Goal: Task Accomplishment & Management: Use online tool/utility

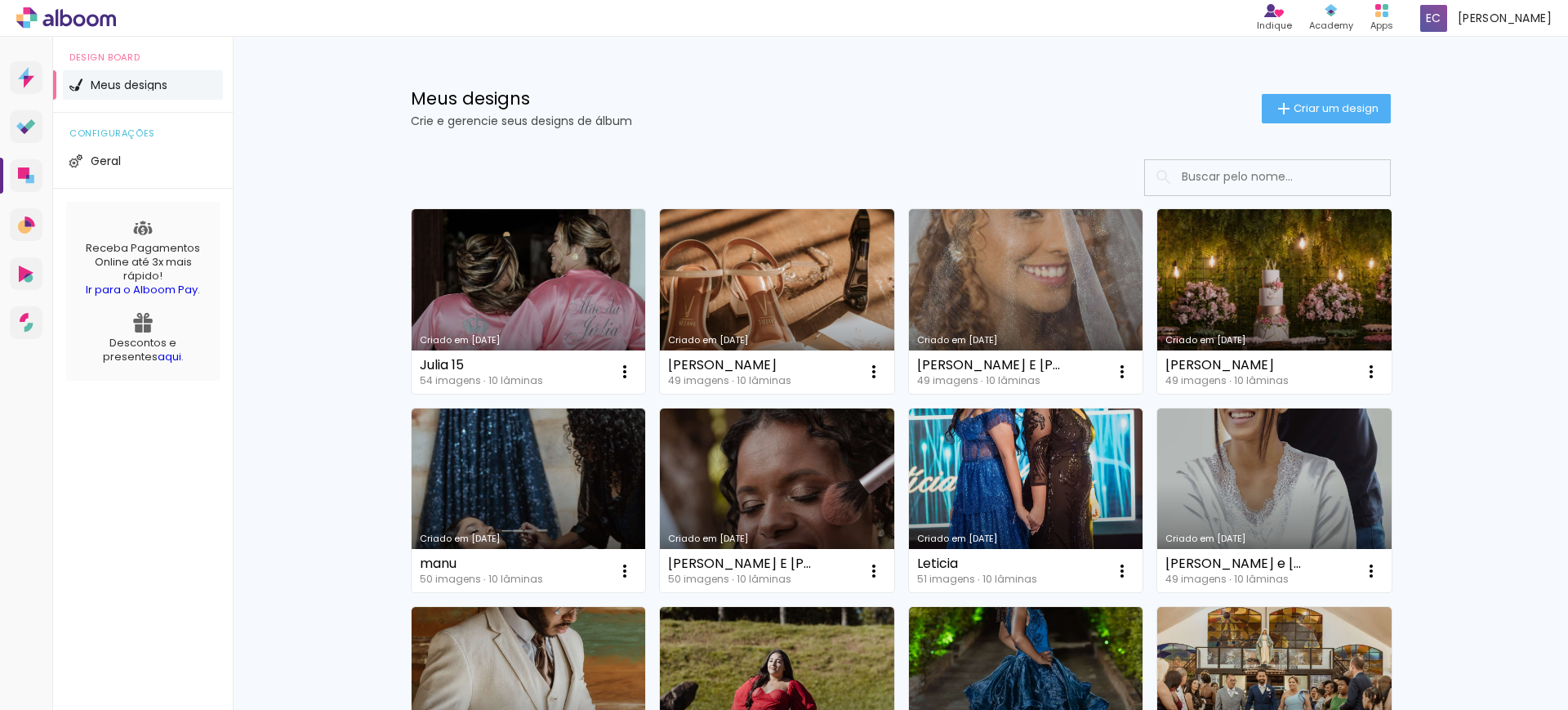
click at [1311, 96] on paper-button "Criar um design" at bounding box center [1326, 108] width 129 height 30
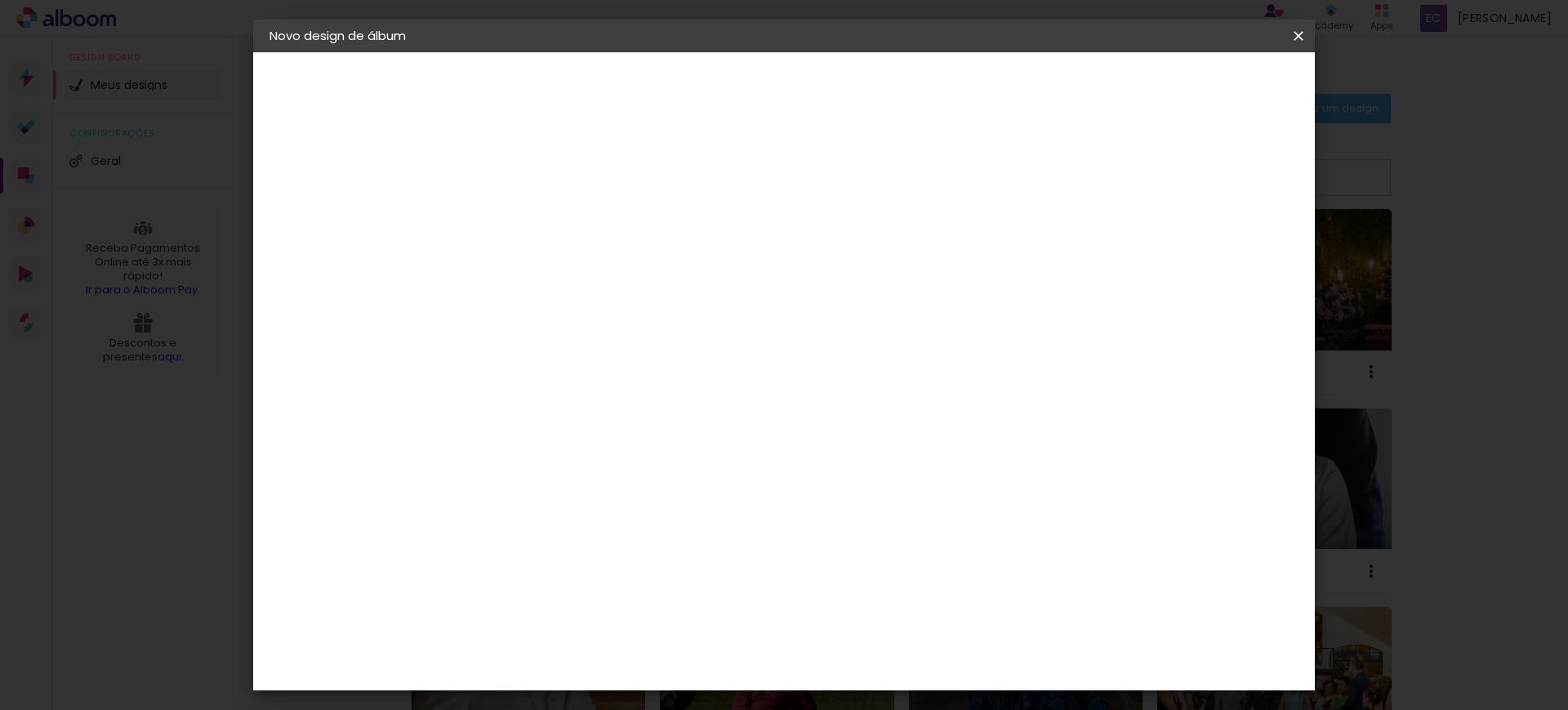
click at [542, 229] on paper-input-container "Título do álbum" at bounding box center [537, 219] width 12 height 41
type input "[PERSON_NAME] e [PERSON_NAME]"
type paper-input "[PERSON_NAME] e [PERSON_NAME]"
click at [0, 0] on slot "Avançar" at bounding box center [0, 0] width 0 height 0
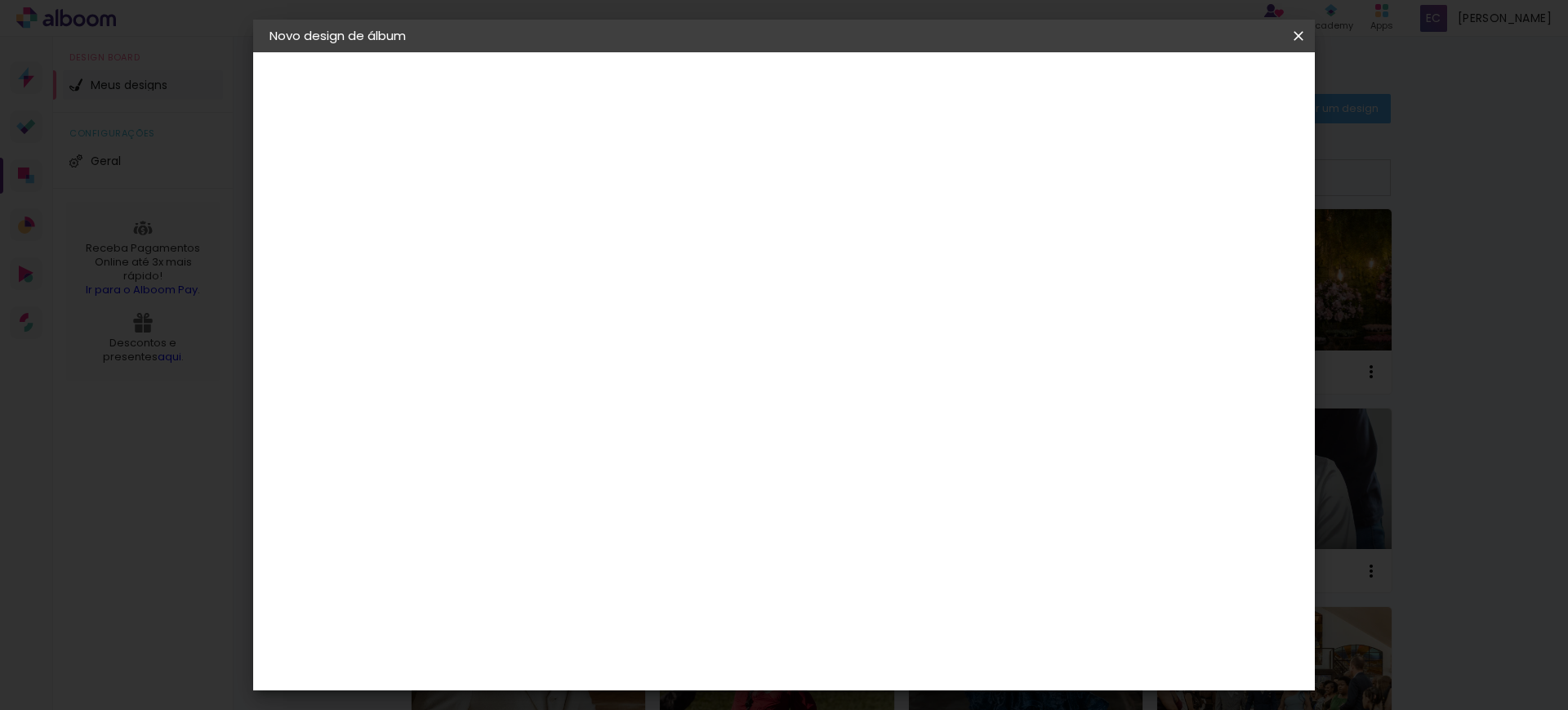
click at [641, 659] on paper-item "[PERSON_NAME]" at bounding box center [577, 676] width 176 height 36
click at [0, 0] on slot "Avançar" at bounding box center [0, 0] width 0 height 0
click at [600, 272] on input "text" at bounding box center [569, 285] width 64 height 25
click at [899, 325] on iron-dropdown at bounding box center [890, 291] width 327 height 73
click at [0, 0] on slot "Slim Book" at bounding box center [0, 0] width 0 height 0
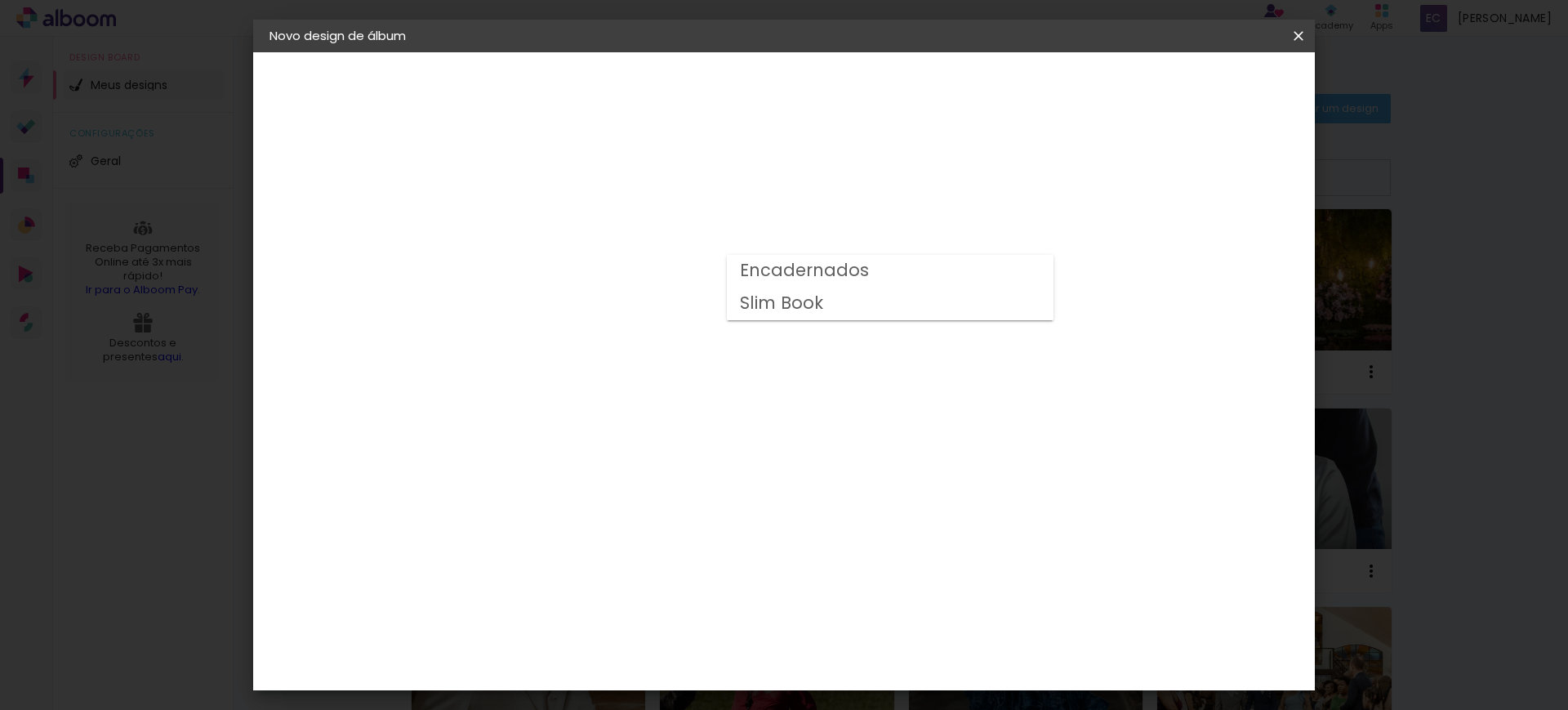
type input "Slim Book"
click at [707, 368] on span "24 × 30 cm" at bounding box center [677, 385] width 61 height 34
click at [0, 0] on slot "Avançar" at bounding box center [0, 0] width 0 height 0
click at [1194, 86] on span "Iniciar design" at bounding box center [1156, 87] width 74 height 12
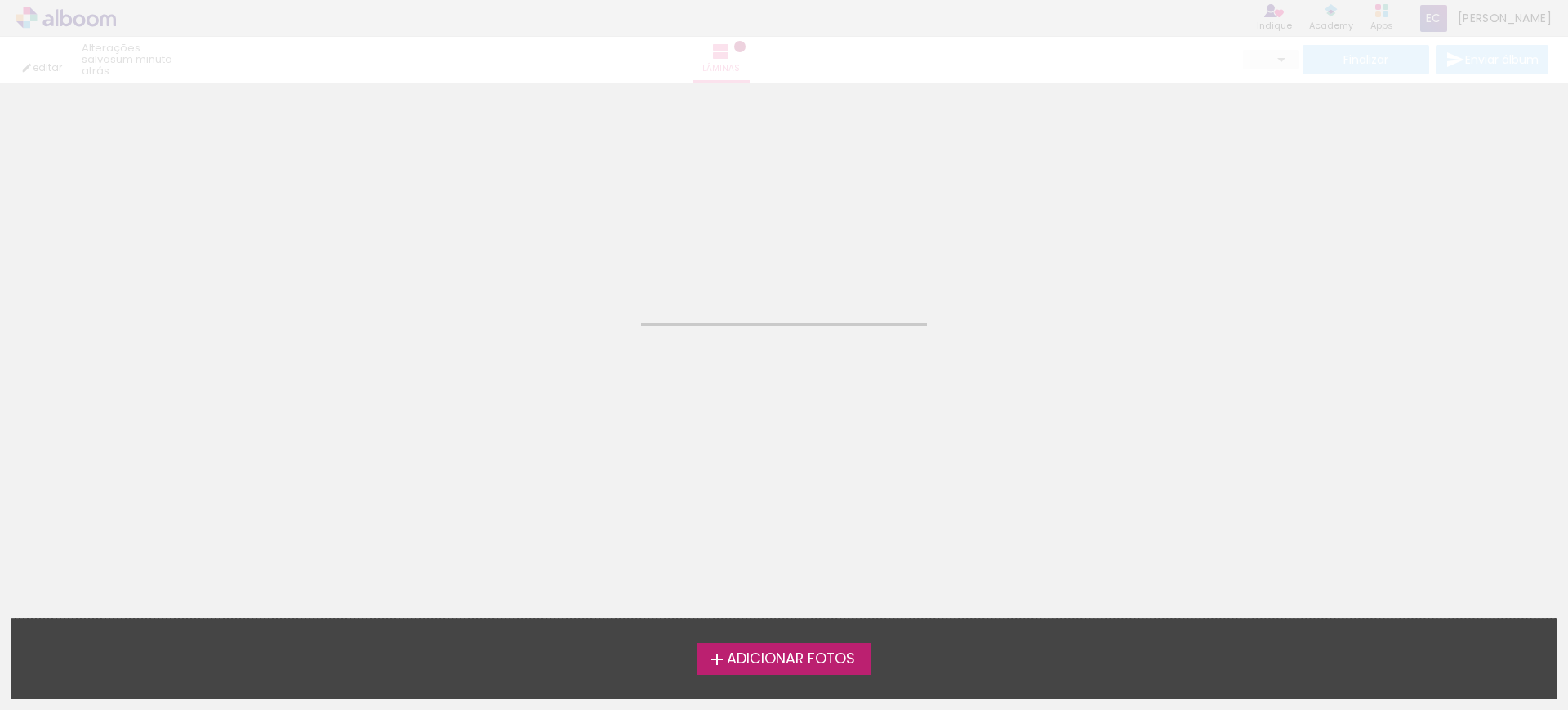
click at [780, 645] on label "Adicionar Fotos" at bounding box center [784, 659] width 174 height 31
click at [0, 0] on input "file" at bounding box center [0, 0] width 0 height 0
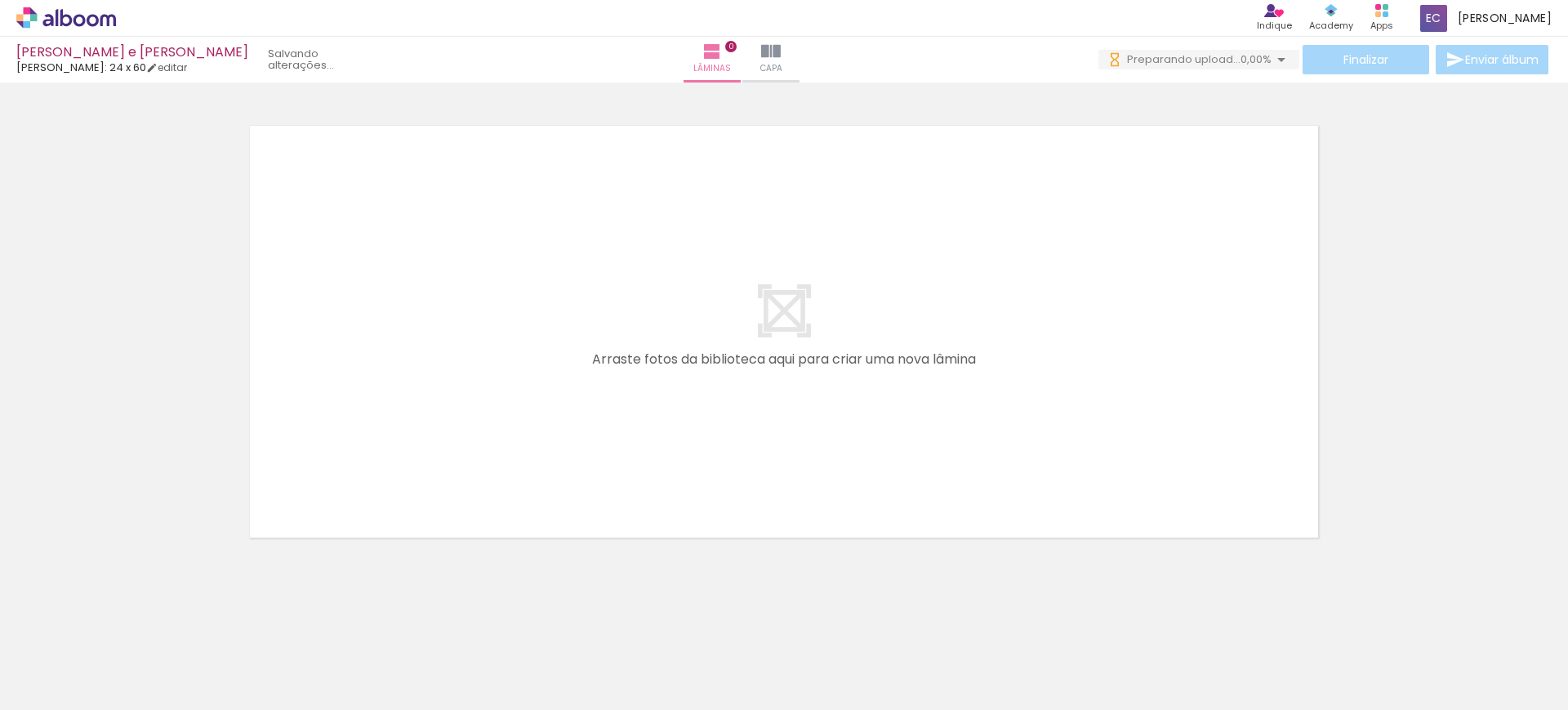
drag, startPoint x: 66, startPoint y: 377, endPoint x: 96, endPoint y: 379, distance: 30.1
click at [70, 377] on div at bounding box center [784, 310] width 1568 height 480
click at [1470, 615] on iron-icon at bounding box center [1466, 622] width 17 height 17
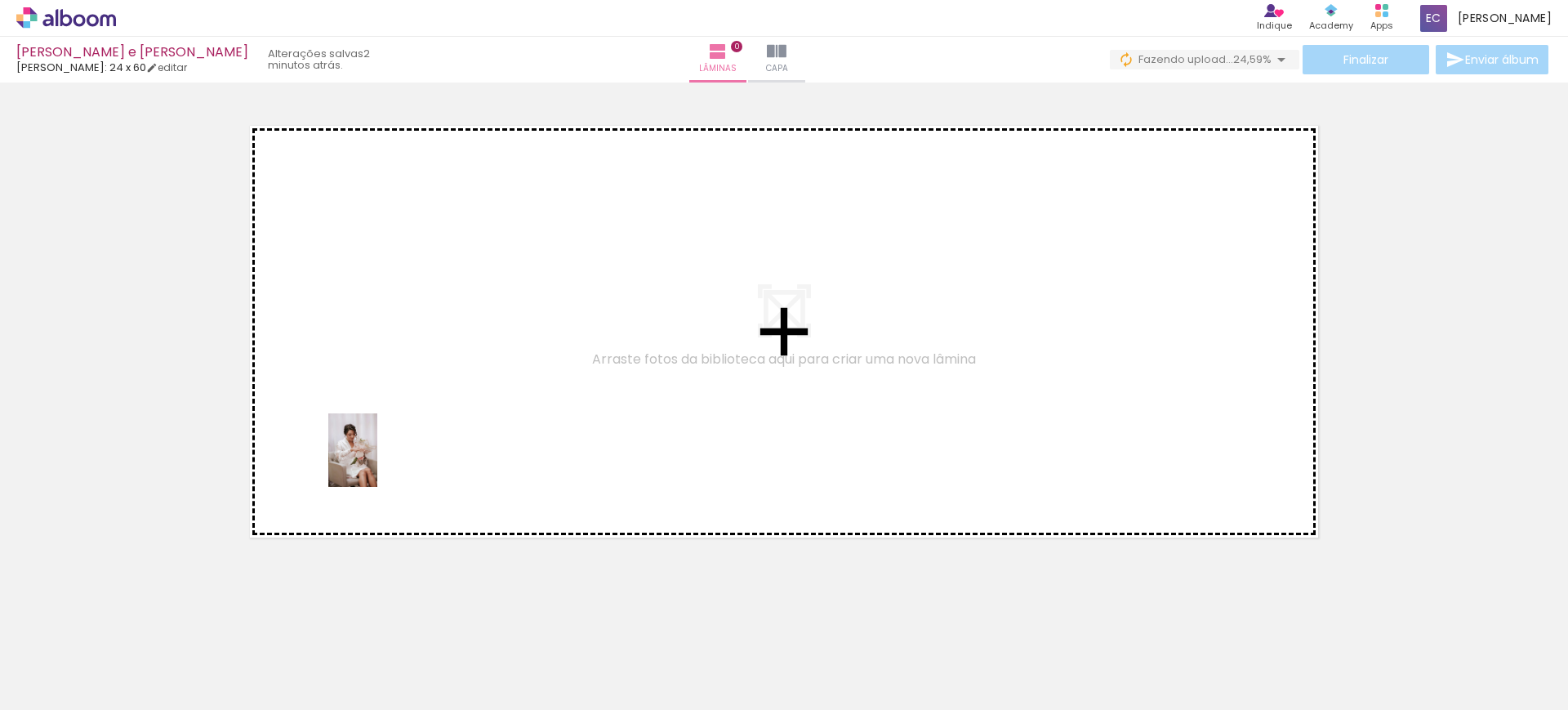
drag, startPoint x: 429, startPoint y: 664, endPoint x: 386, endPoint y: 460, distance: 208.5
click at [372, 446] on quentale-workspace at bounding box center [784, 355] width 1568 height 710
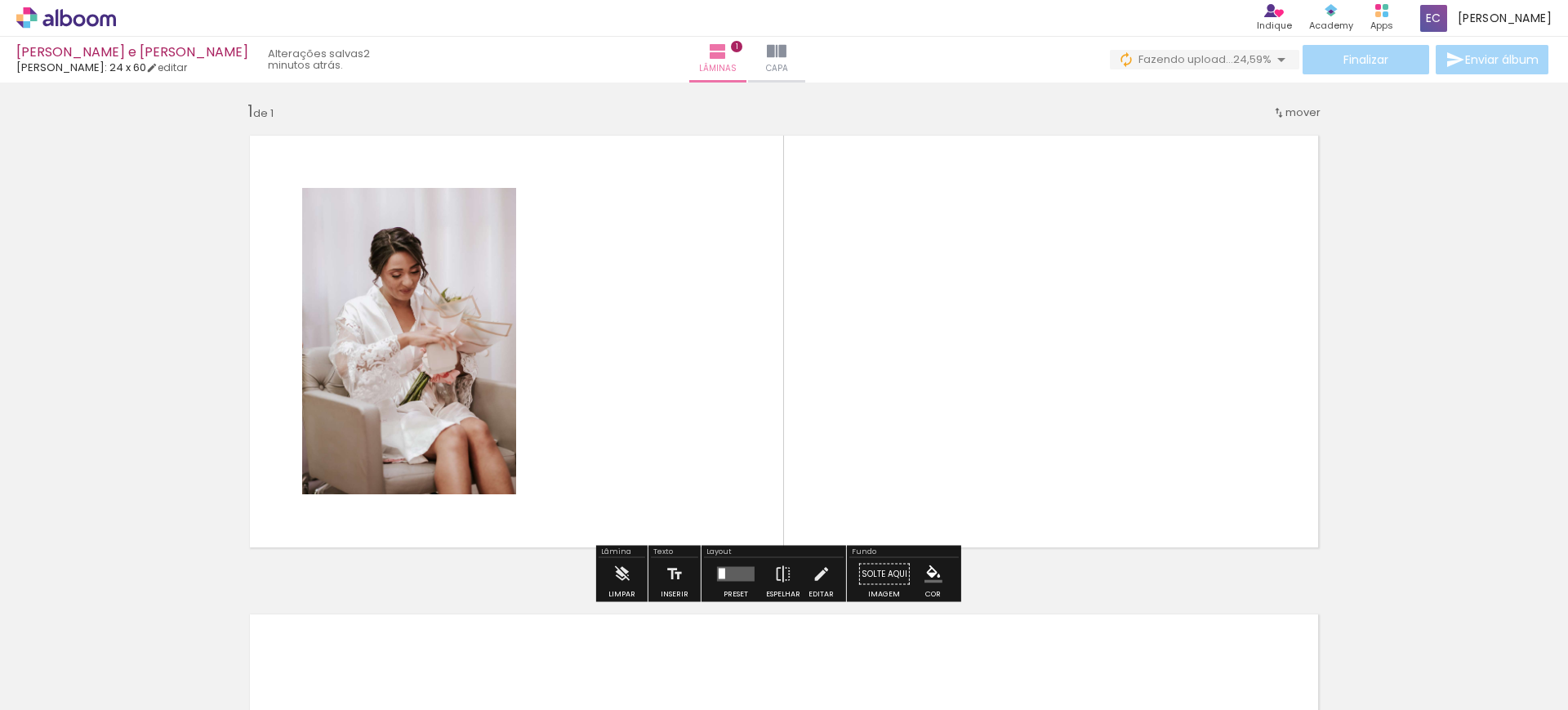
scroll to position [4, 0]
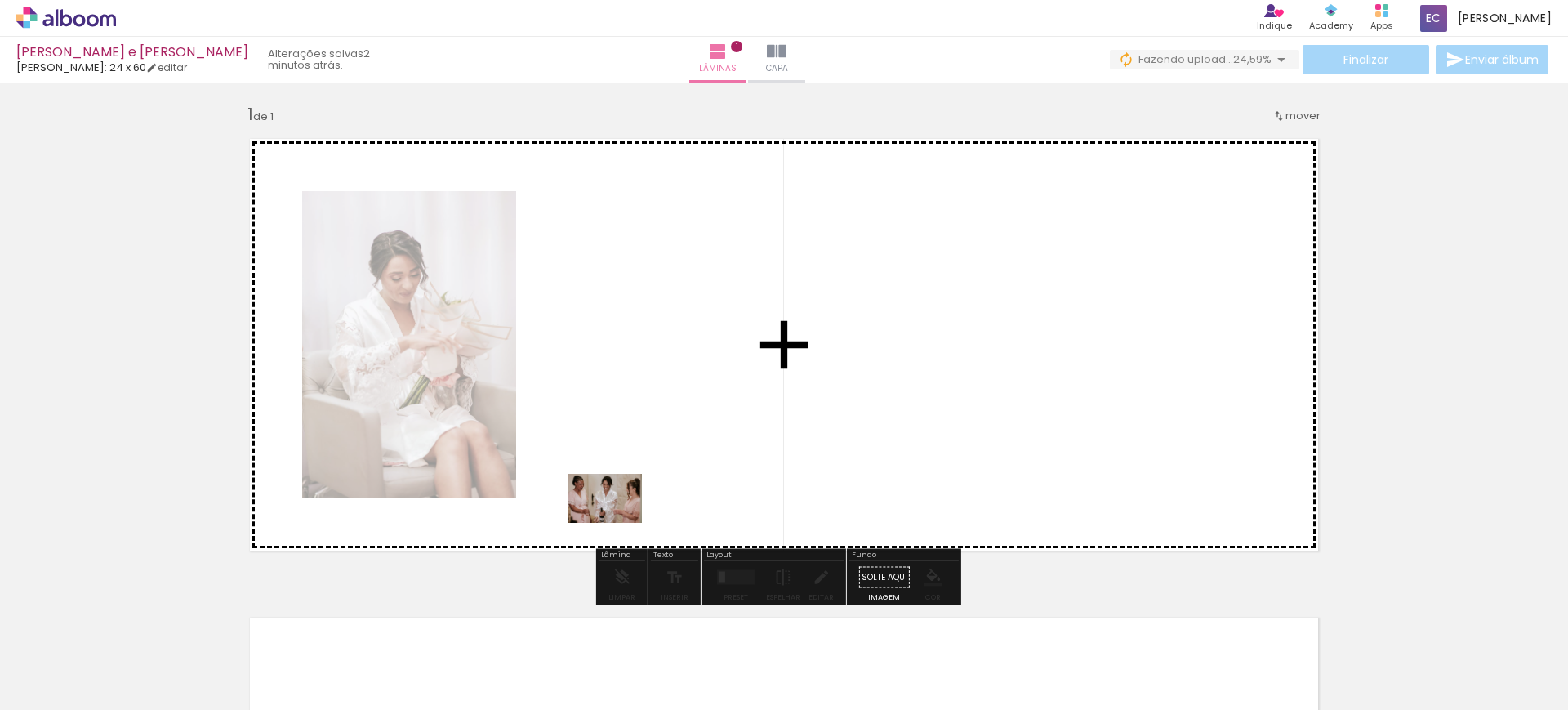
drag, startPoint x: 529, startPoint y: 678, endPoint x: 667, endPoint y: 455, distance: 262.2
click at [667, 455] on quentale-workspace at bounding box center [784, 355] width 1568 height 710
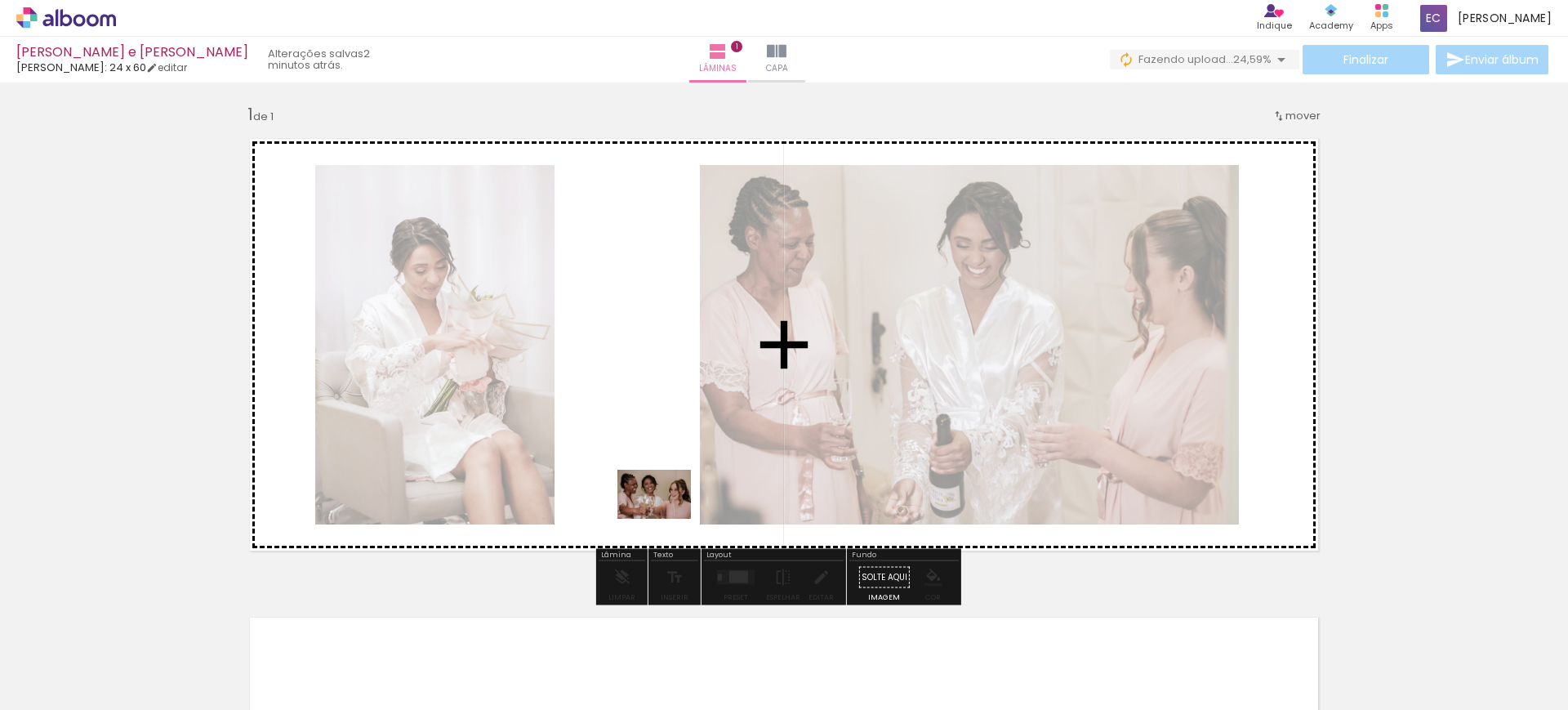
drag, startPoint x: 594, startPoint y: 657, endPoint x: 697, endPoint y: 490, distance: 196.2
click at [694, 481] on quentale-workspace at bounding box center [784, 355] width 1568 height 710
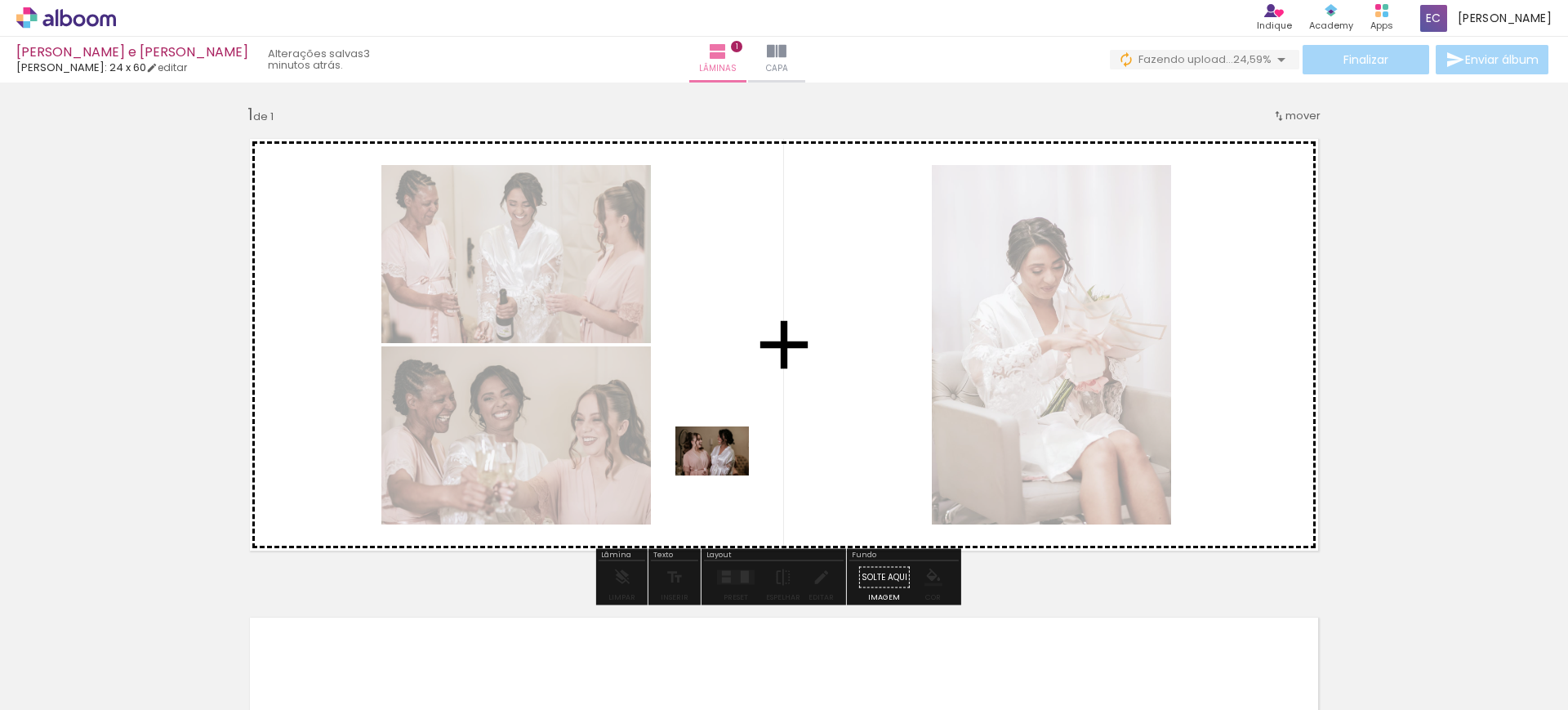
drag, startPoint x: 691, startPoint y: 676, endPoint x: 728, endPoint y: 472, distance: 207.3
click at [728, 472] on quentale-workspace at bounding box center [784, 355] width 1568 height 710
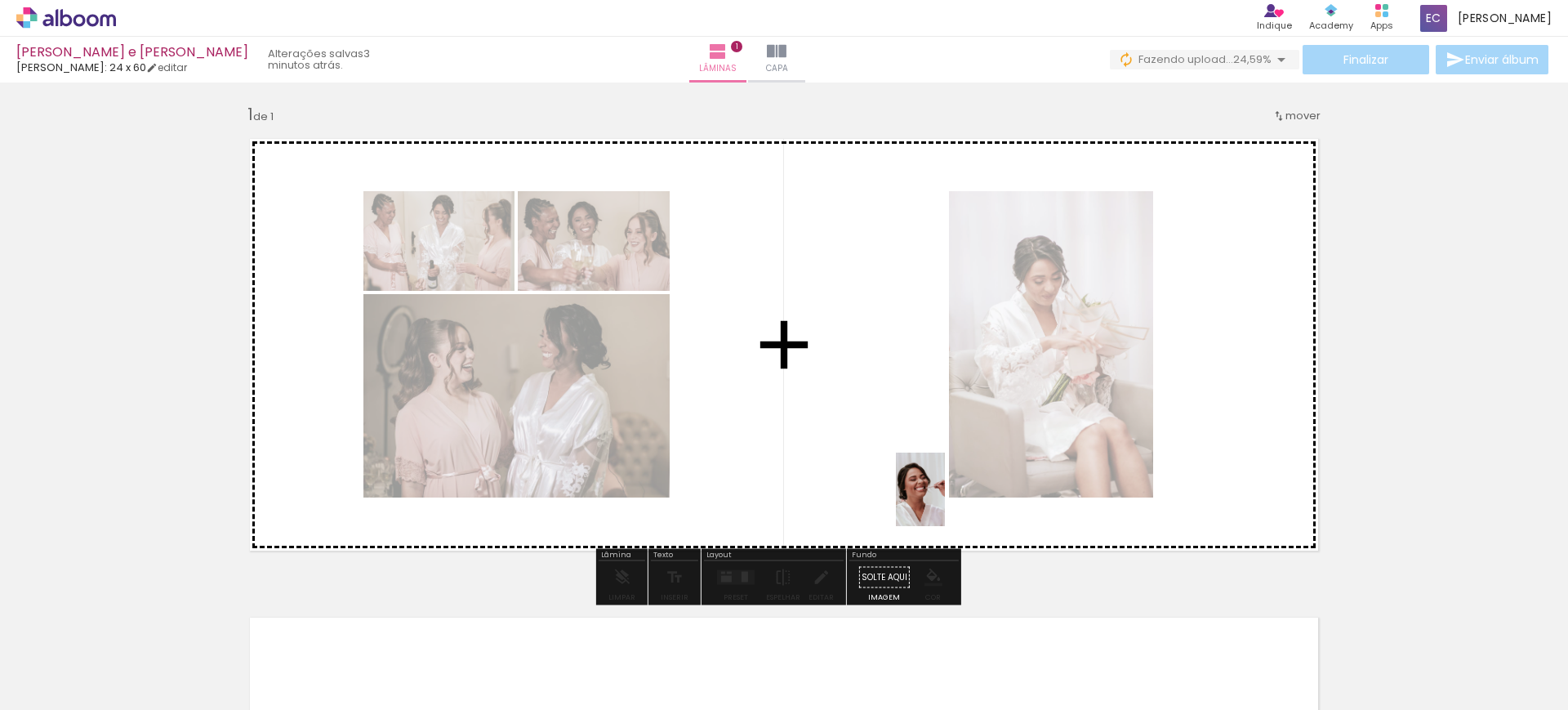
drag, startPoint x: 1150, startPoint y: 652, endPoint x: 945, endPoint y: 502, distance: 254.0
click at [945, 502] on quentale-workspace at bounding box center [784, 355] width 1568 height 710
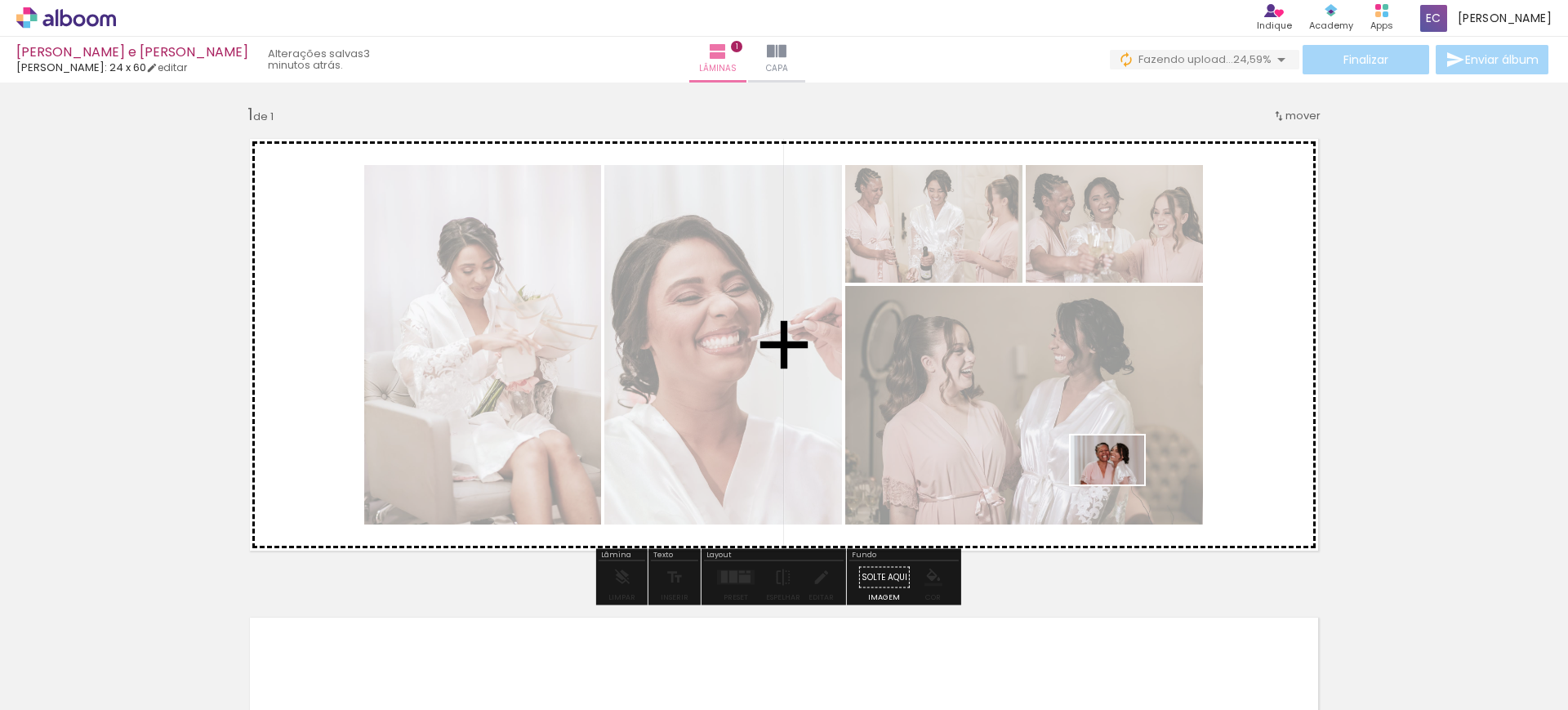
drag, startPoint x: 1520, startPoint y: 670, endPoint x: 1120, endPoint y: 485, distance: 440.7
click at [1120, 485] on quentale-workspace at bounding box center [784, 355] width 1568 height 710
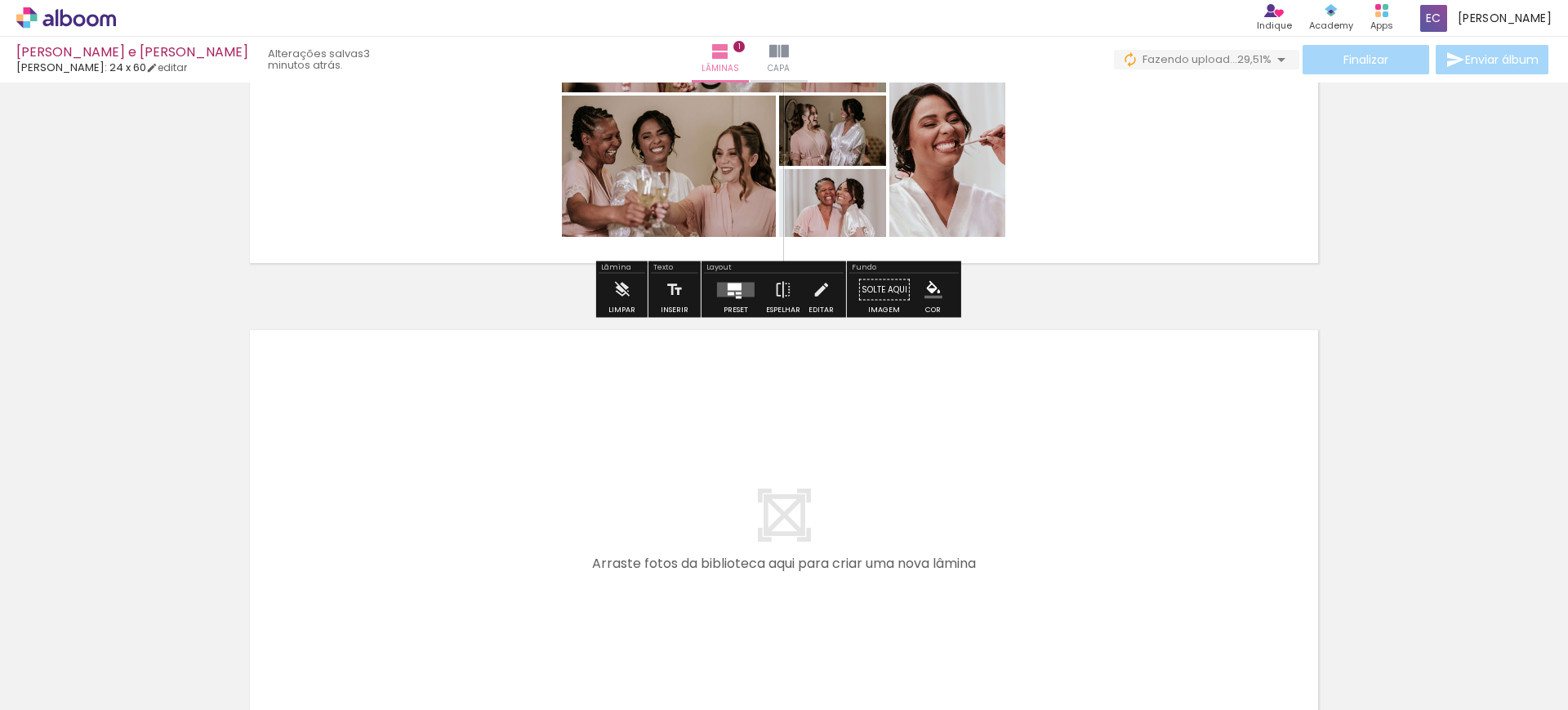
scroll to position [310, 0]
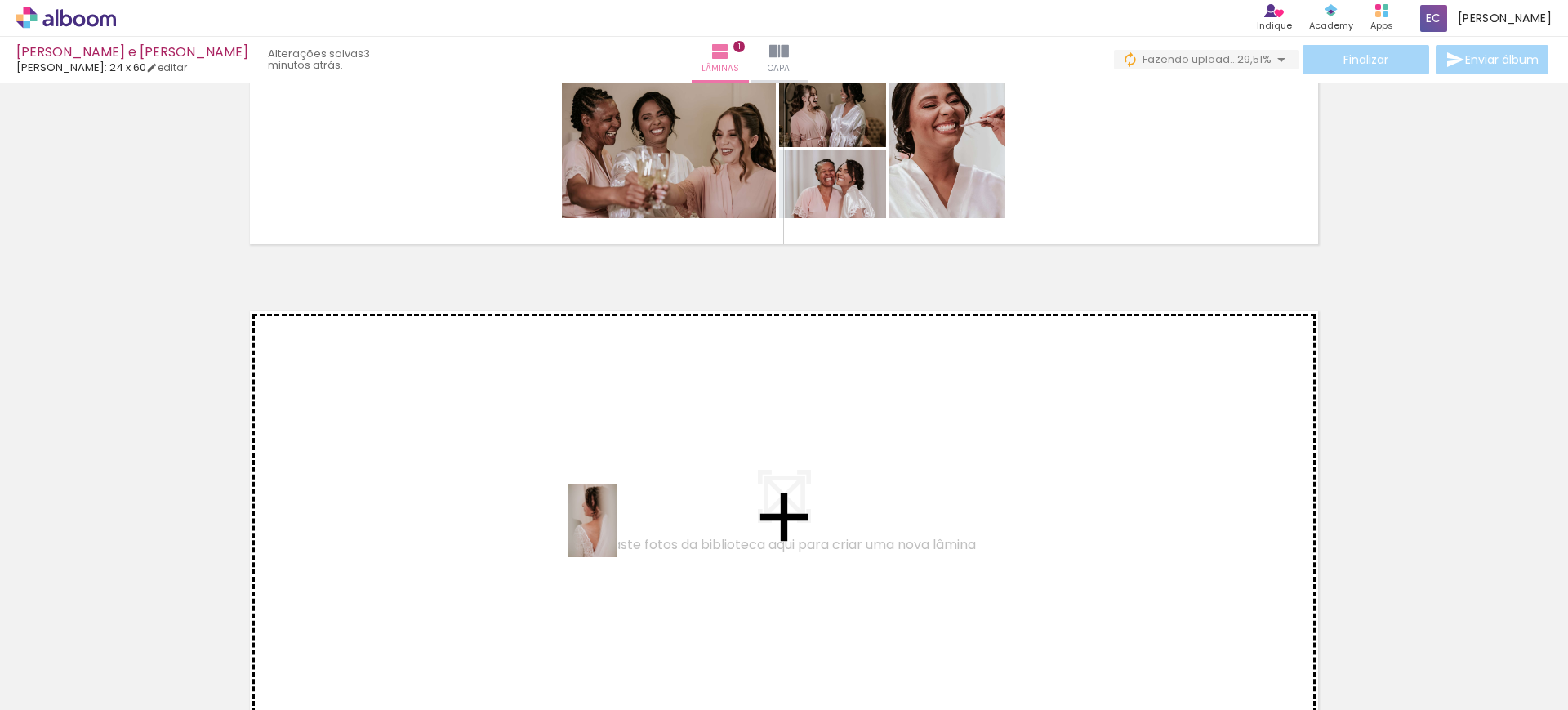
drag, startPoint x: 789, startPoint y: 671, endPoint x: 617, endPoint y: 533, distance: 220.5
click at [617, 533] on quentale-workspace at bounding box center [784, 355] width 1568 height 710
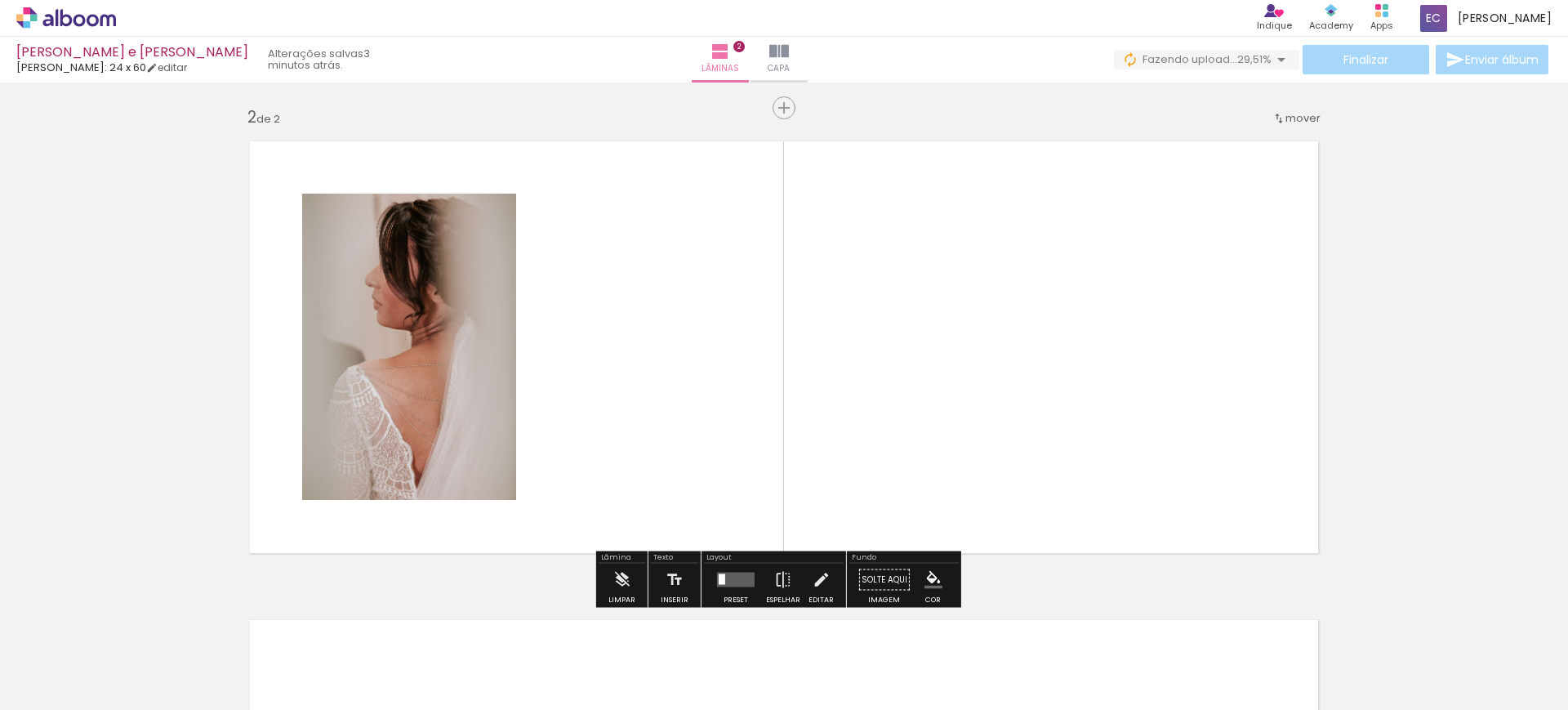
scroll to position [483, 0]
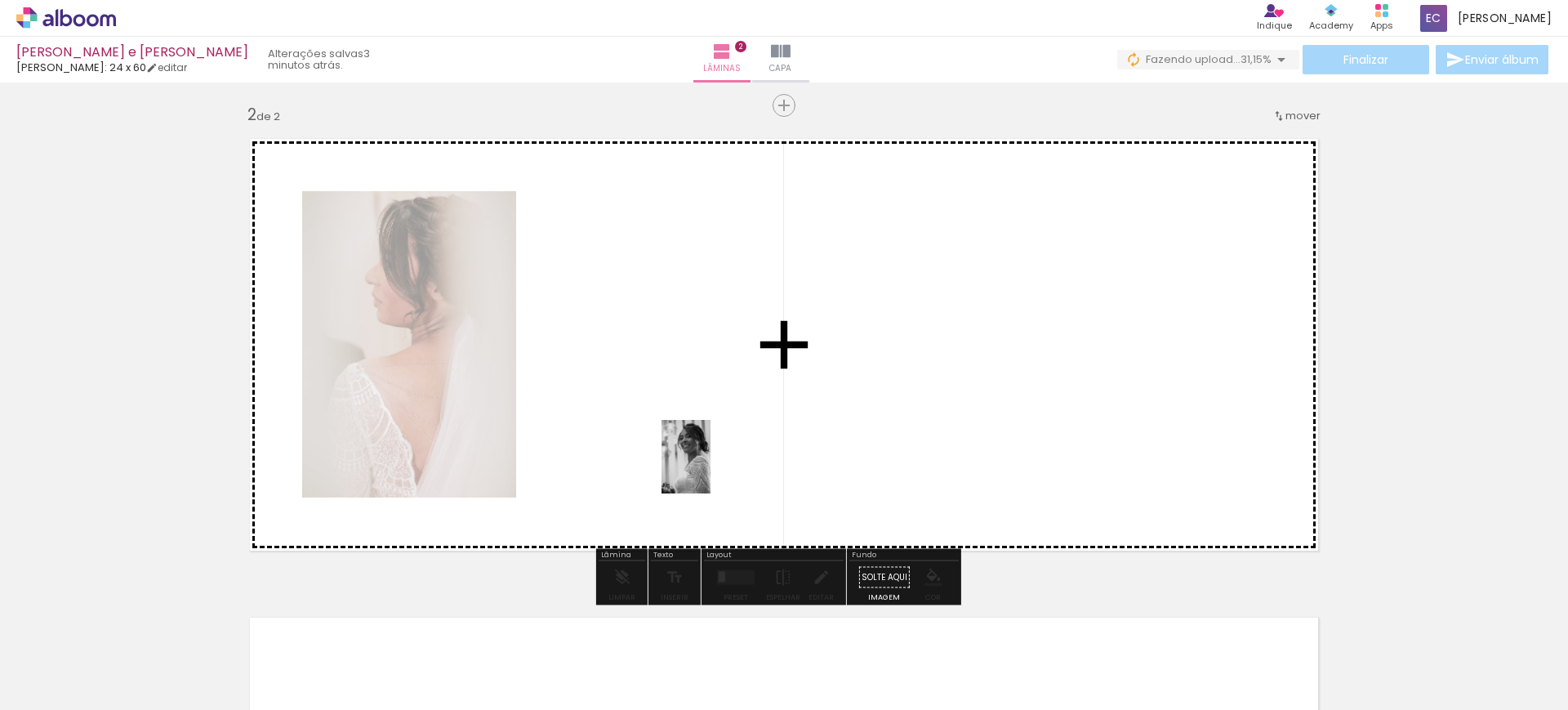
drag, startPoint x: 863, startPoint y: 644, endPoint x: 679, endPoint y: 445, distance: 271.0
click at [679, 445] on quentale-workspace at bounding box center [784, 355] width 1568 height 710
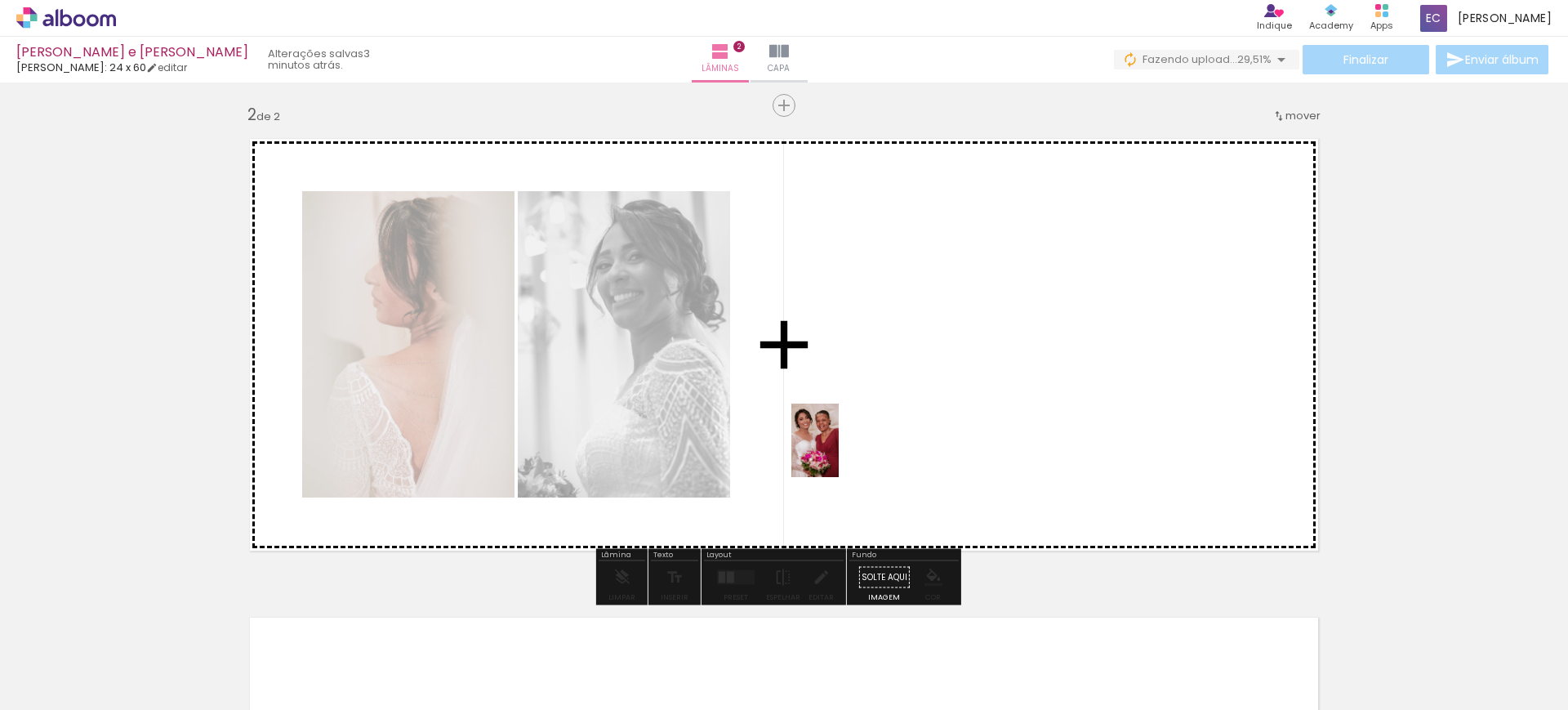
drag, startPoint x: 971, startPoint y: 669, endPoint x: 845, endPoint y: 455, distance: 248.3
click at [844, 455] on quentale-workspace at bounding box center [784, 355] width 1568 height 710
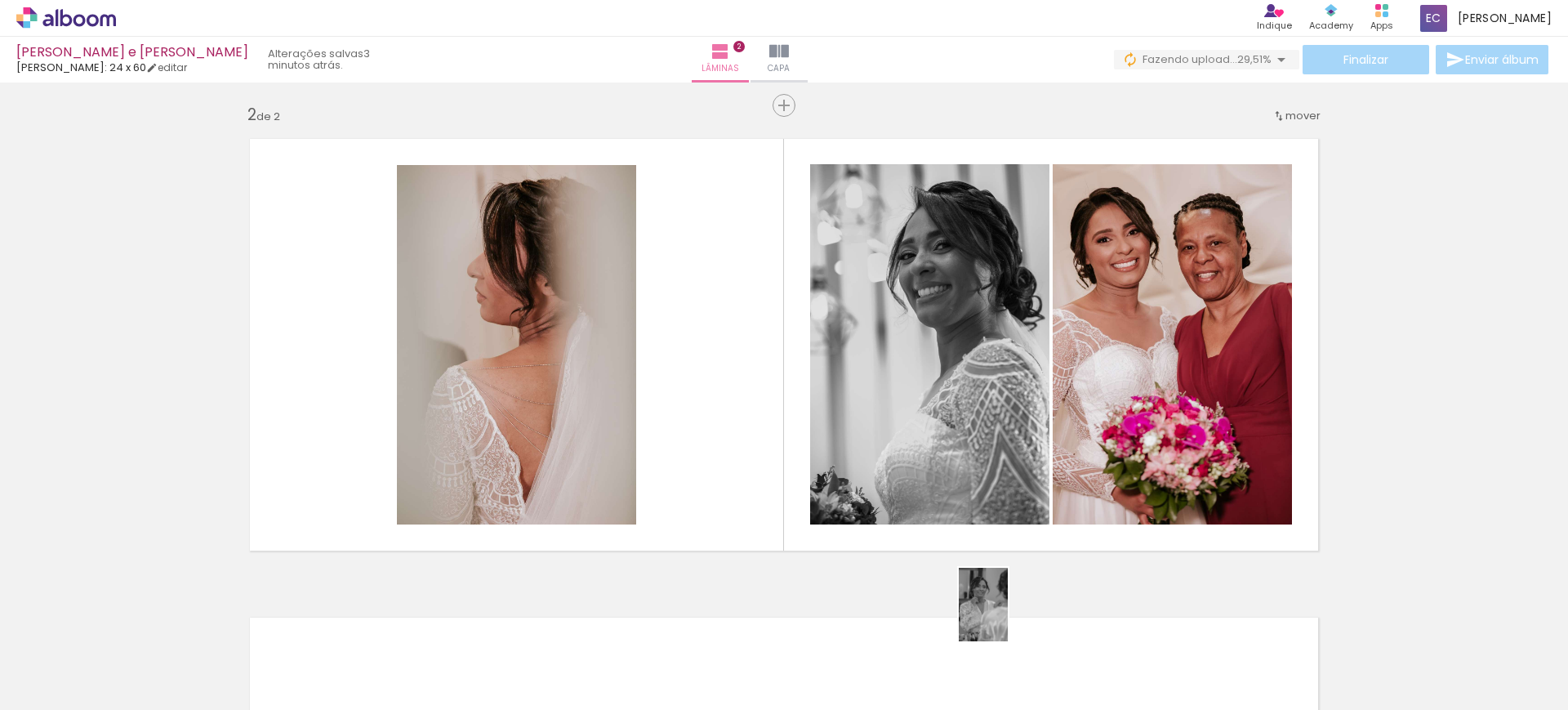
drag, startPoint x: 1051, startPoint y: 665, endPoint x: 1008, endPoint y: 617, distance: 64.4
click at [1008, 617] on quentale-thumb at bounding box center [1044, 654] width 92 height 94
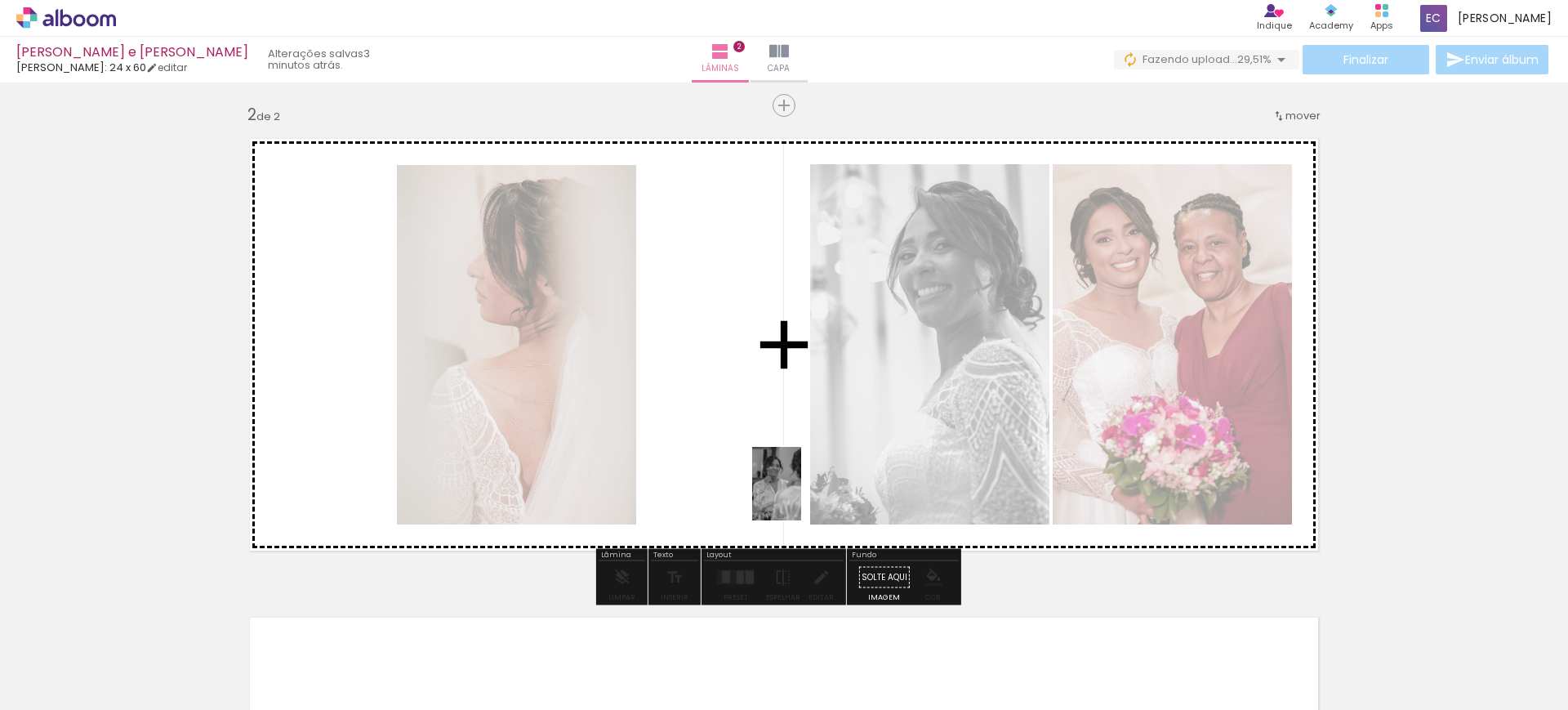
drag, startPoint x: 1050, startPoint y: 662, endPoint x: 802, endPoint y: 496, distance: 298.4
click at [802, 496] on quentale-workspace at bounding box center [784, 355] width 1568 height 710
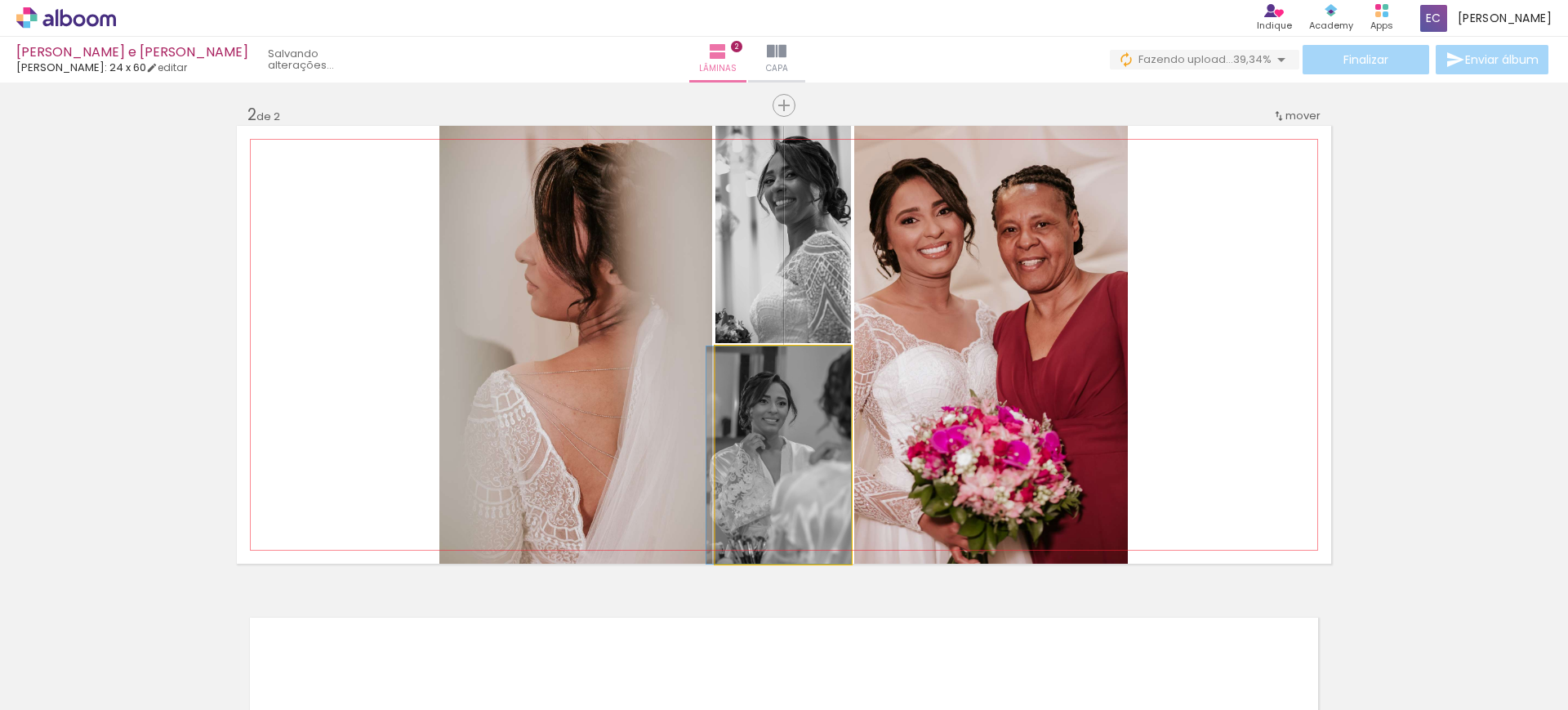
drag, startPoint x: 788, startPoint y: 481, endPoint x: 786, endPoint y: 449, distance: 32.1
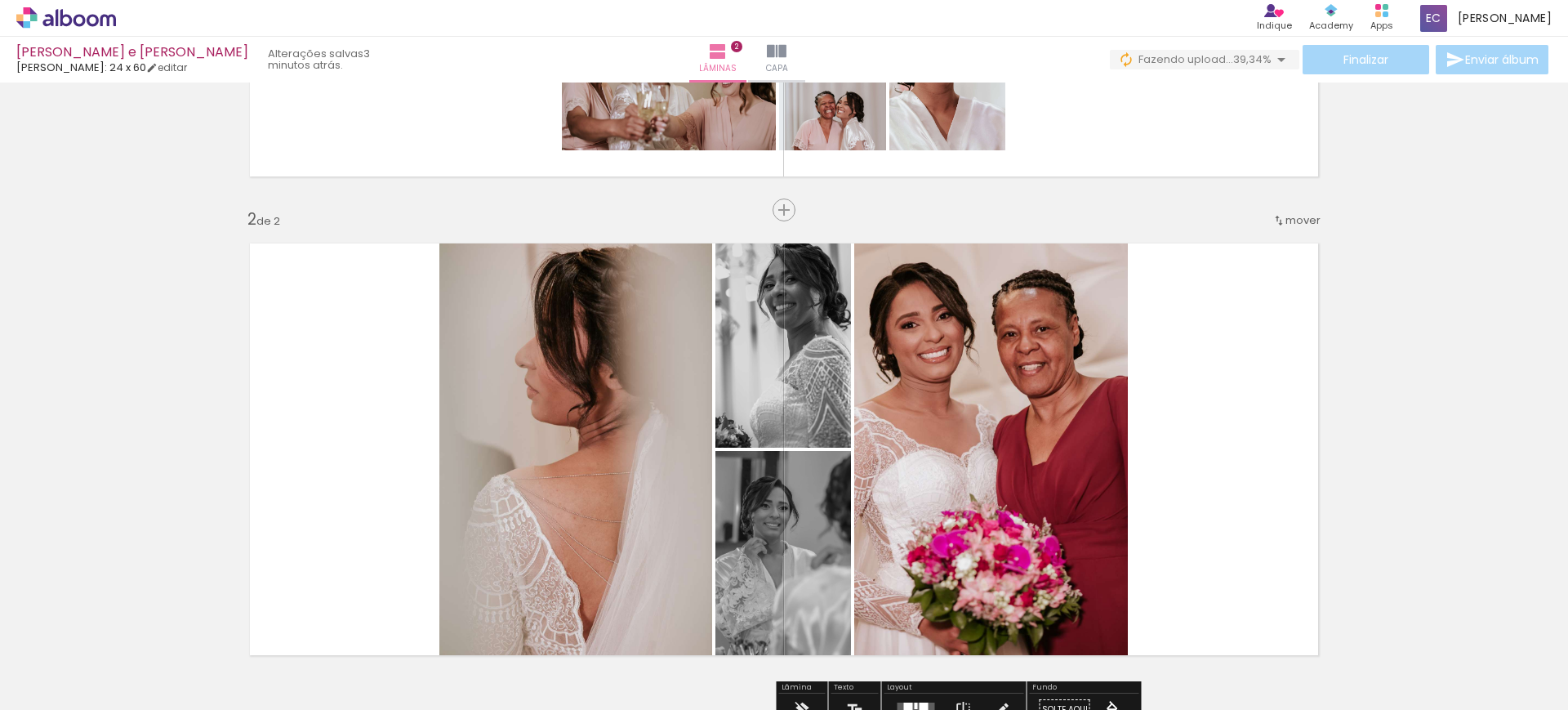
scroll to position [381, 0]
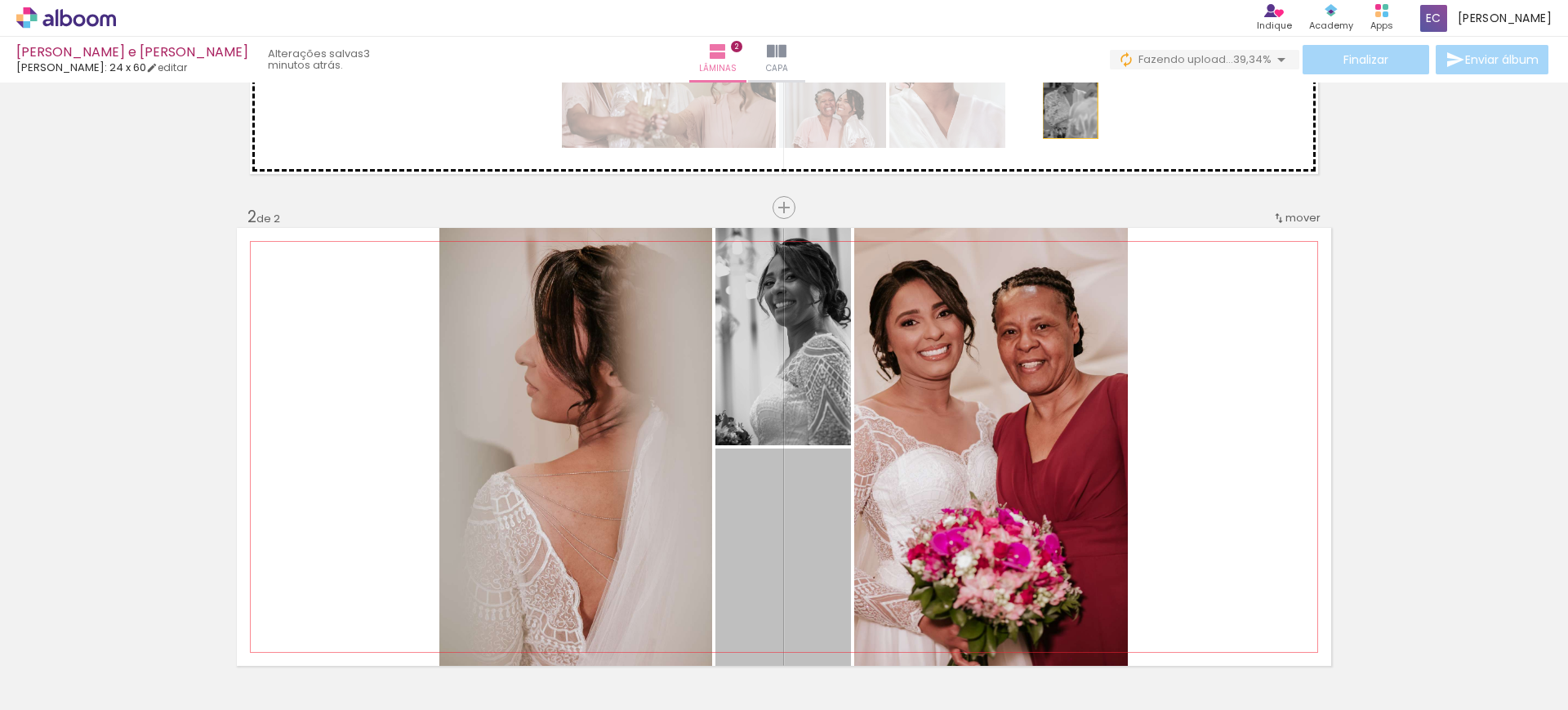
drag, startPoint x: 795, startPoint y: 498, endPoint x: 1063, endPoint y: 94, distance: 484.8
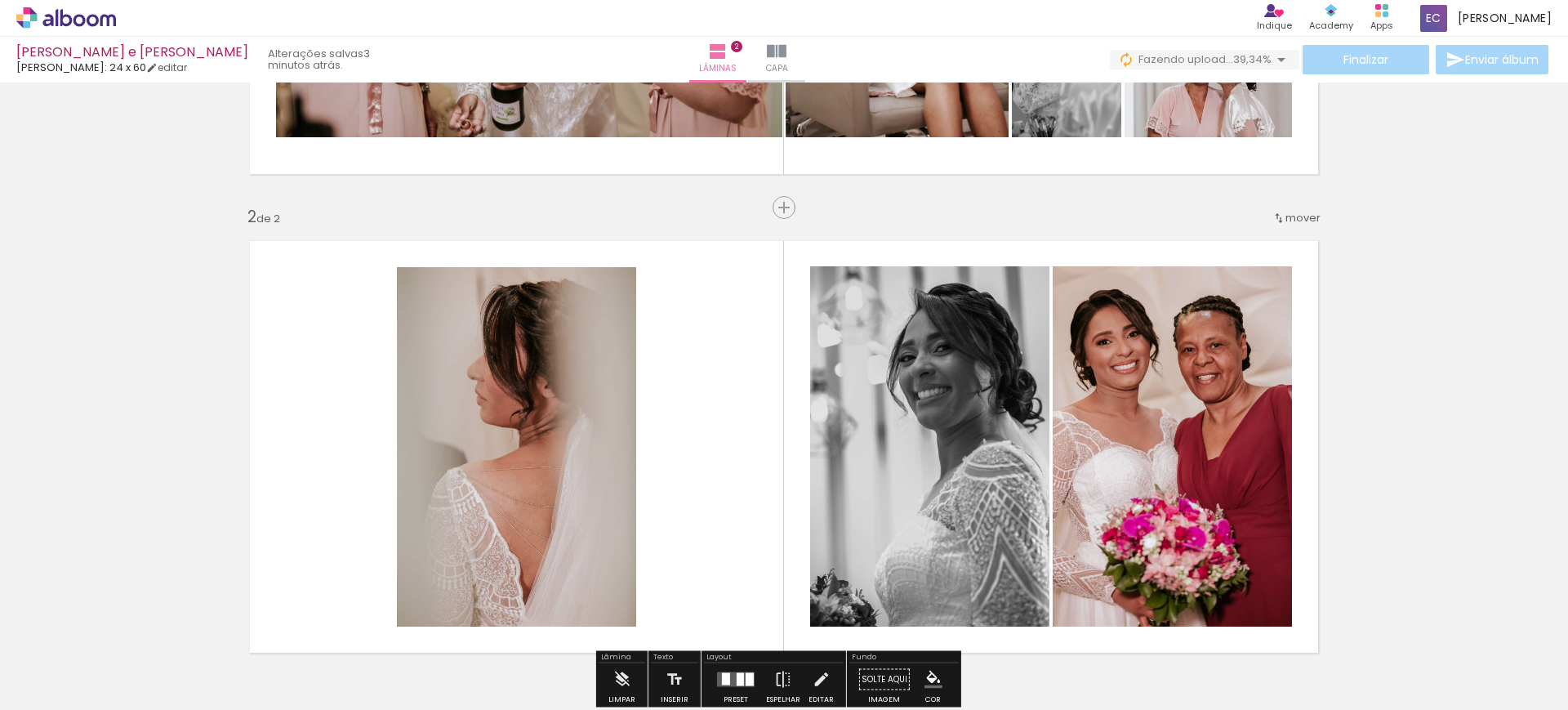
scroll to position [483, 0]
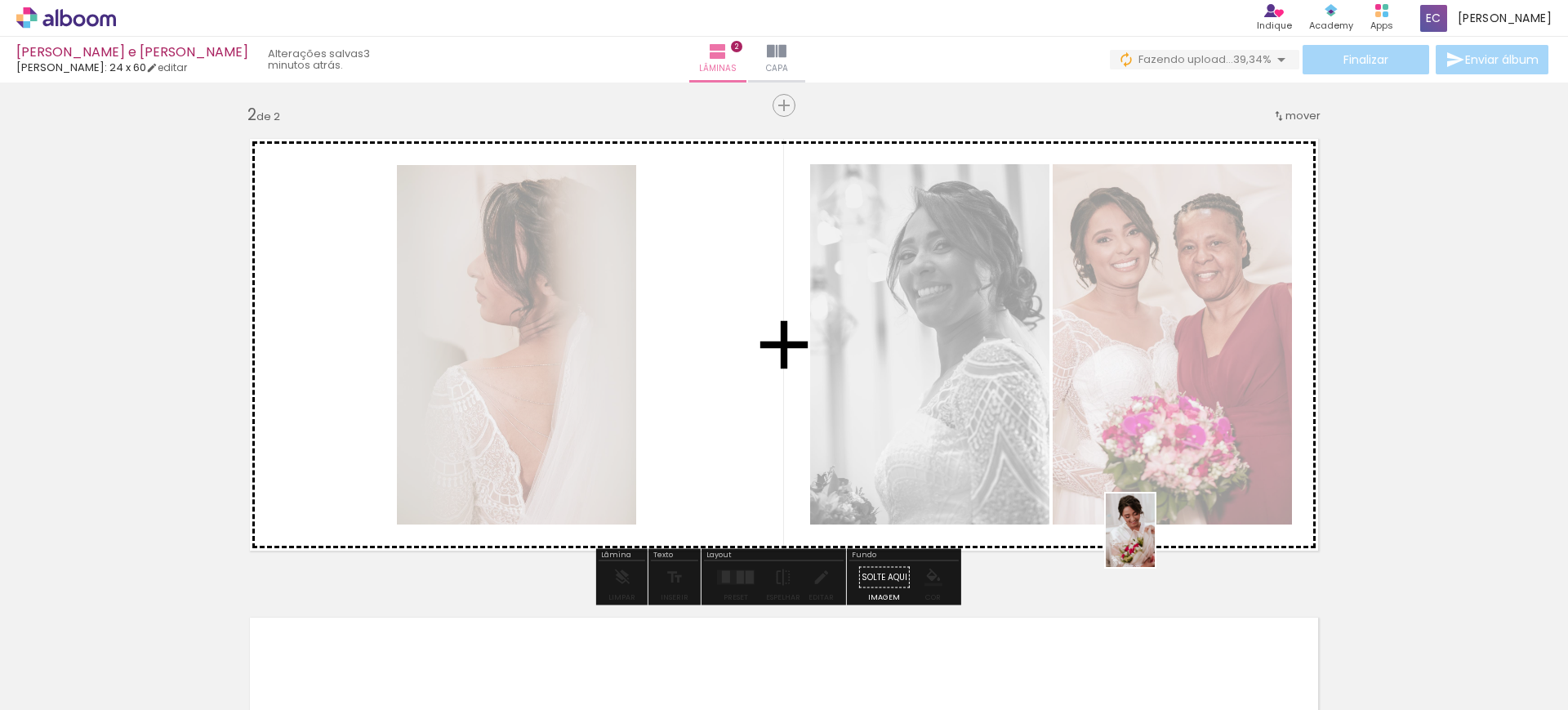
drag, startPoint x: 1247, startPoint y: 669, endPoint x: 1102, endPoint y: 487, distance: 232.7
click at [1039, 453] on quentale-workspace at bounding box center [784, 355] width 1568 height 710
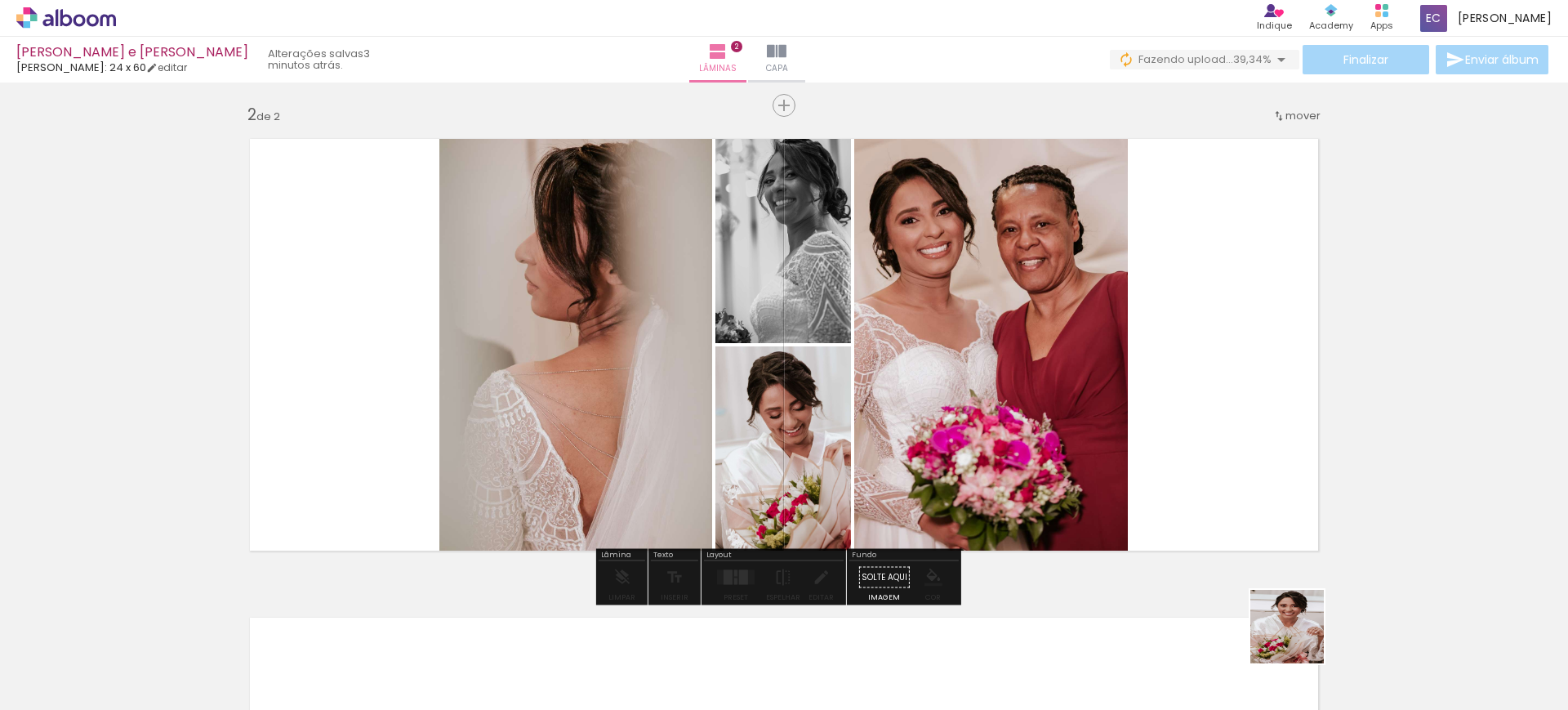
drag, startPoint x: 1338, startPoint y: 676, endPoint x: 1270, endPoint y: 530, distance: 161.1
click at [1194, 487] on quentale-workspace at bounding box center [784, 355] width 1568 height 710
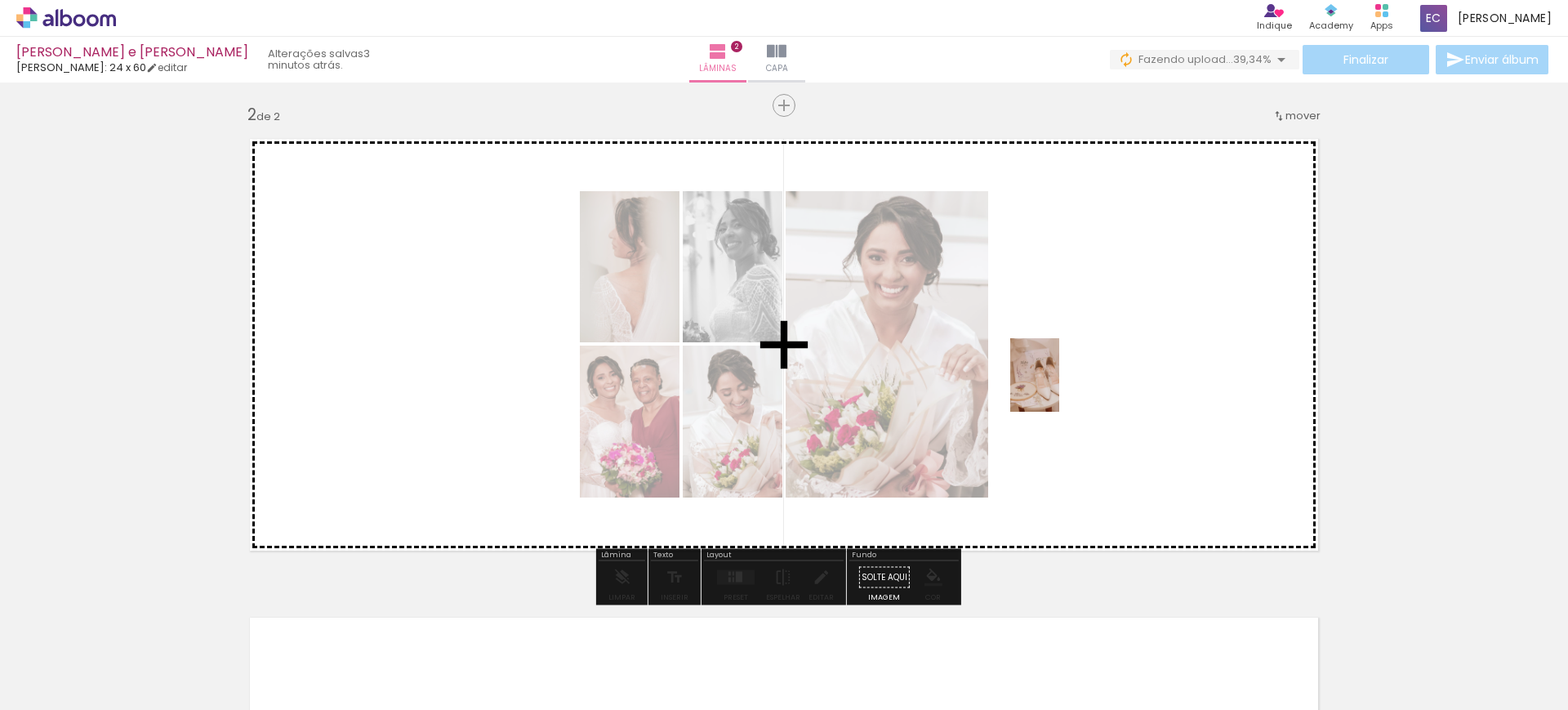
drag, startPoint x: 1420, startPoint y: 670, endPoint x: 1059, endPoint y: 385, distance: 459.9
click at [1059, 385] on quentale-workspace at bounding box center [784, 355] width 1568 height 710
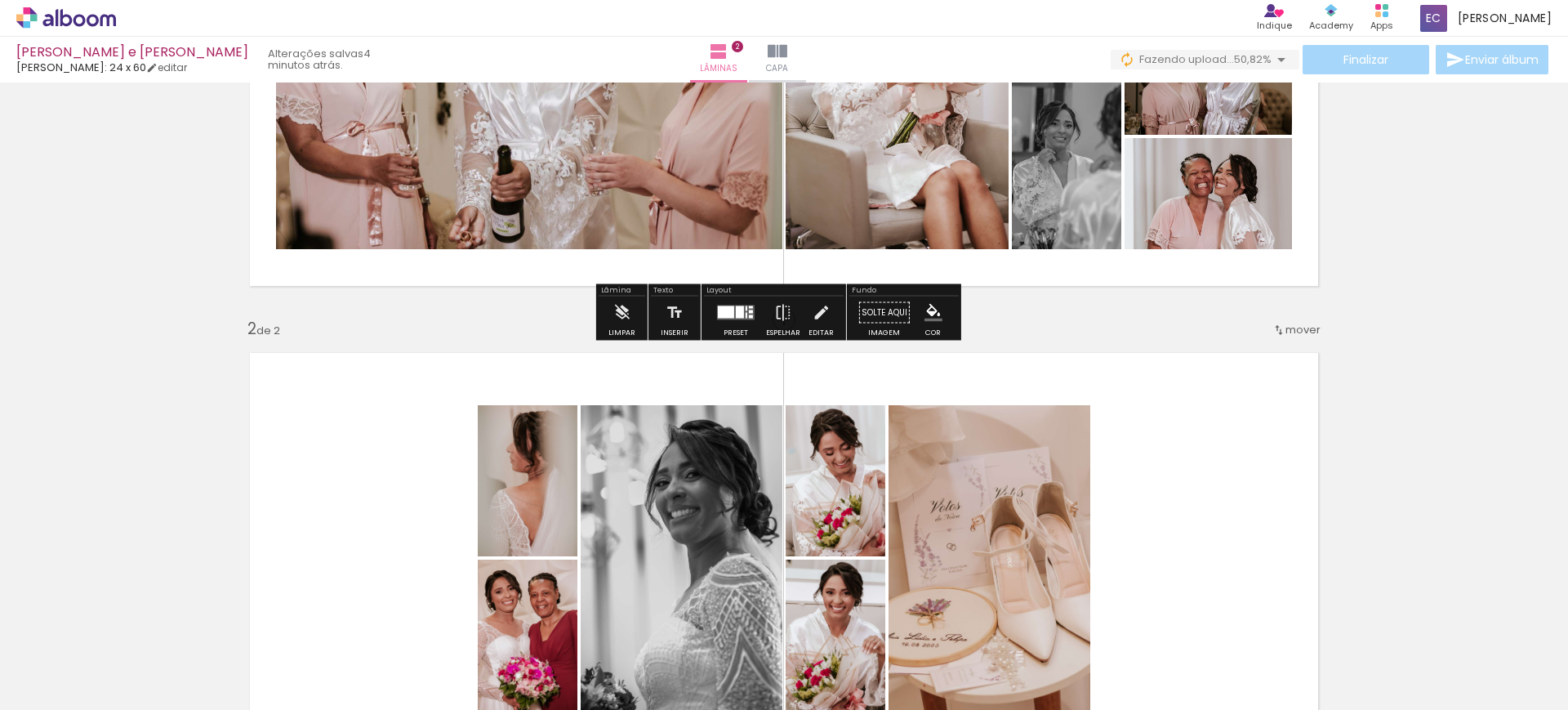
scroll to position [306, 0]
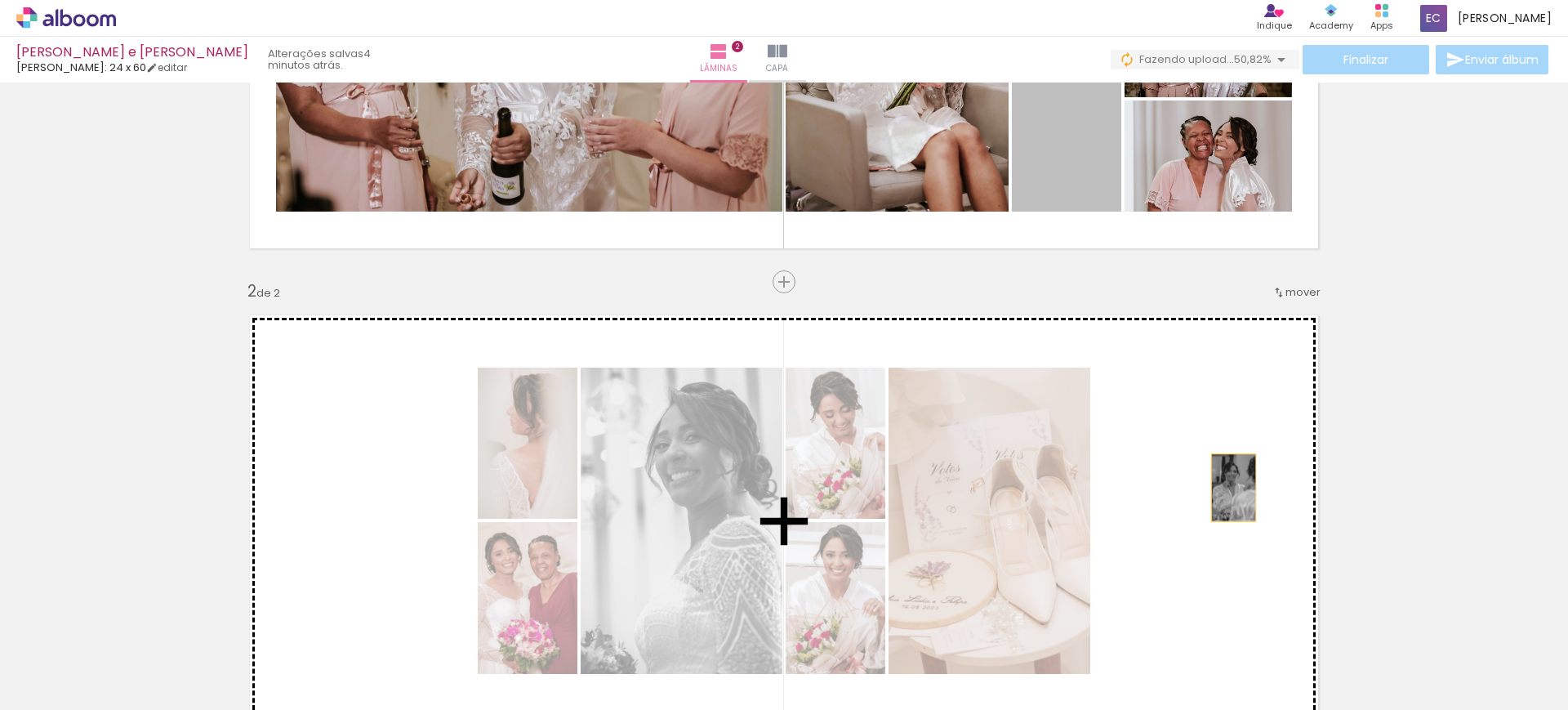
drag, startPoint x: 1084, startPoint y: 157, endPoint x: 1228, endPoint y: 494, distance: 366.5
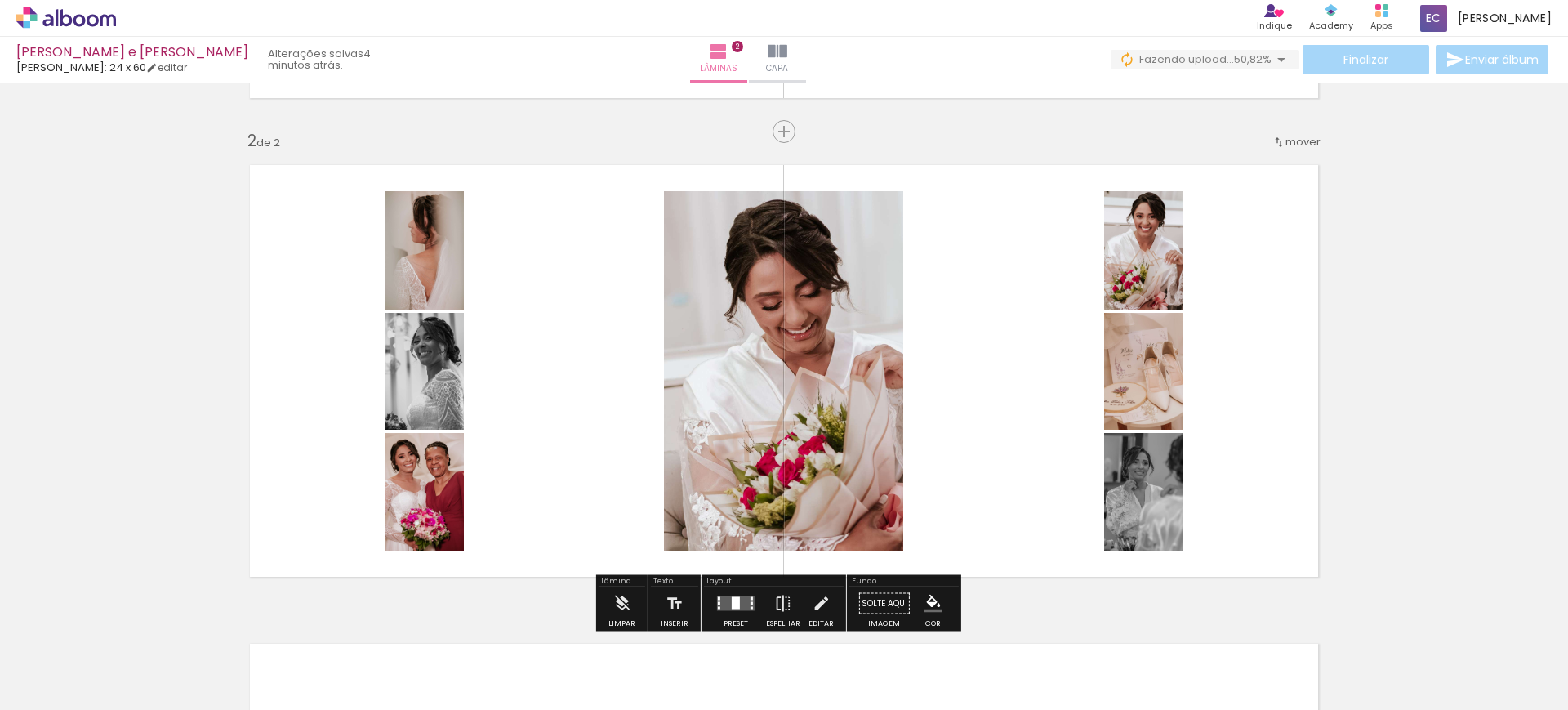
scroll to position [408, 0]
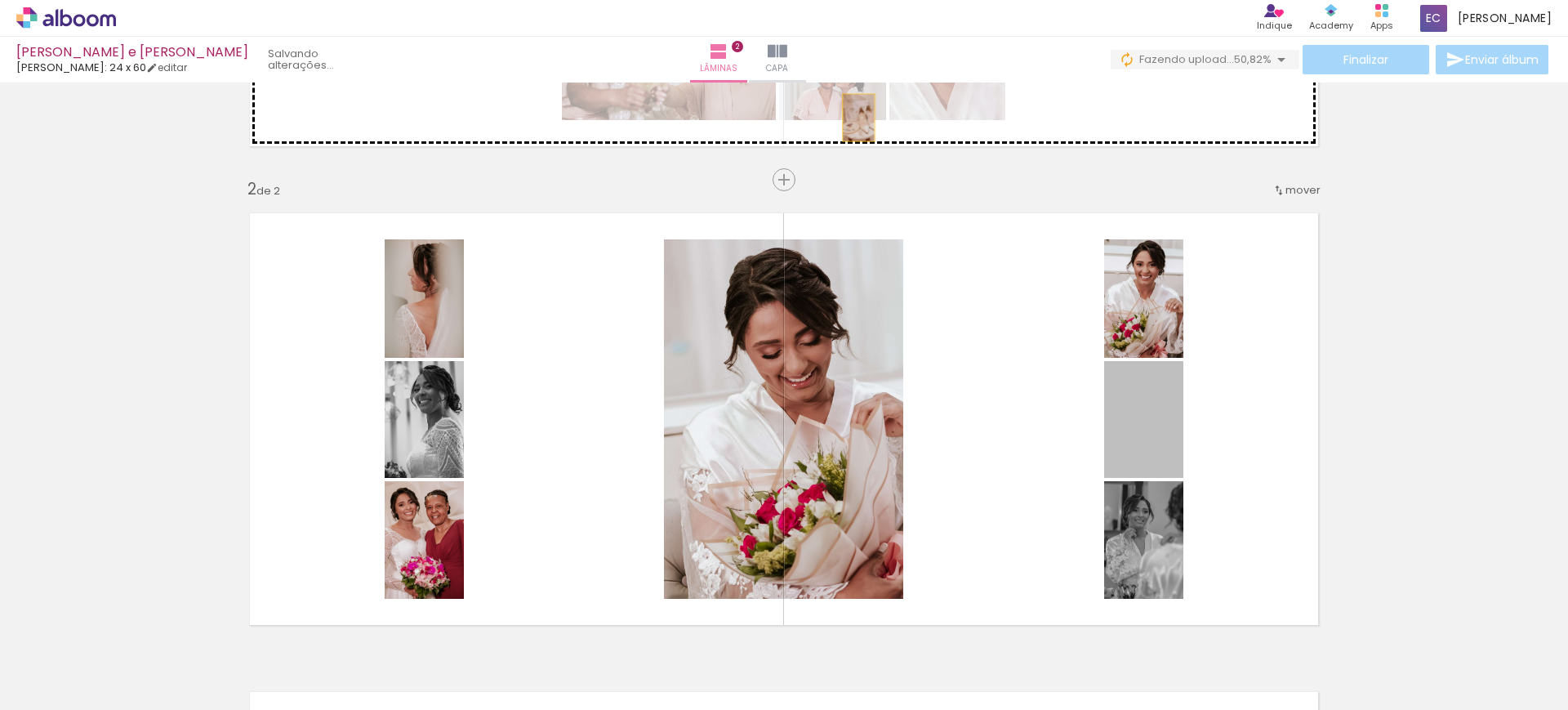
drag, startPoint x: 1120, startPoint y: 452, endPoint x: 851, endPoint y: 112, distance: 433.5
click at [851, 112] on div "Inserir lâmina 1 de 2 Inserir lâmina 2 de 2" at bounding box center [784, 398] width 1568 height 1437
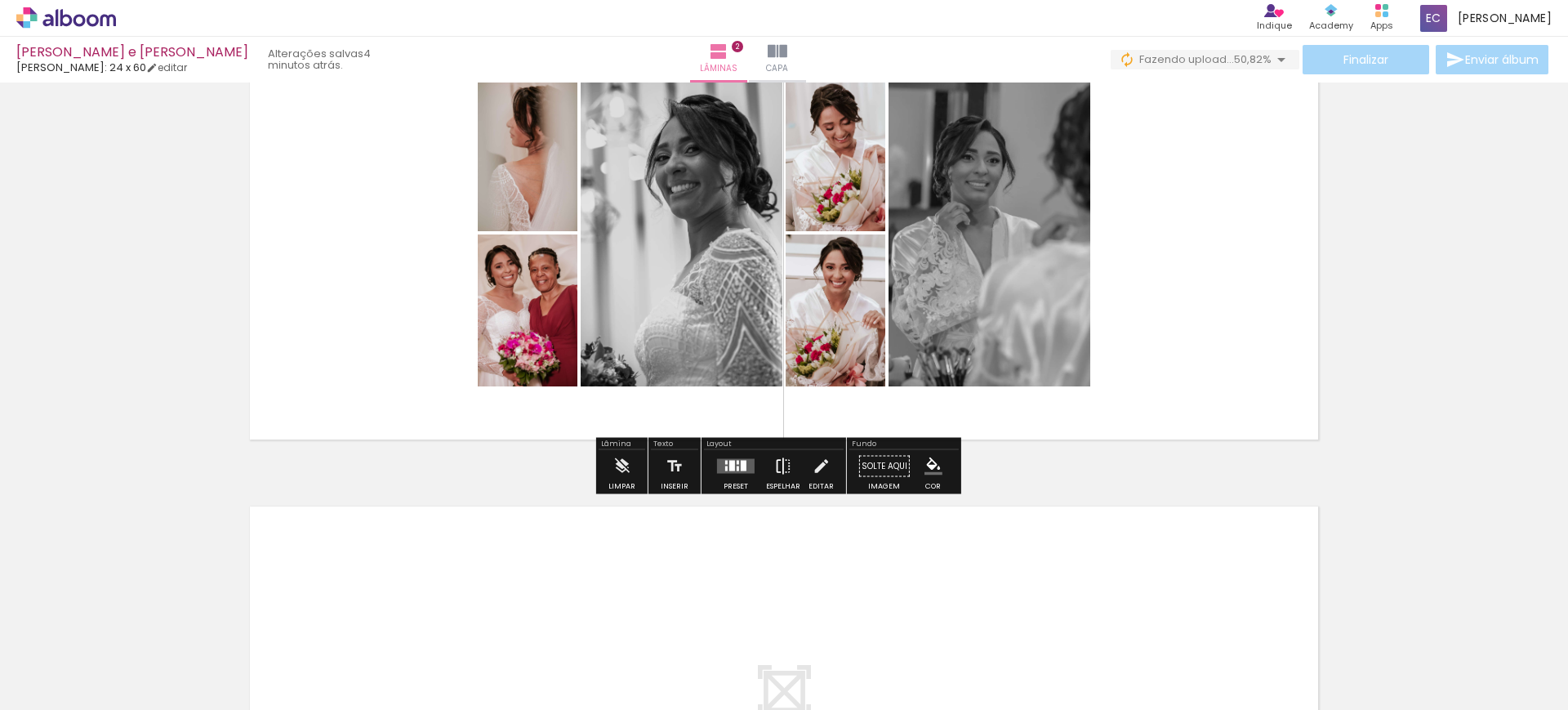
scroll to position [613, 0]
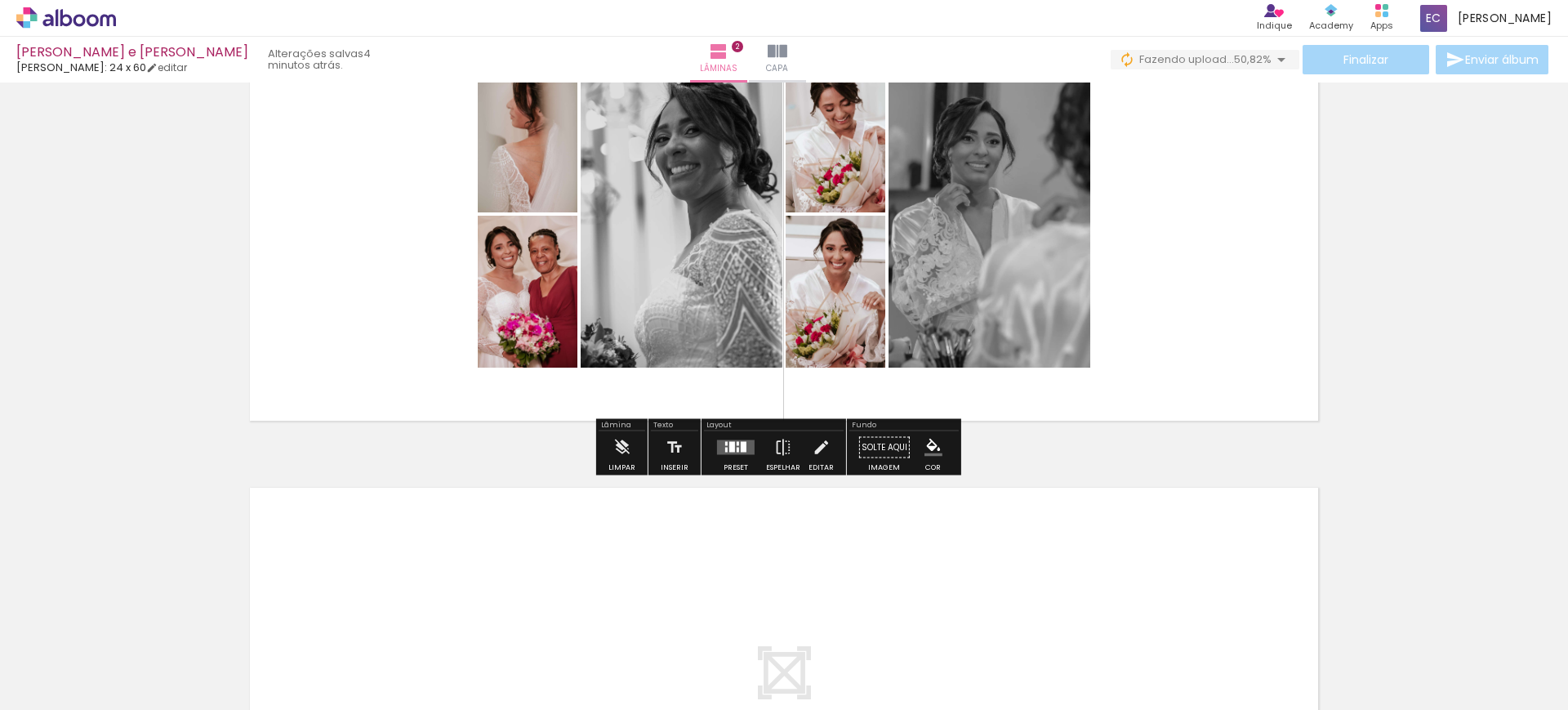
click at [729, 442] on div at bounding box center [732, 447] width 6 height 11
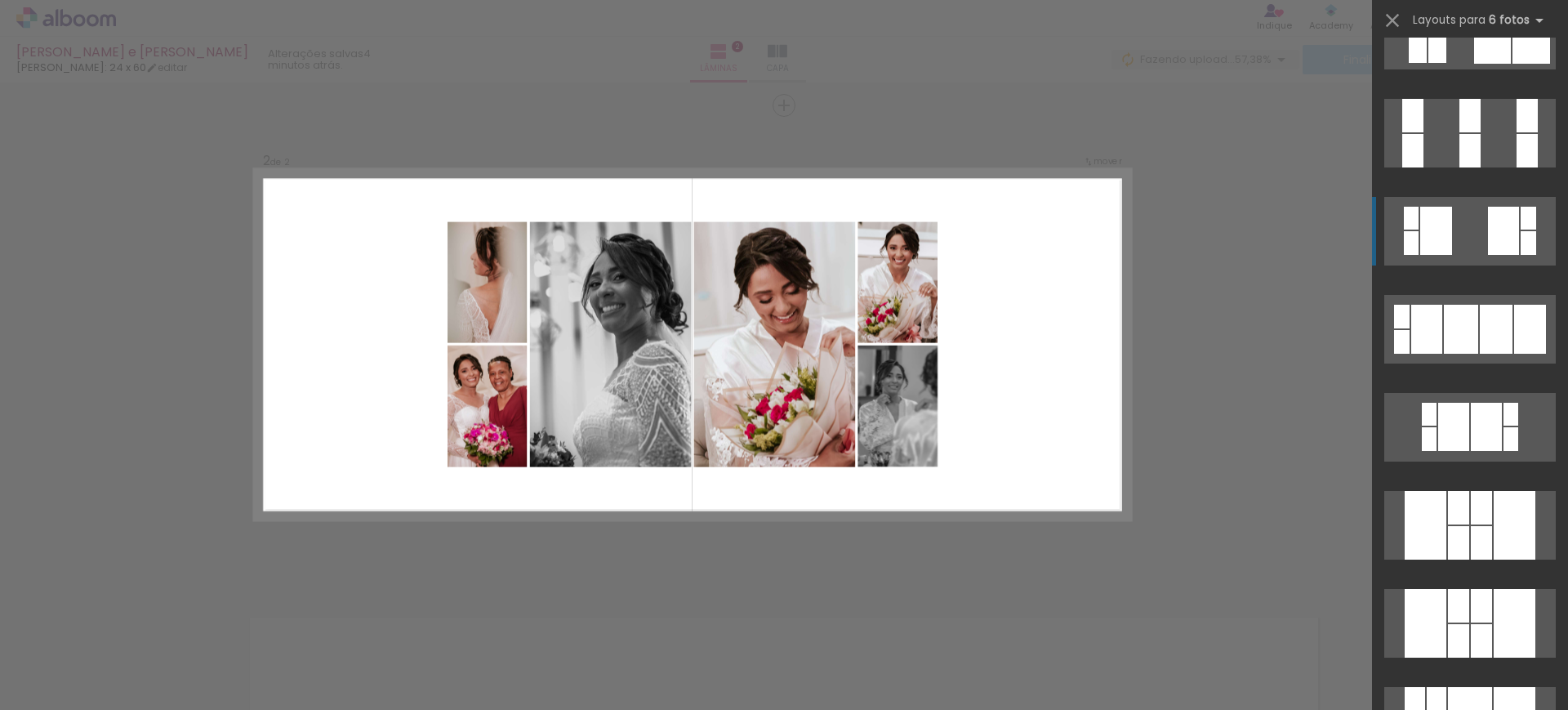
scroll to position [1328, 0]
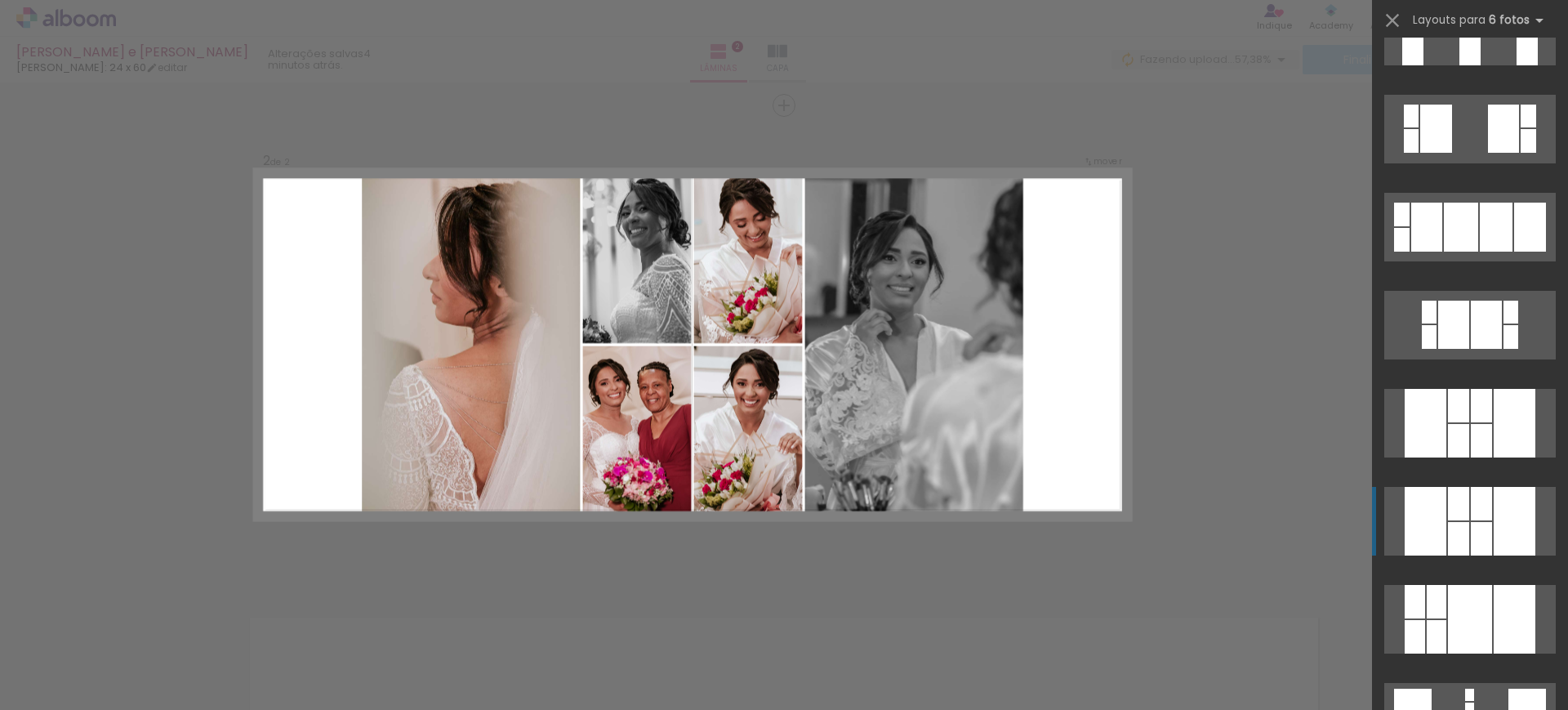
click at [1471, 513] on div at bounding box center [1481, 503] width 21 height 34
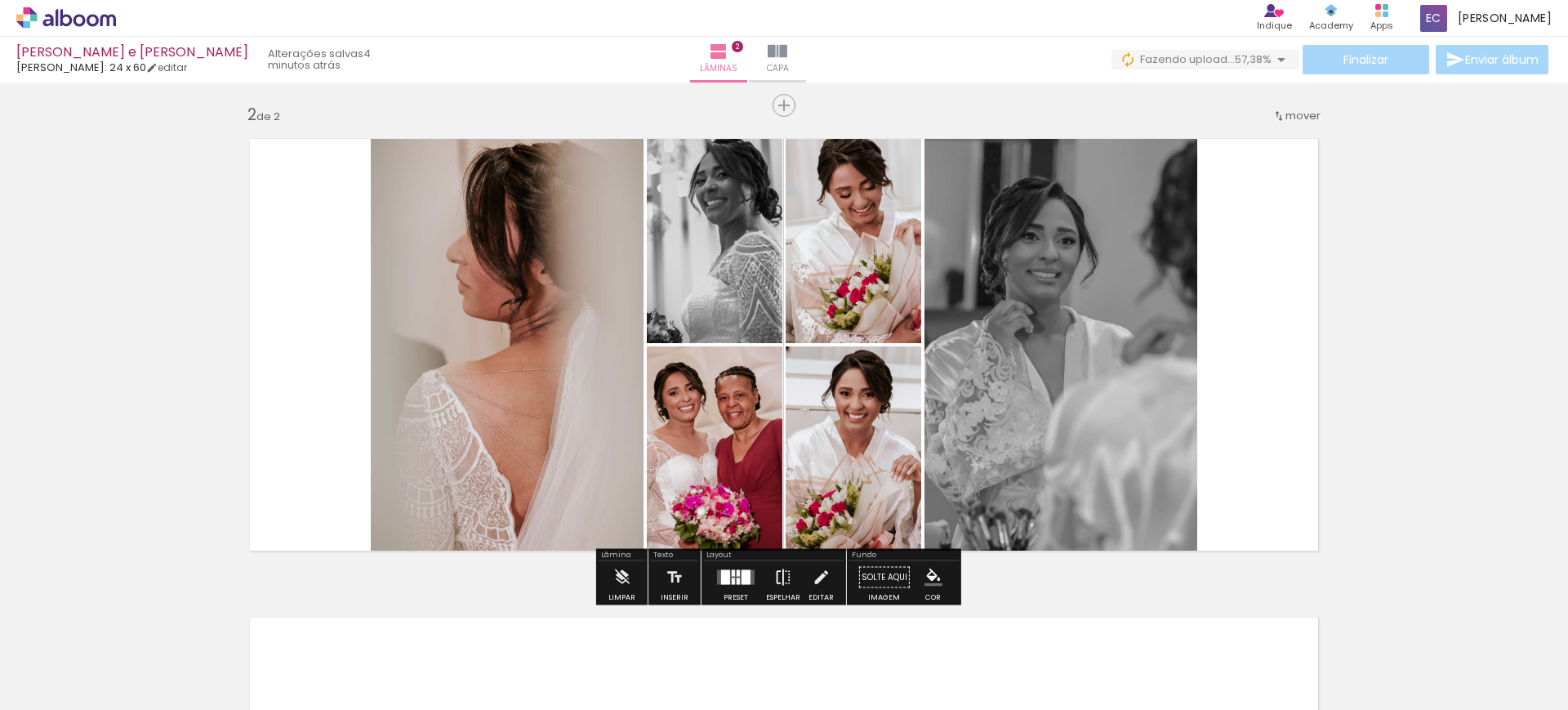
click at [776, 569] on iron-icon at bounding box center [783, 578] width 18 height 33
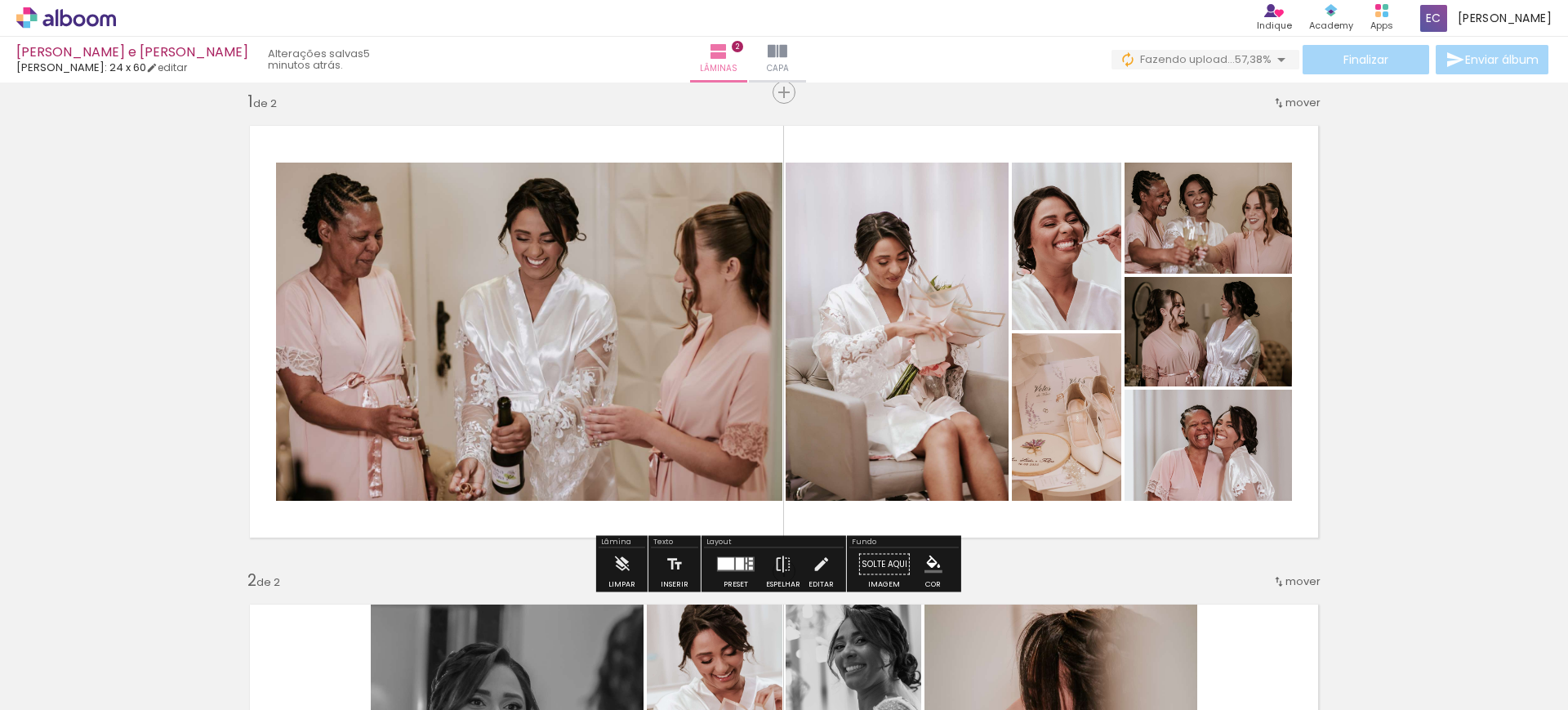
scroll to position [0, 0]
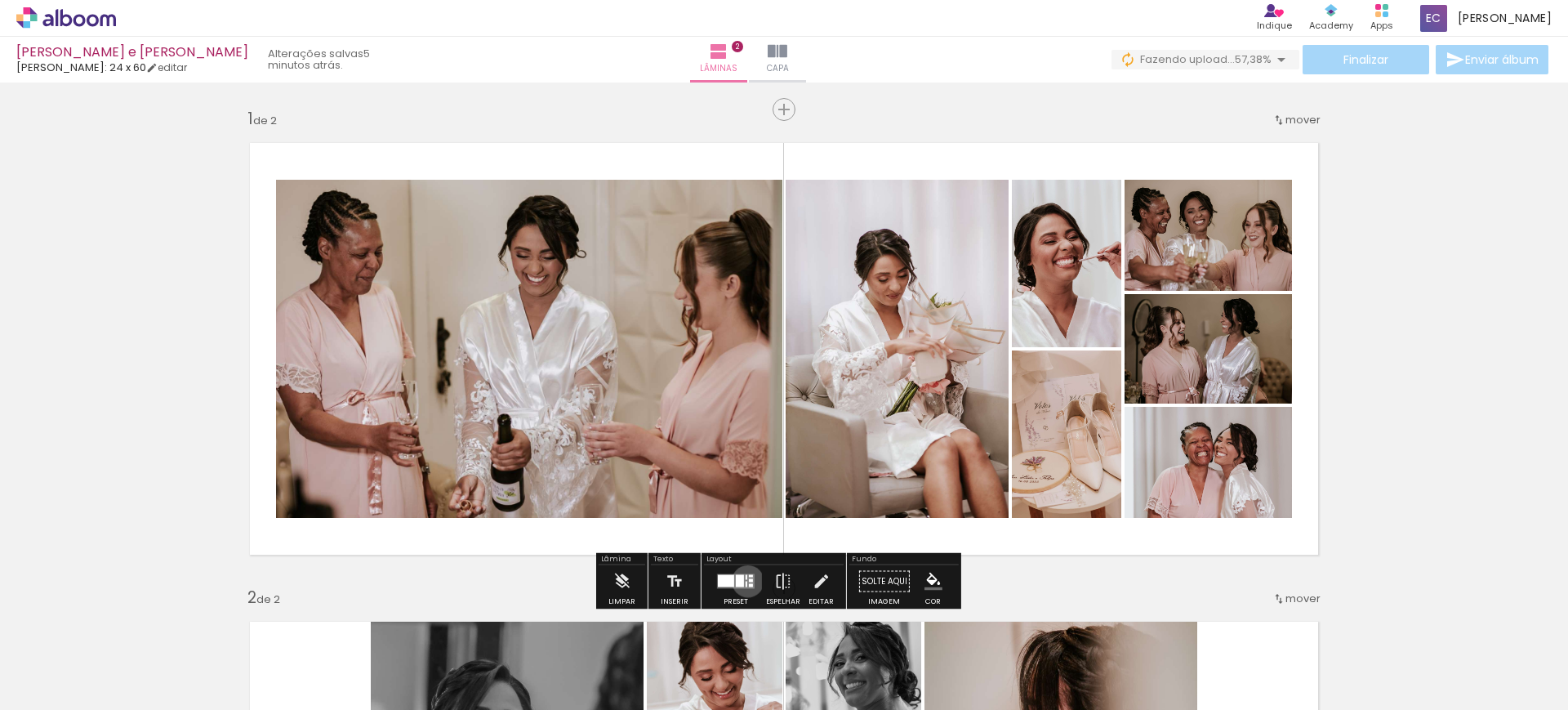
click at [744, 581] on quentale-layouter at bounding box center [736, 581] width 38 height 14
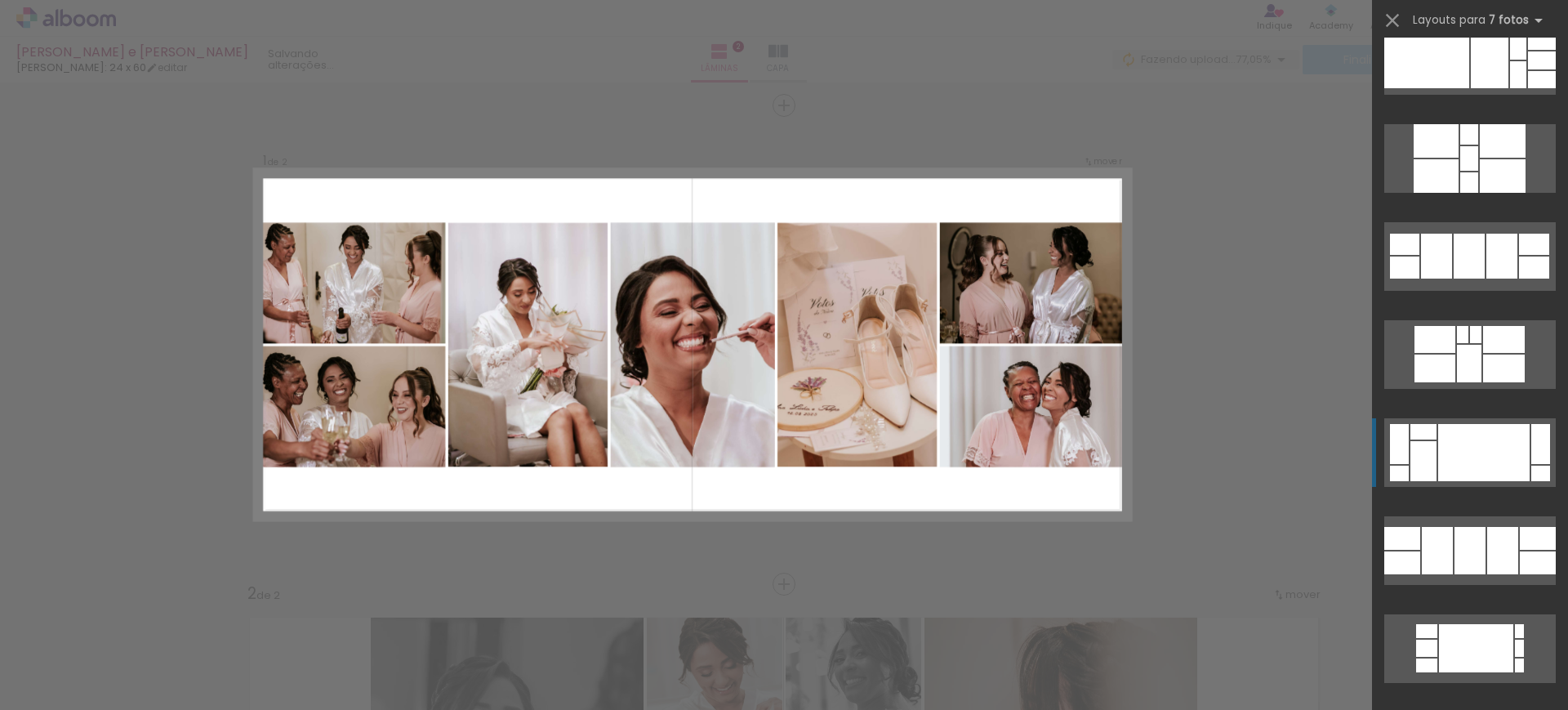
scroll to position [817, 0]
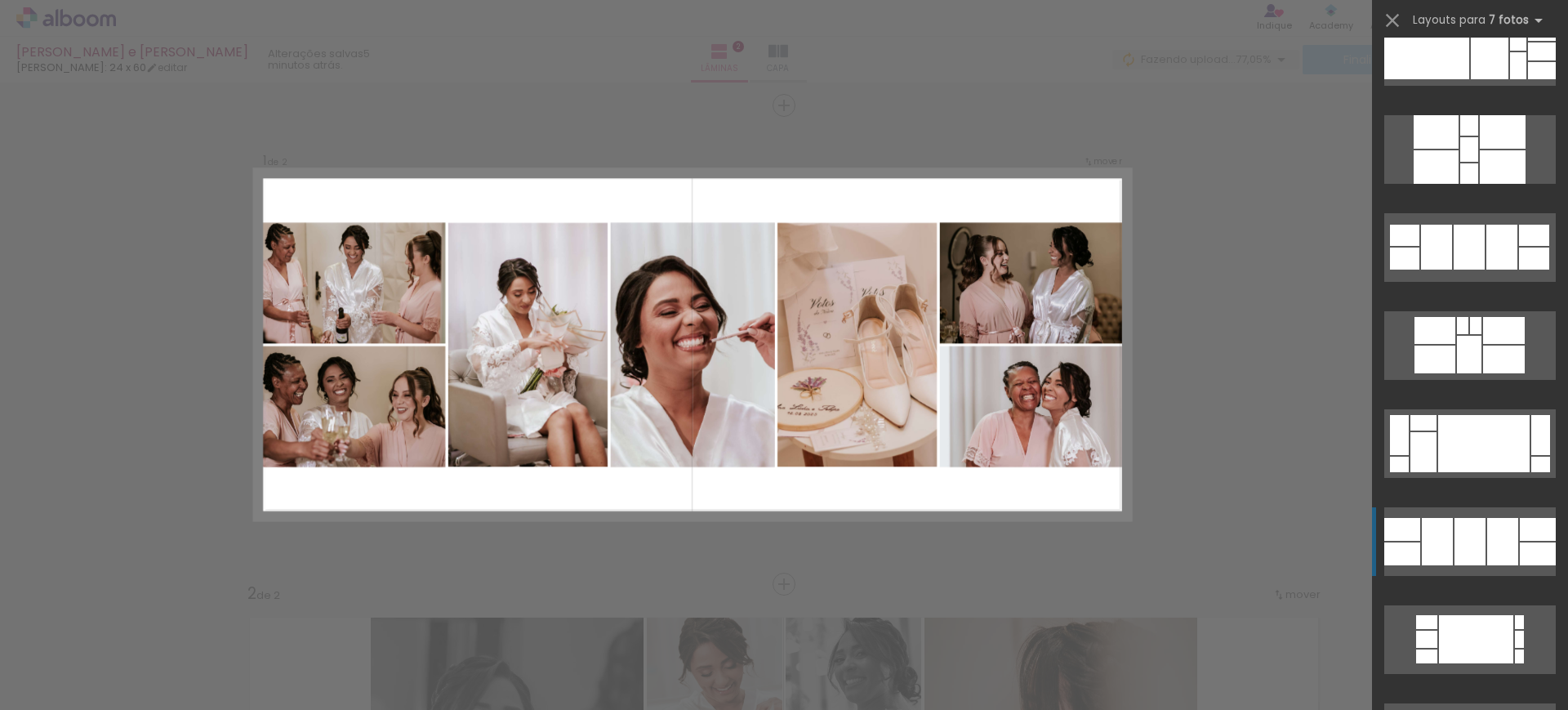
click at [1478, 534] on div at bounding box center [1470, 541] width 31 height 47
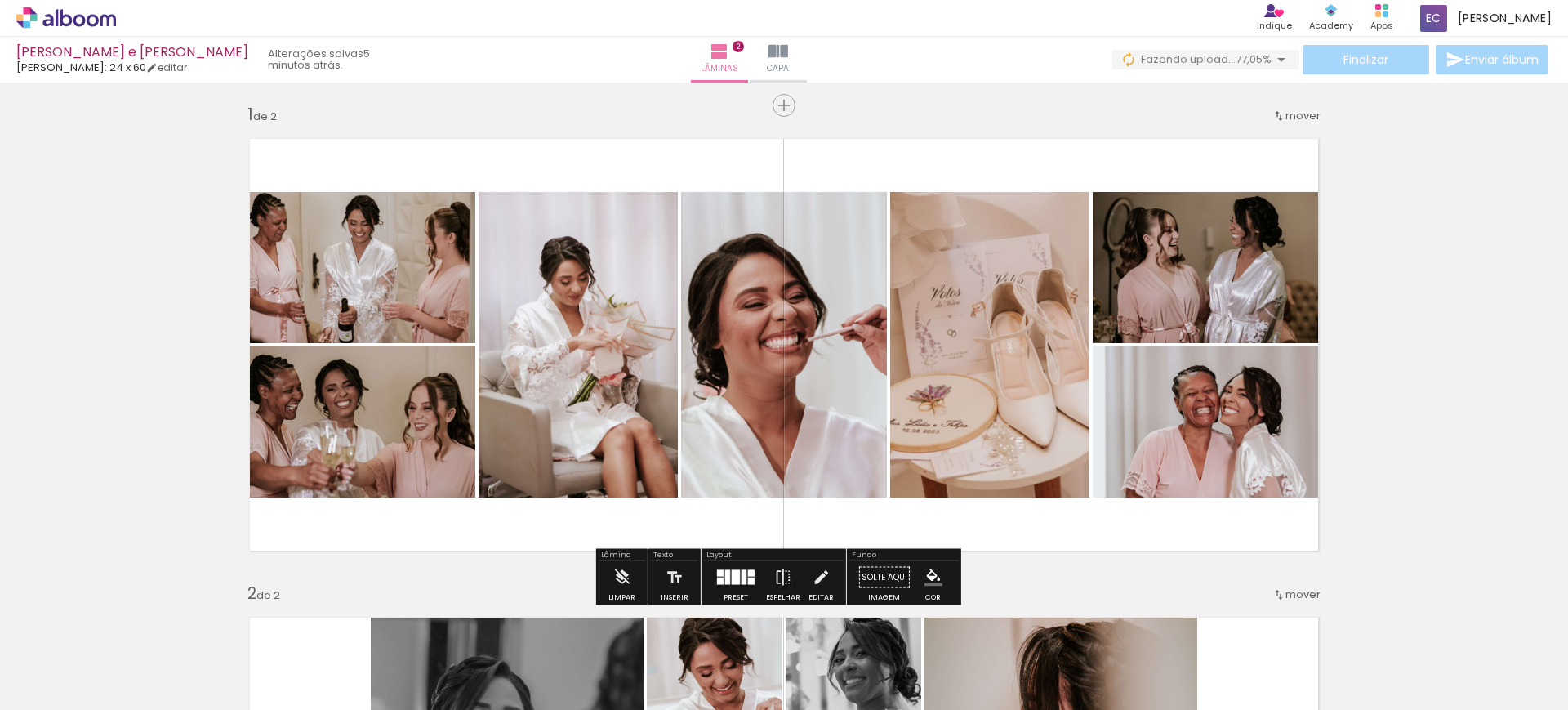
click at [749, 578] on div at bounding box center [752, 582] width 7 height 7
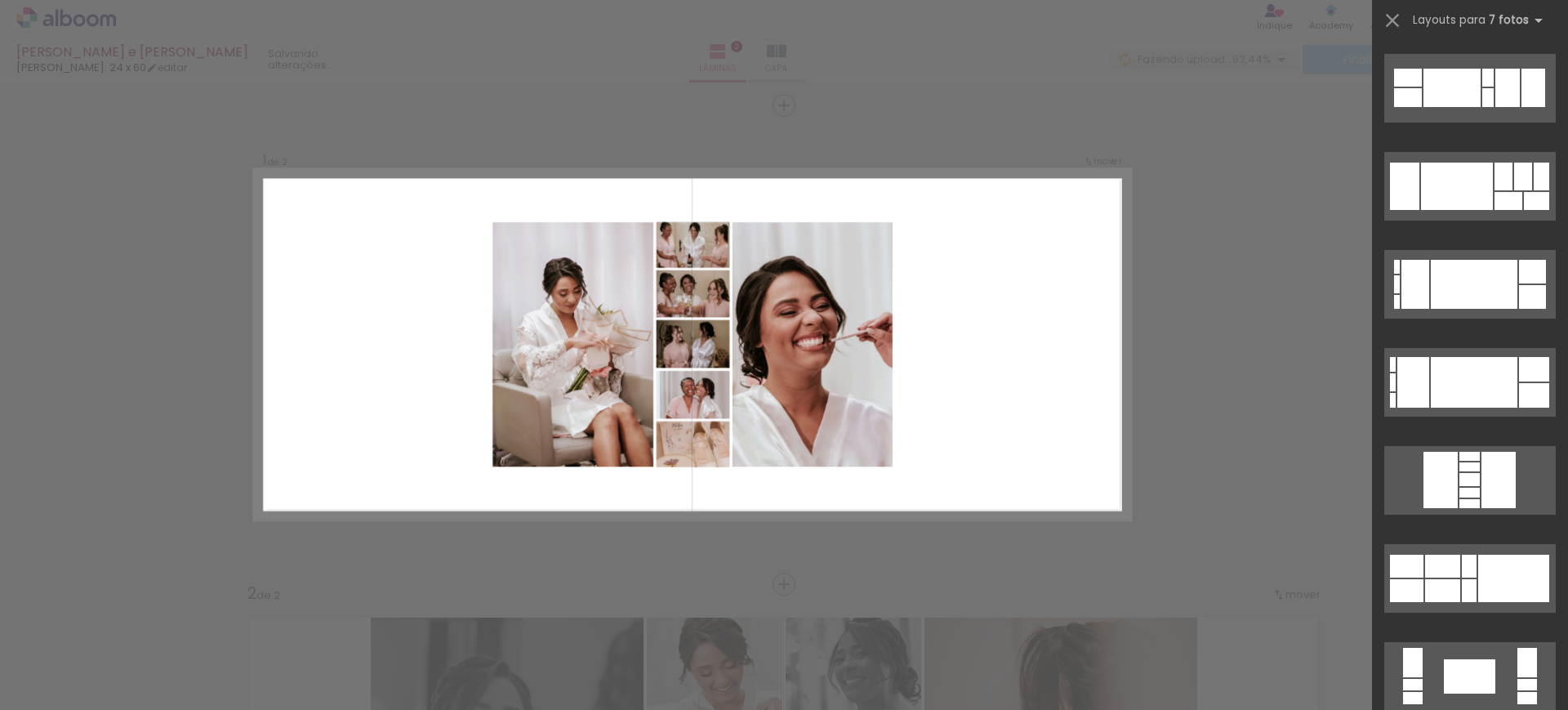
scroll to position [3827, 0]
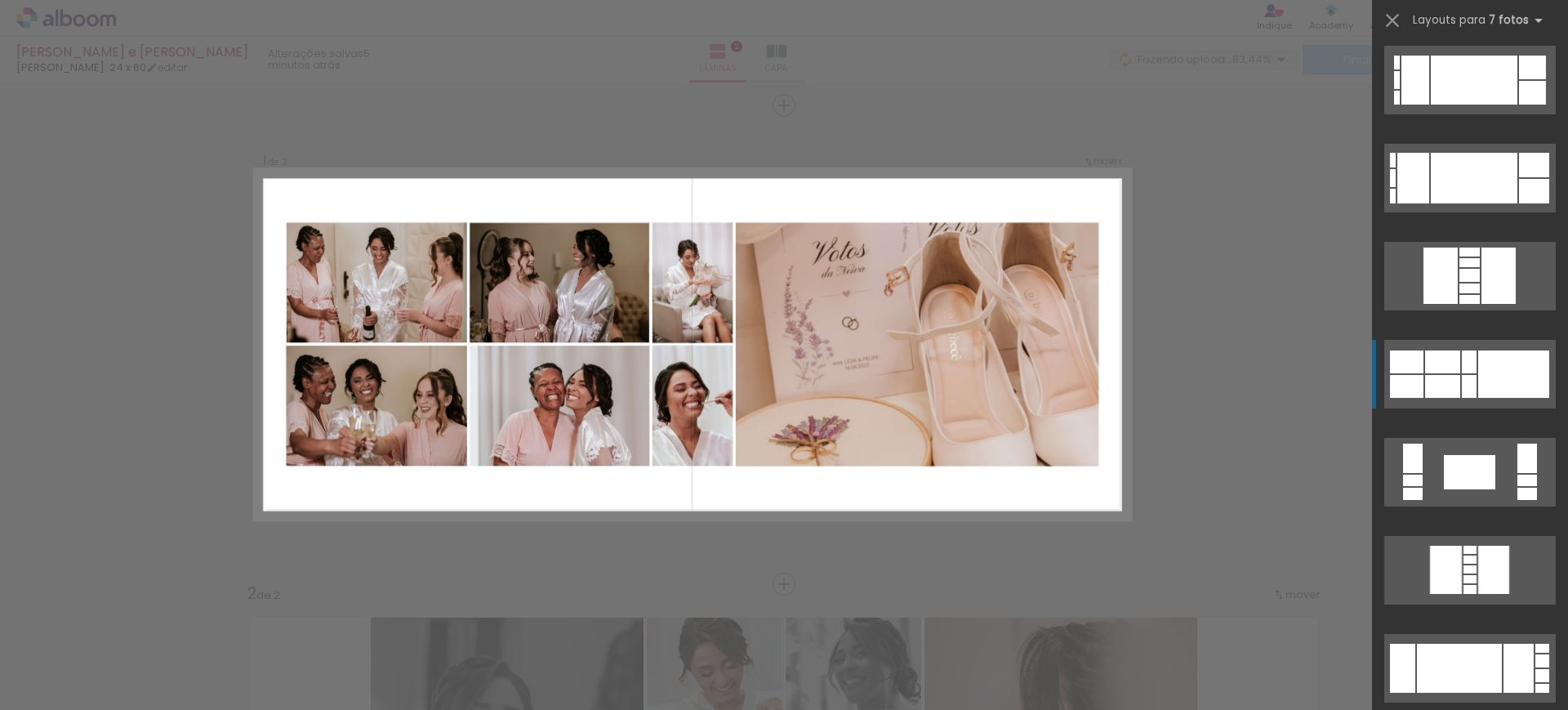
click at [1468, 374] on quentale-layouter at bounding box center [1469, 374] width 171 height 68
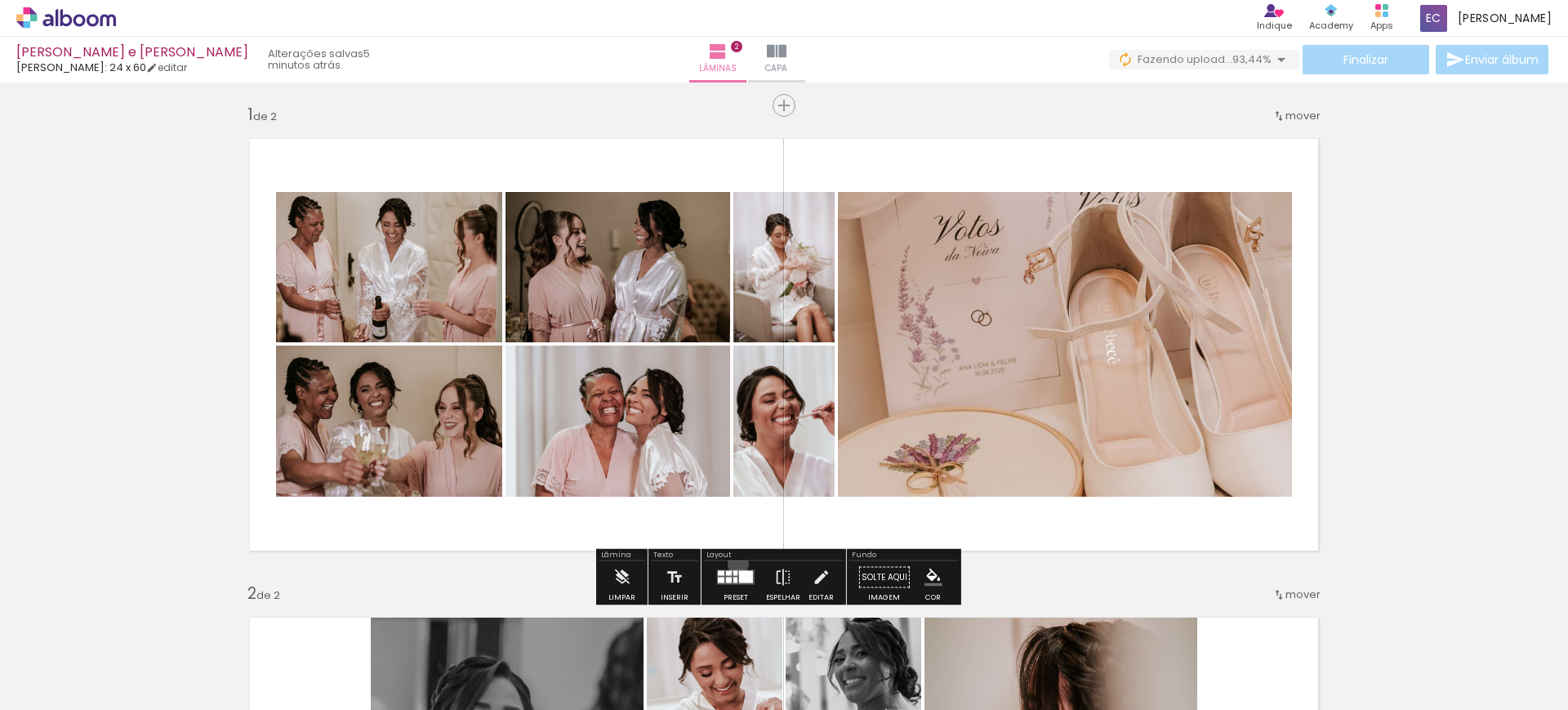
click at [734, 564] on div at bounding box center [736, 578] width 44 height 33
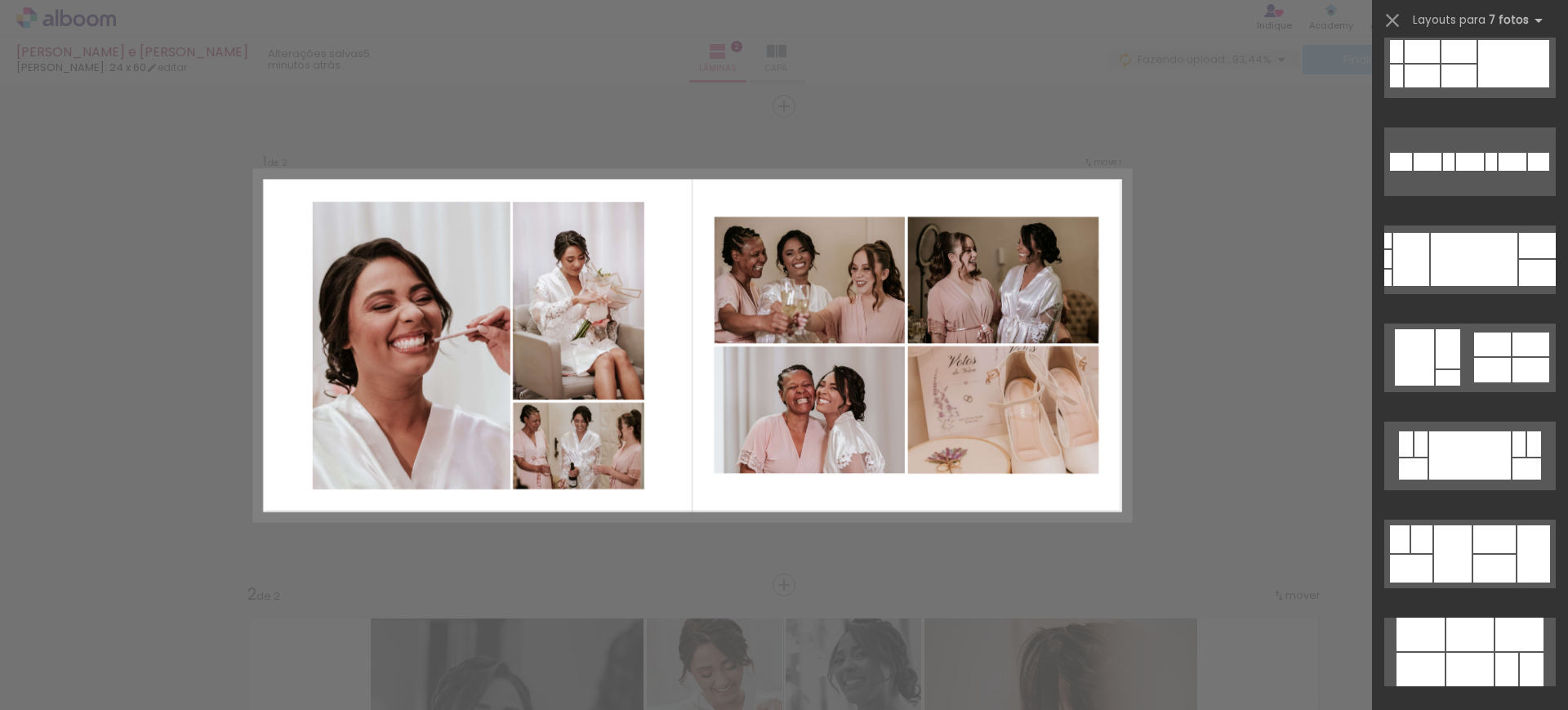
scroll to position [4731, 0]
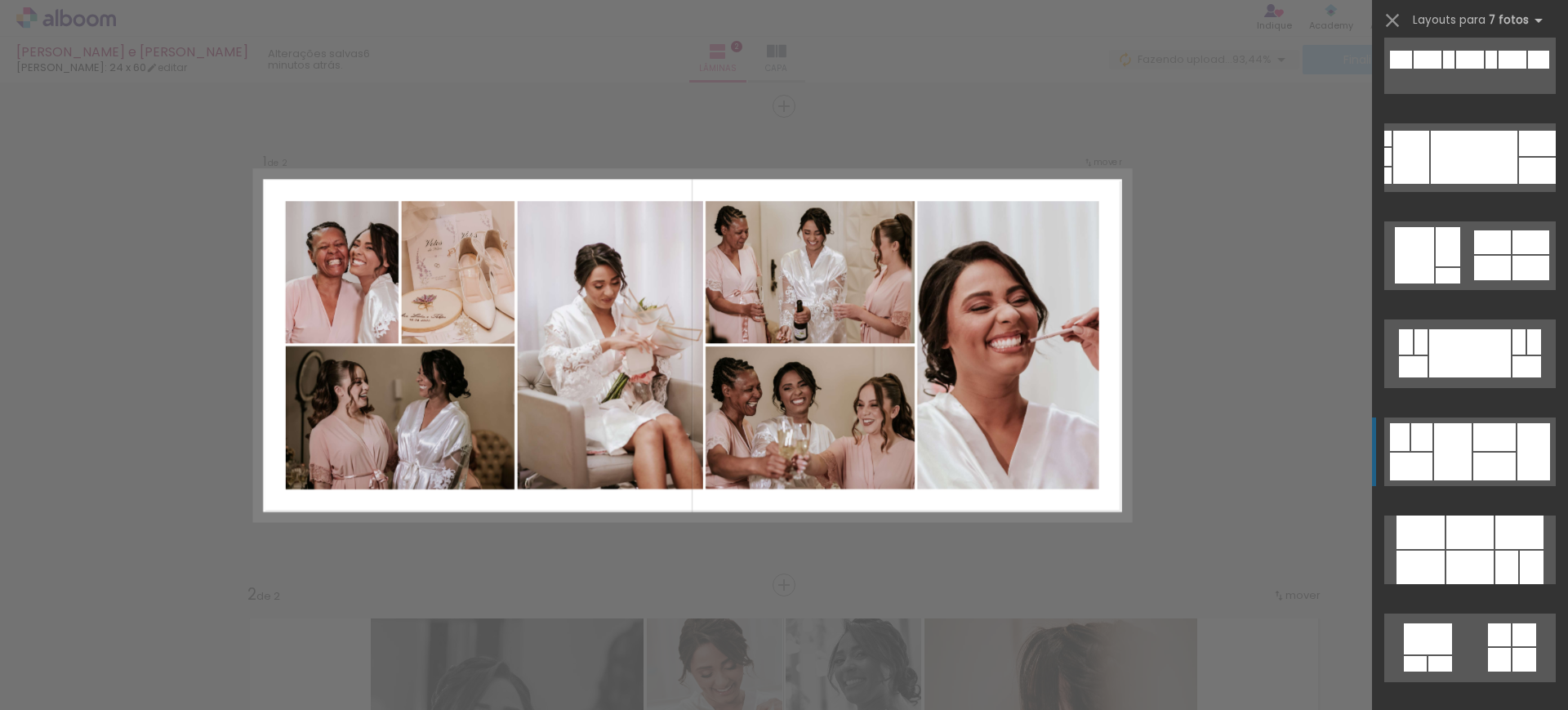
click at [1461, 445] on div at bounding box center [1453, 452] width 38 height 57
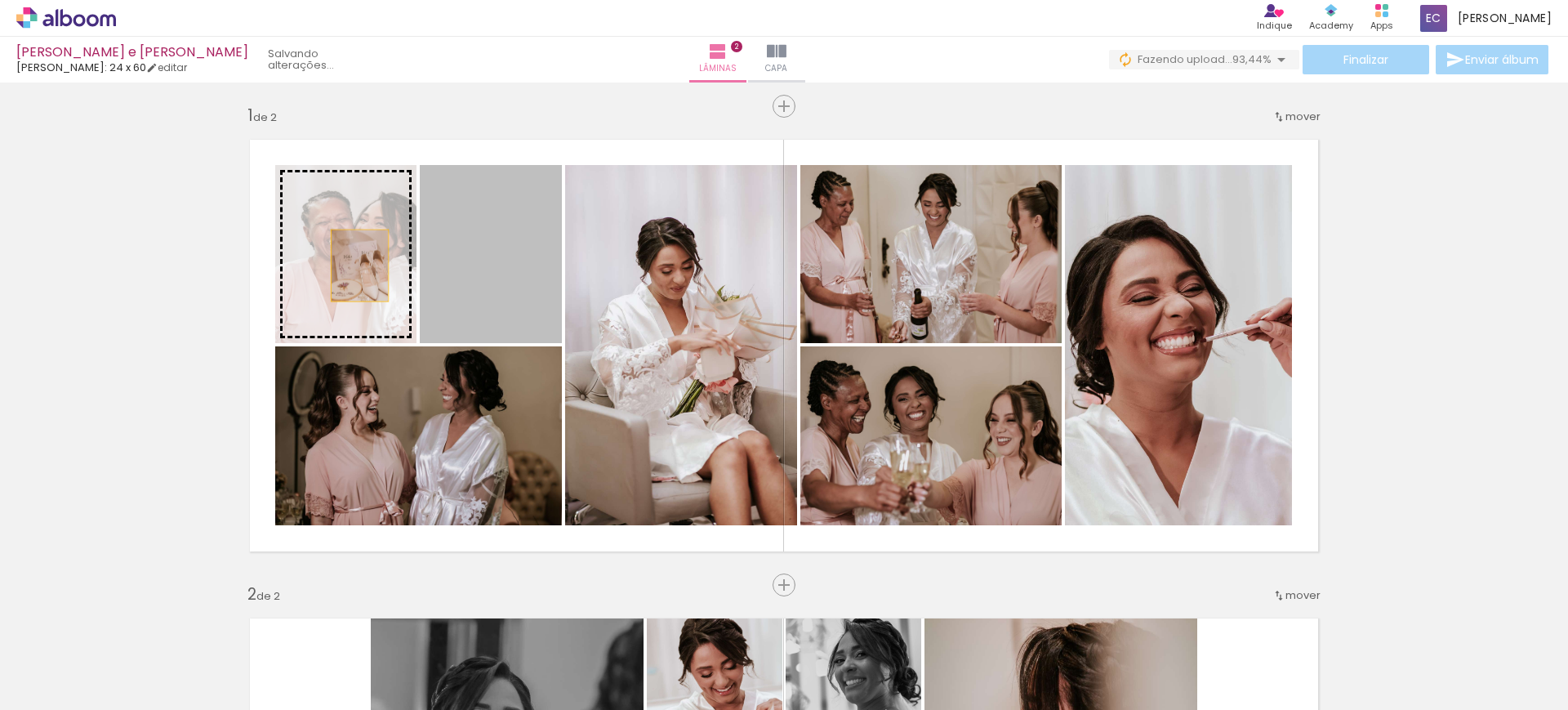
drag, startPoint x: 505, startPoint y: 265, endPoint x: 333, endPoint y: 248, distance: 172.8
click at [0, 0] on slot at bounding box center [0, 0] width 0 height 0
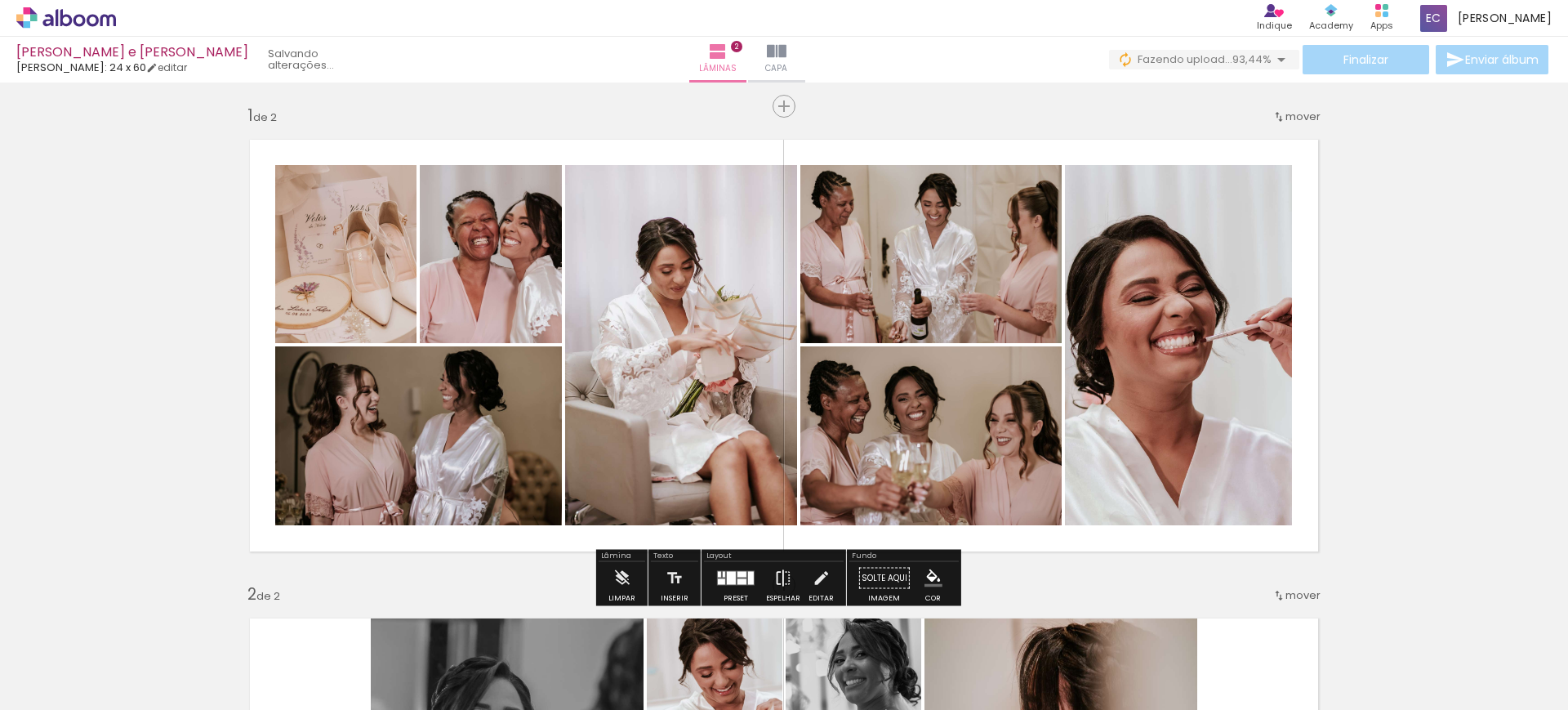
click at [779, 571] on iron-icon at bounding box center [783, 578] width 18 height 33
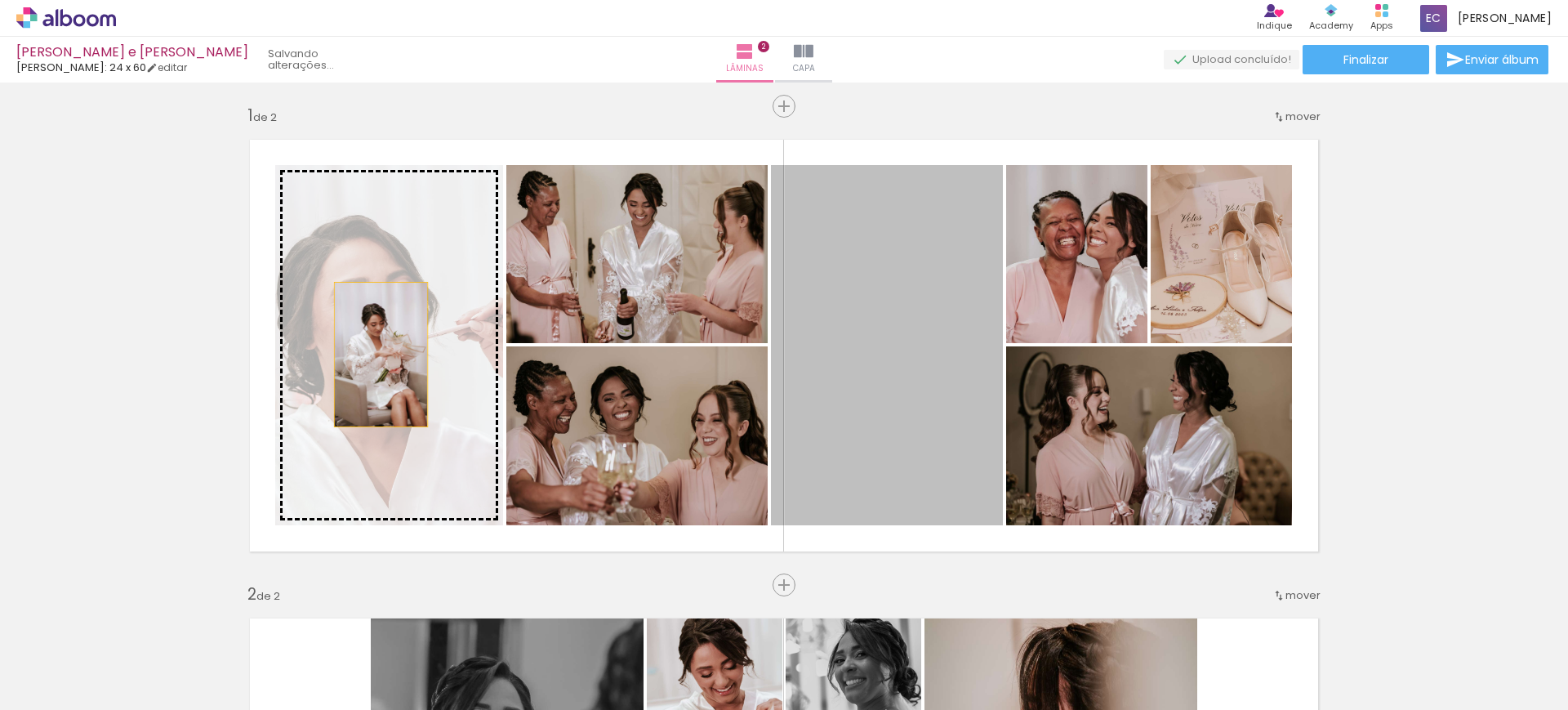
drag, startPoint x: 890, startPoint y: 338, endPoint x: 373, endPoint y: 355, distance: 517.3
click at [0, 0] on slot at bounding box center [0, 0] width 0 height 0
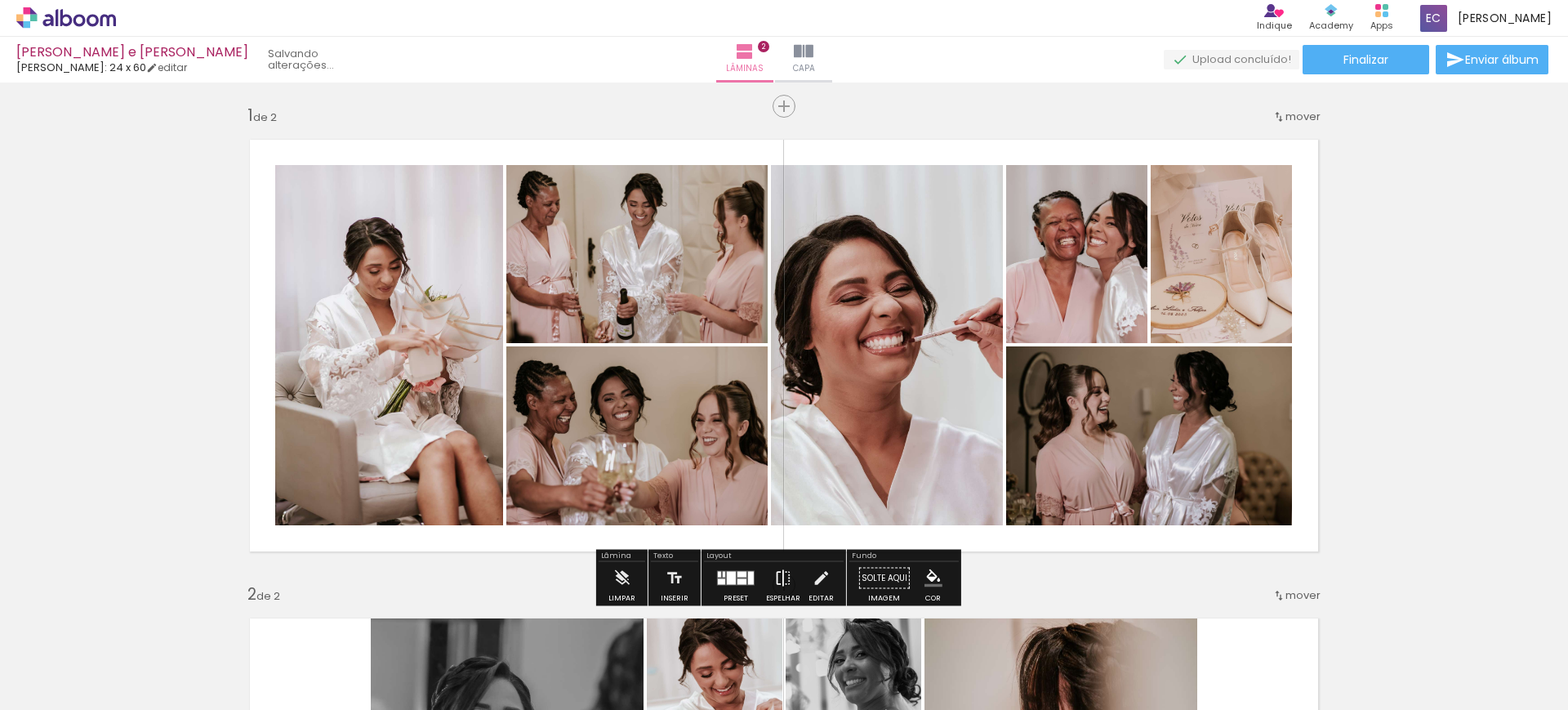
click at [775, 572] on iron-icon at bounding box center [783, 578] width 18 height 33
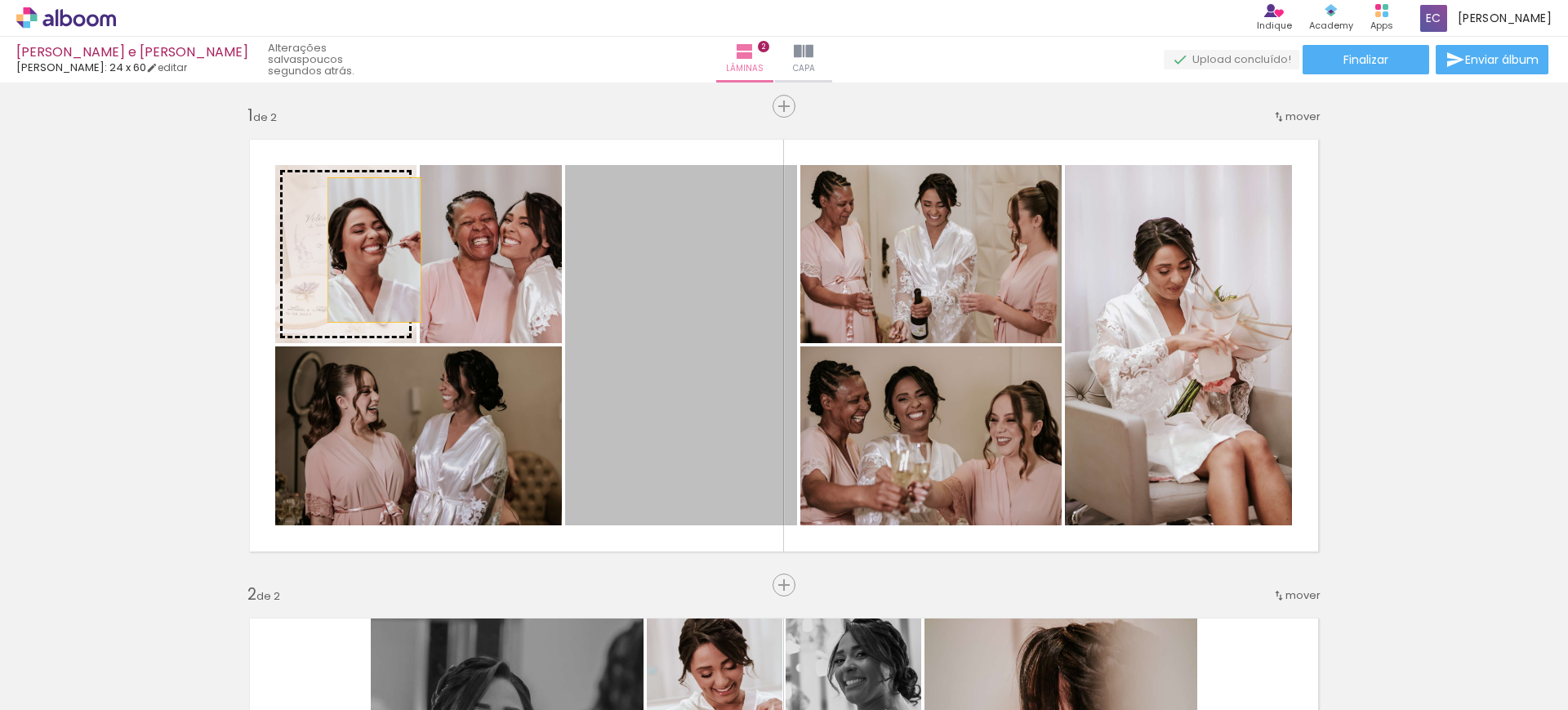
drag, startPoint x: 679, startPoint y: 333, endPoint x: 367, endPoint y: 250, distance: 322.9
click at [0, 0] on slot at bounding box center [0, 0] width 0 height 0
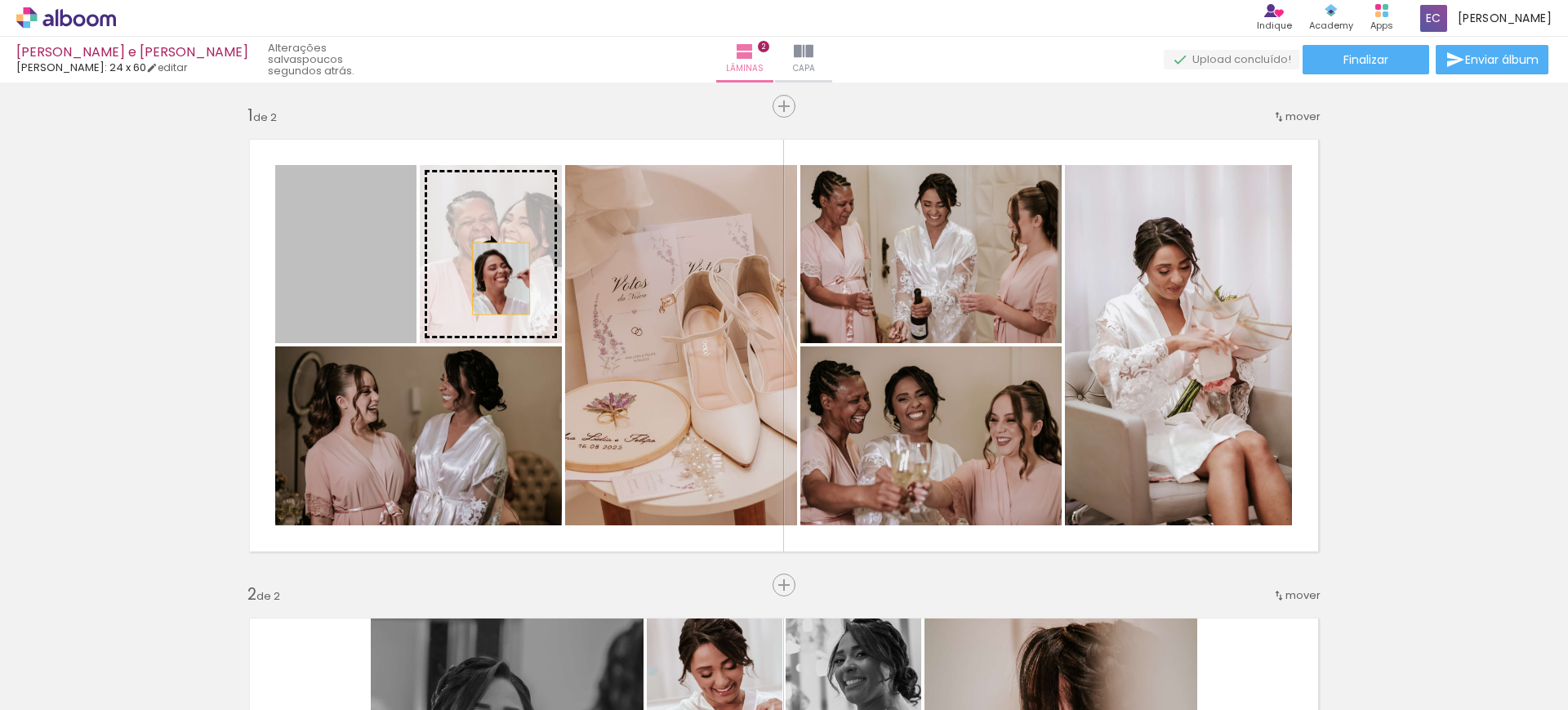
drag, startPoint x: 348, startPoint y: 276, endPoint x: 495, endPoint y: 279, distance: 147.0
click at [0, 0] on slot at bounding box center [0, 0] width 0 height 0
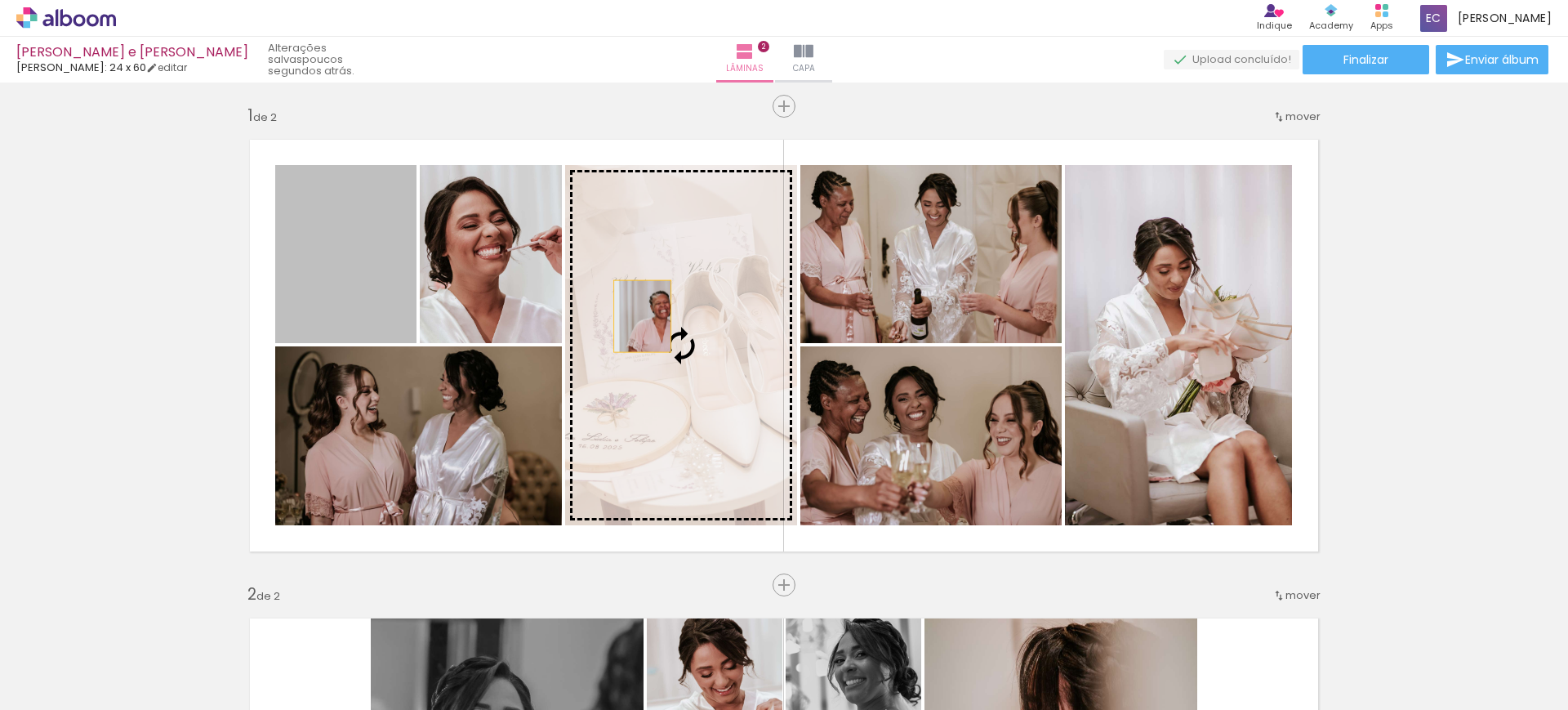
drag, startPoint x: 354, startPoint y: 272, endPoint x: 643, endPoint y: 317, distance: 292.5
click at [0, 0] on slot at bounding box center [0, 0] width 0 height 0
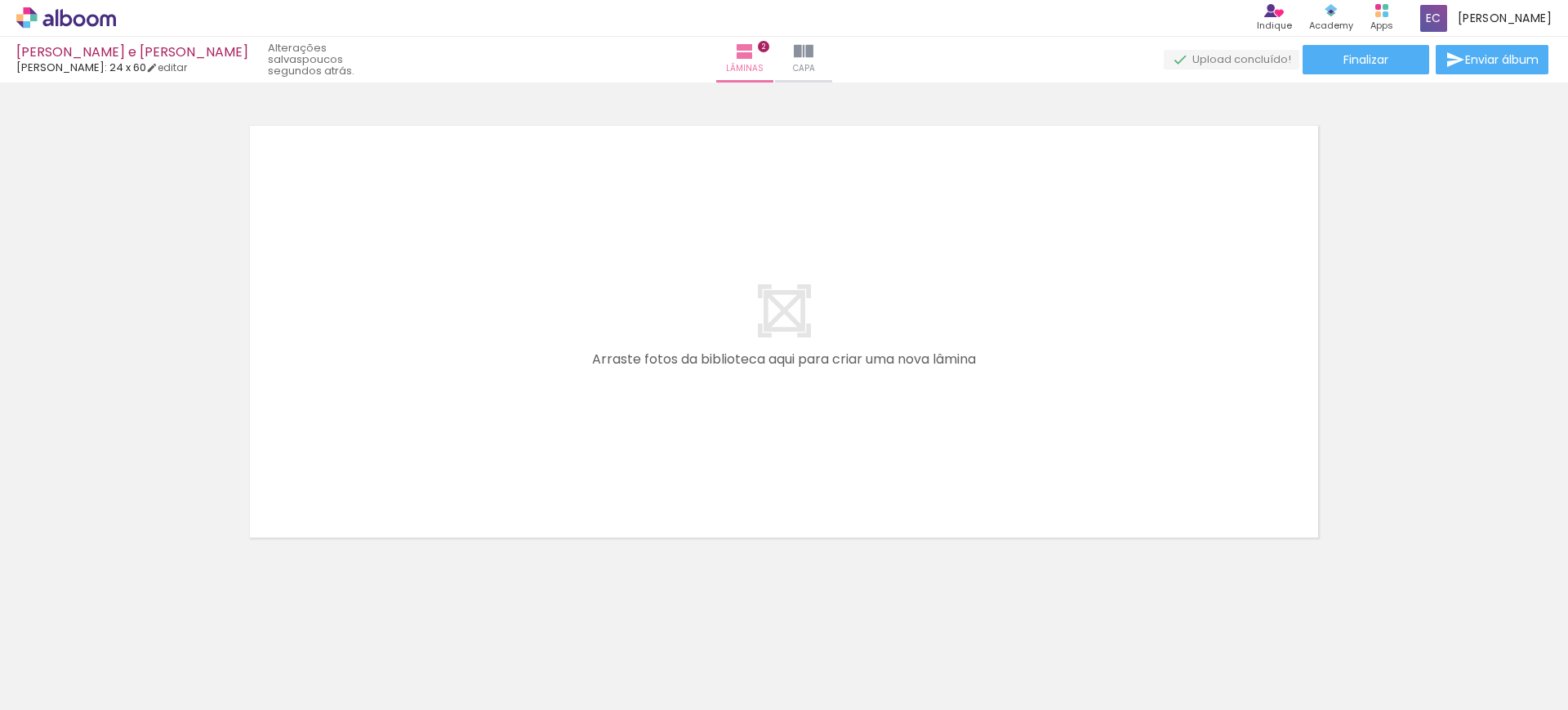
scroll to position [0, 0]
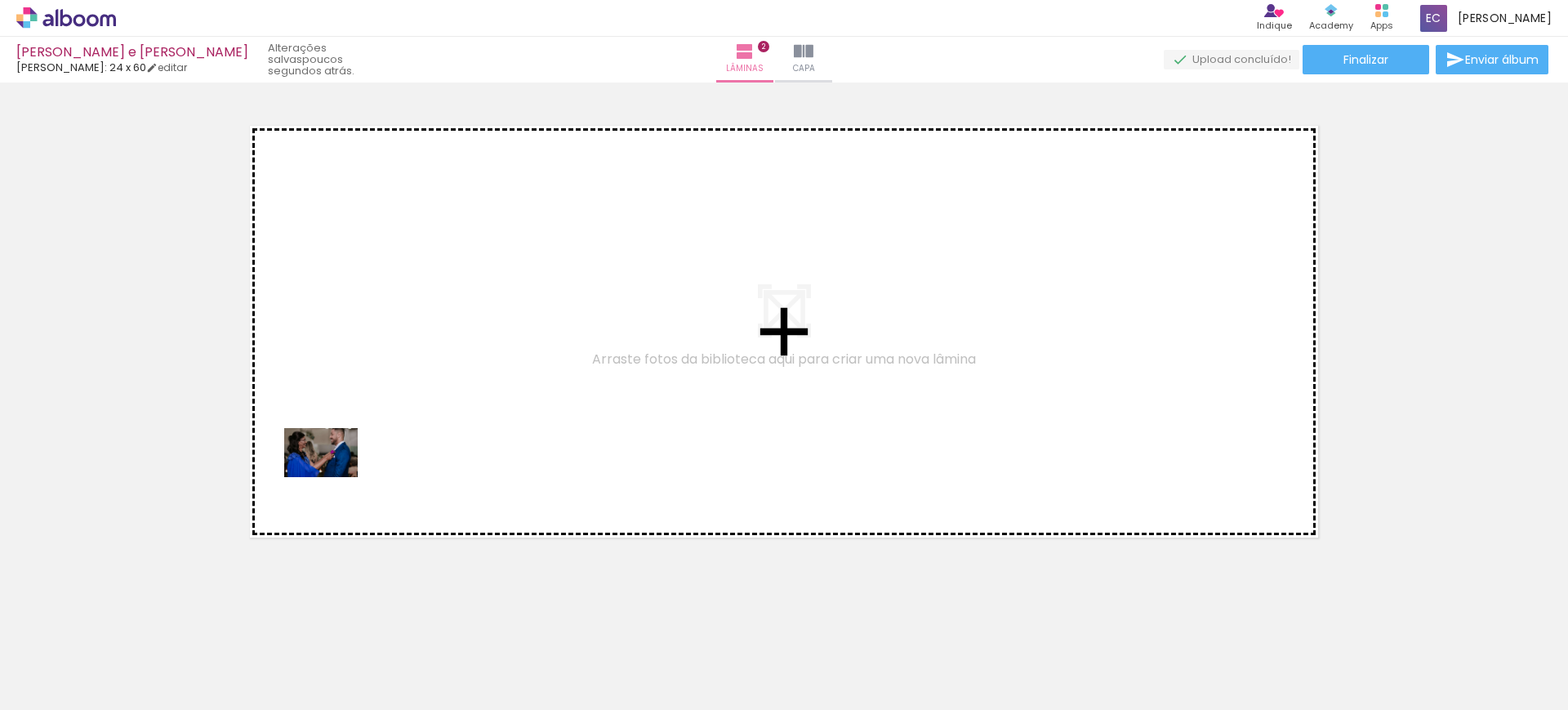
drag, startPoint x: 163, startPoint y: 667, endPoint x: 385, endPoint y: 427, distance: 326.9
click at [385, 427] on quentale-workspace at bounding box center [784, 355] width 1568 height 710
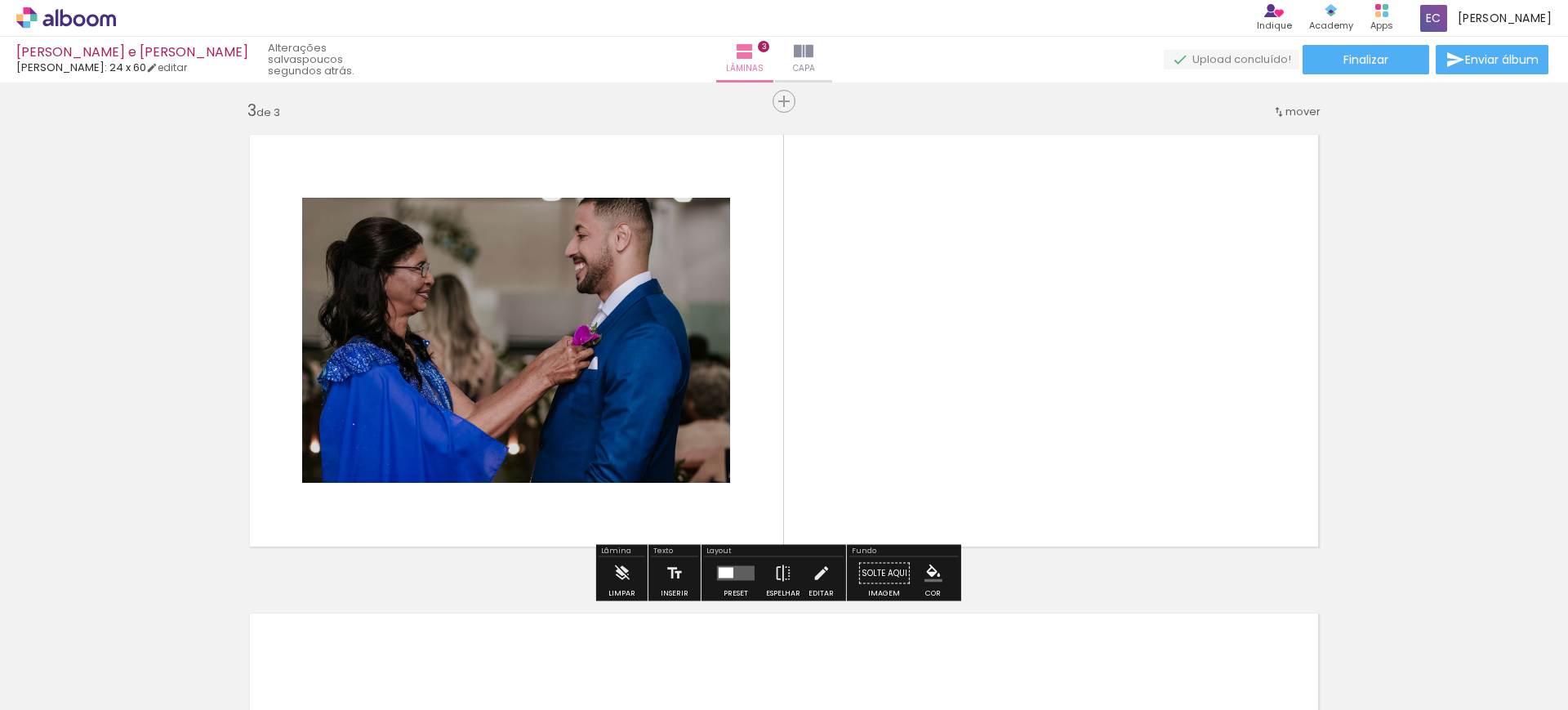
scroll to position [961, 0]
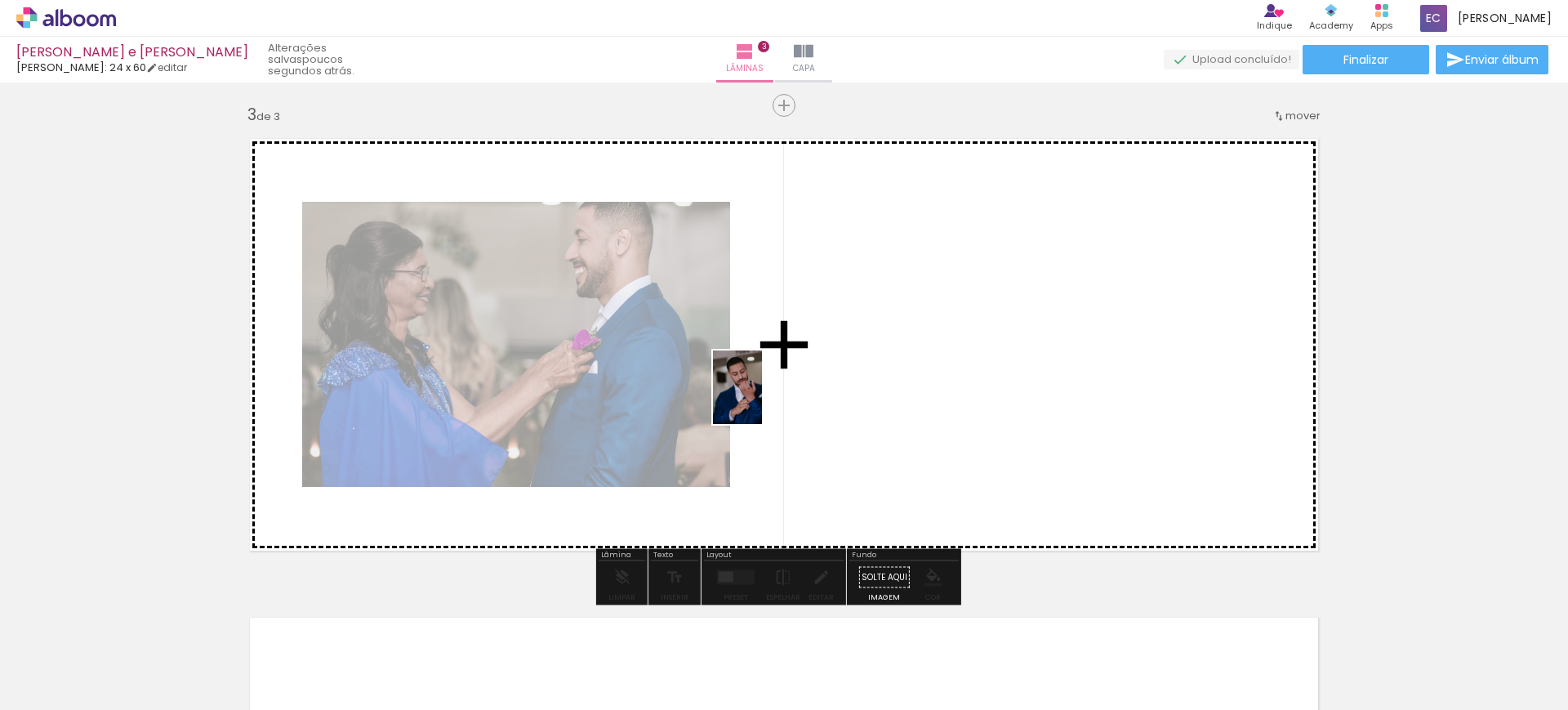
drag, startPoint x: 259, startPoint y: 657, endPoint x: 816, endPoint y: 390, distance: 617.7
click at [846, 359] on quentale-workspace at bounding box center [784, 355] width 1568 height 710
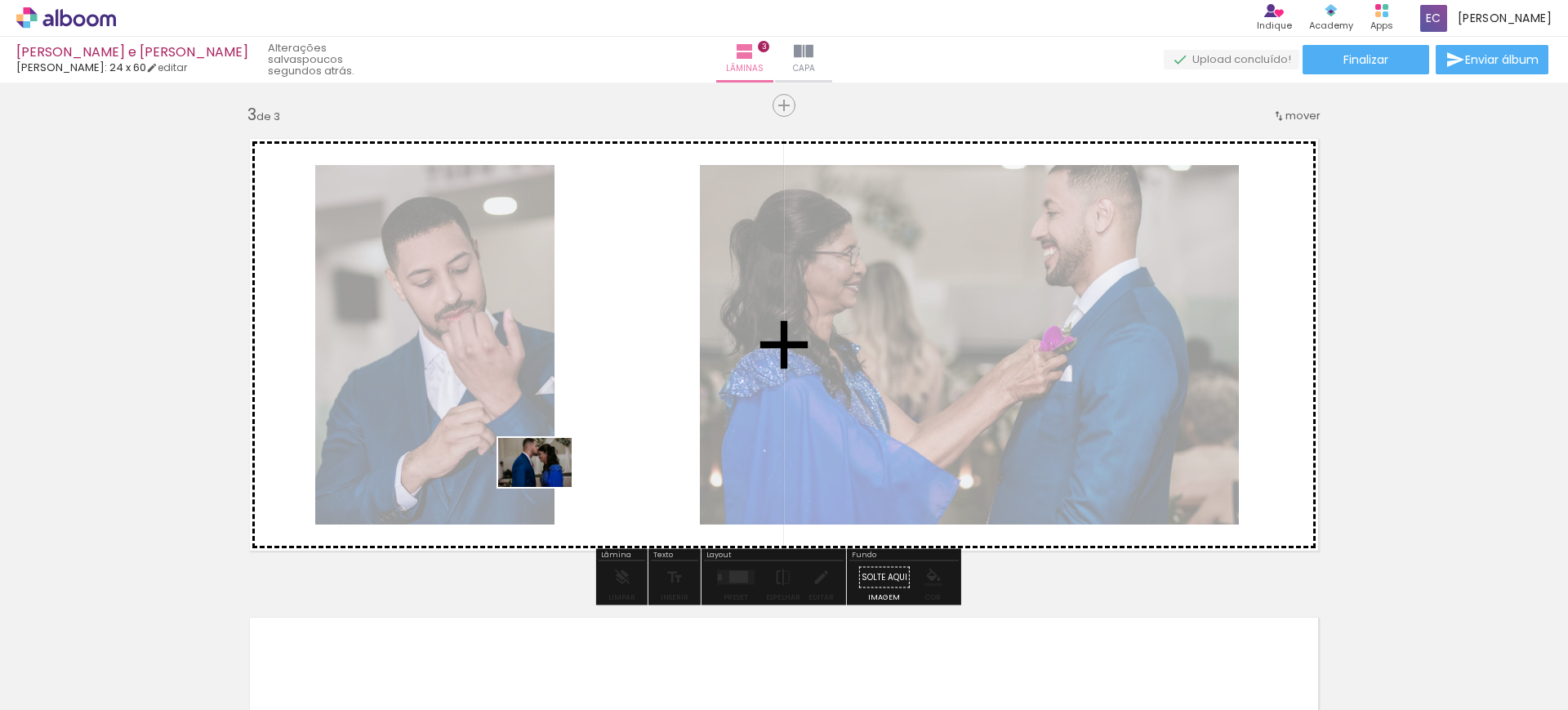
drag, startPoint x: 359, startPoint y: 656, endPoint x: 746, endPoint y: 424, distance: 451.2
click at [746, 424] on quentale-workspace at bounding box center [784, 355] width 1568 height 710
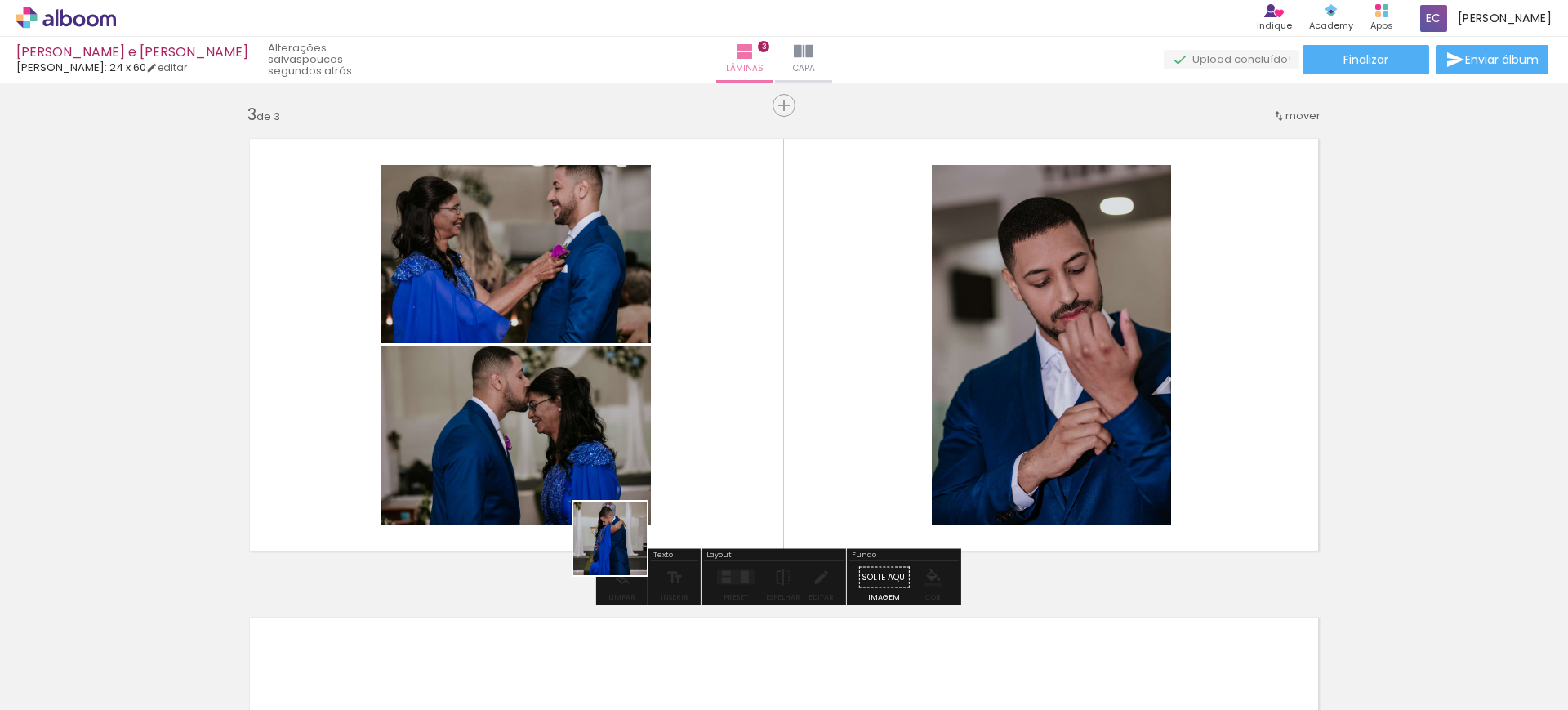
drag, startPoint x: 522, startPoint y: 660, endPoint x: 702, endPoint y: 486, distance: 250.4
click at [672, 508] on quentale-workspace at bounding box center [784, 355] width 1568 height 710
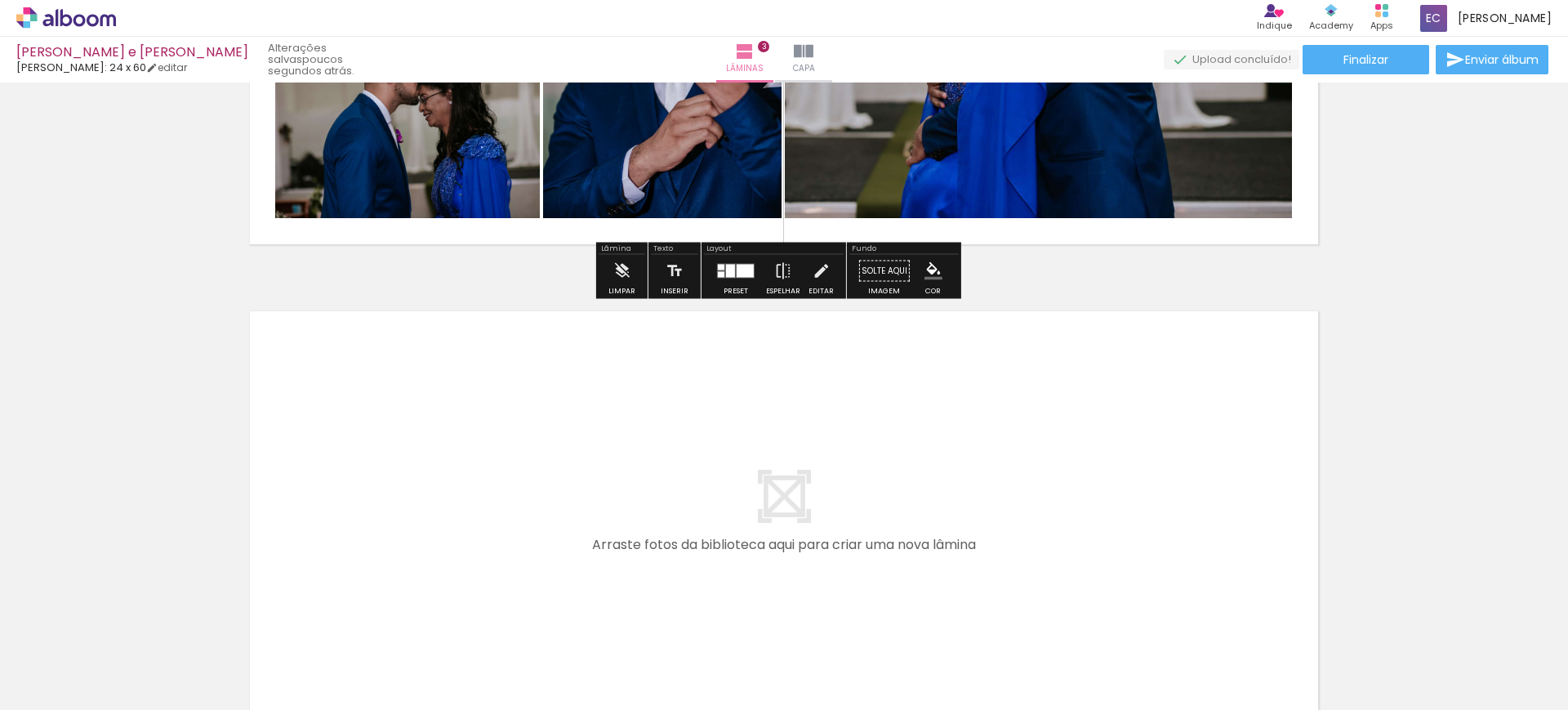
scroll to position [1370, 0]
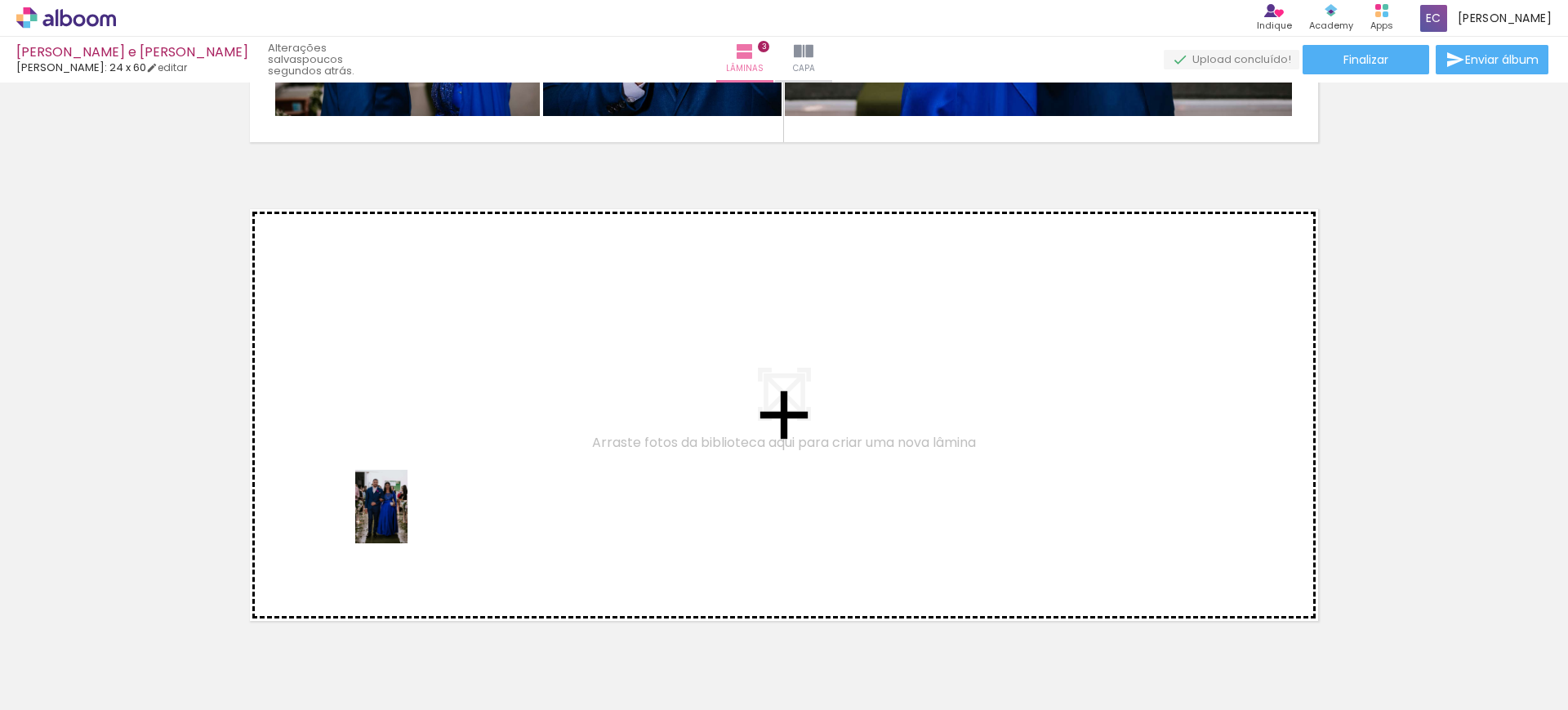
drag, startPoint x: 436, startPoint y: 659, endPoint x: 401, endPoint y: 471, distance: 191.2
click at [401, 471] on quentale-workspace at bounding box center [784, 355] width 1568 height 710
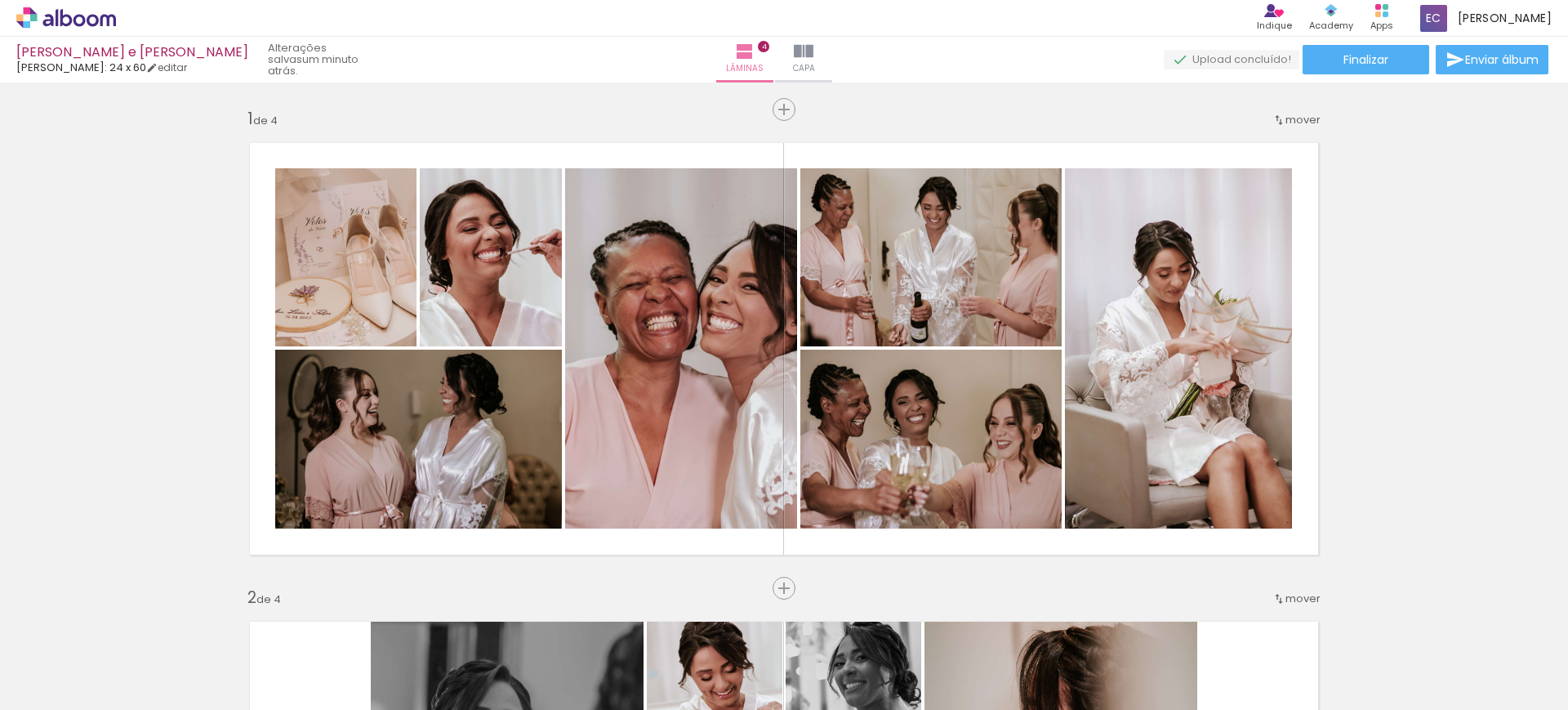
scroll to position [4731, 0]
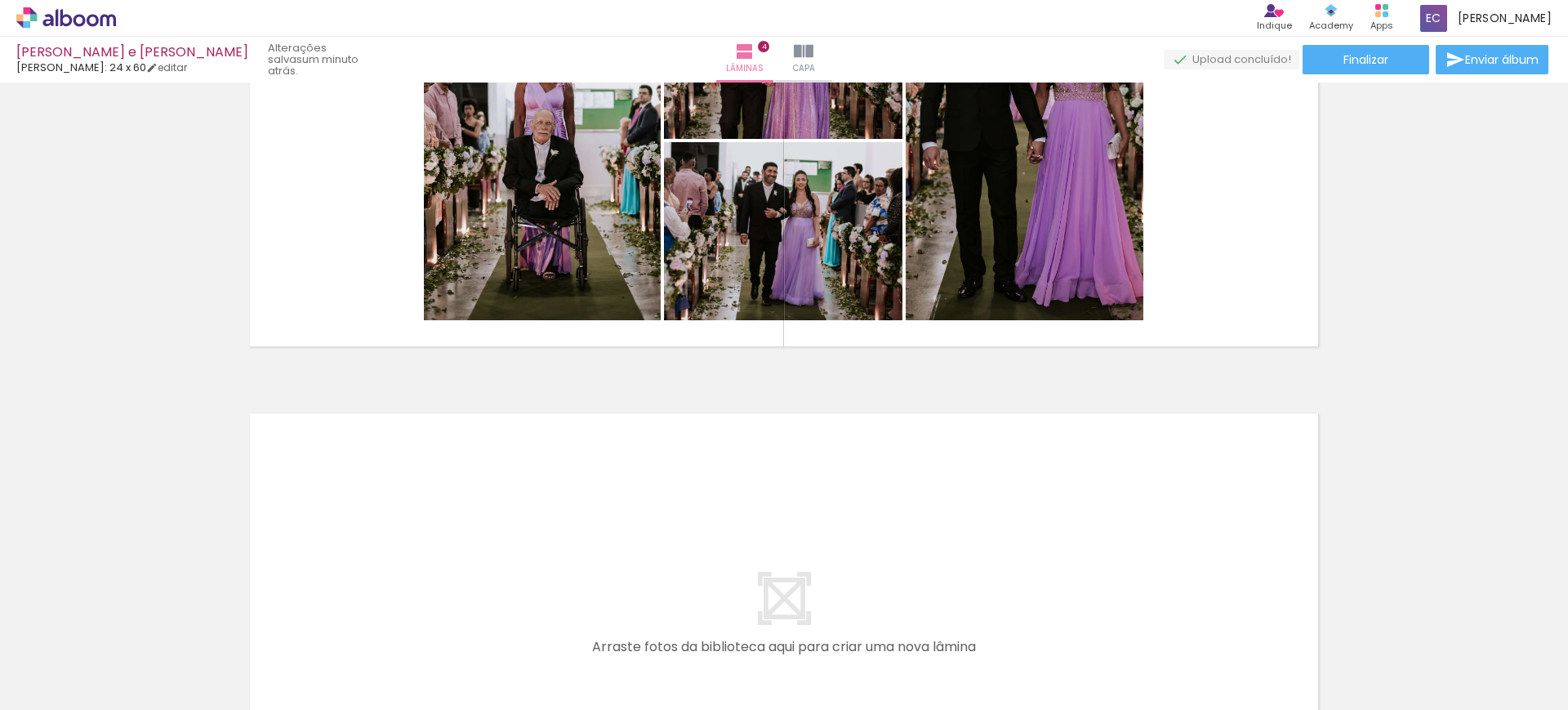
click at [418, 693] on quentale-thumb at bounding box center [438, 654] width 92 height 94
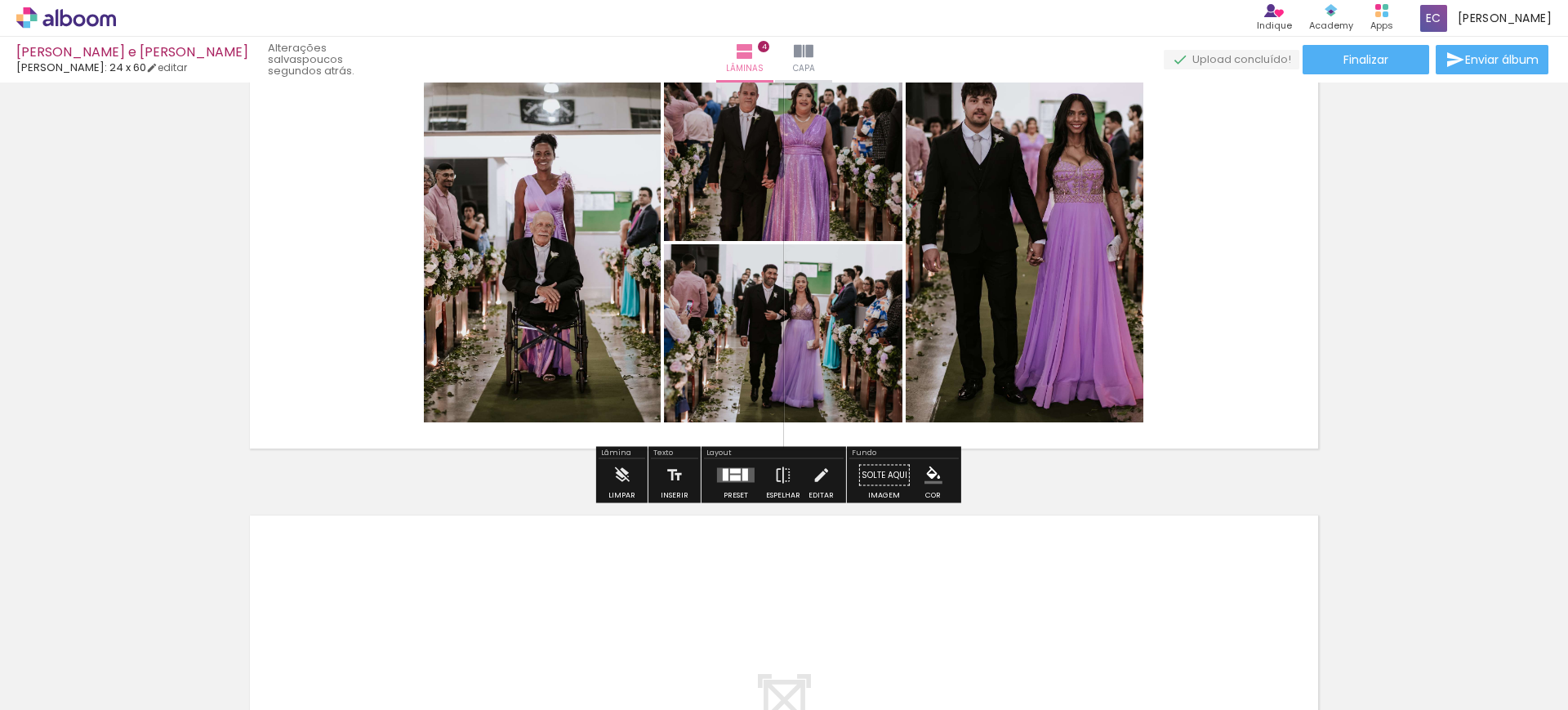
scroll to position [1644, 0]
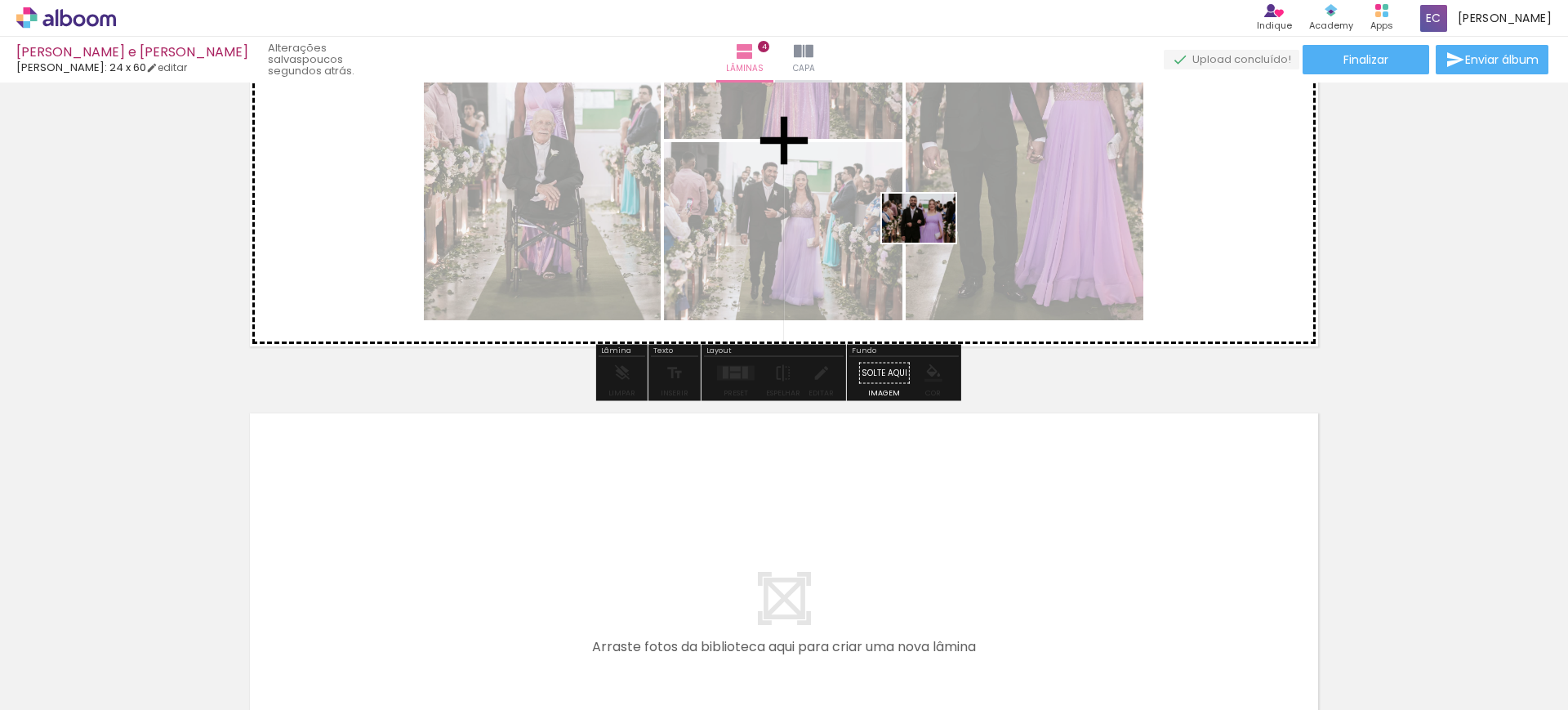
drag, startPoint x: 346, startPoint y: 657, endPoint x: 932, endPoint y: 243, distance: 717.5
click at [932, 243] on quentale-workspace at bounding box center [784, 355] width 1568 height 710
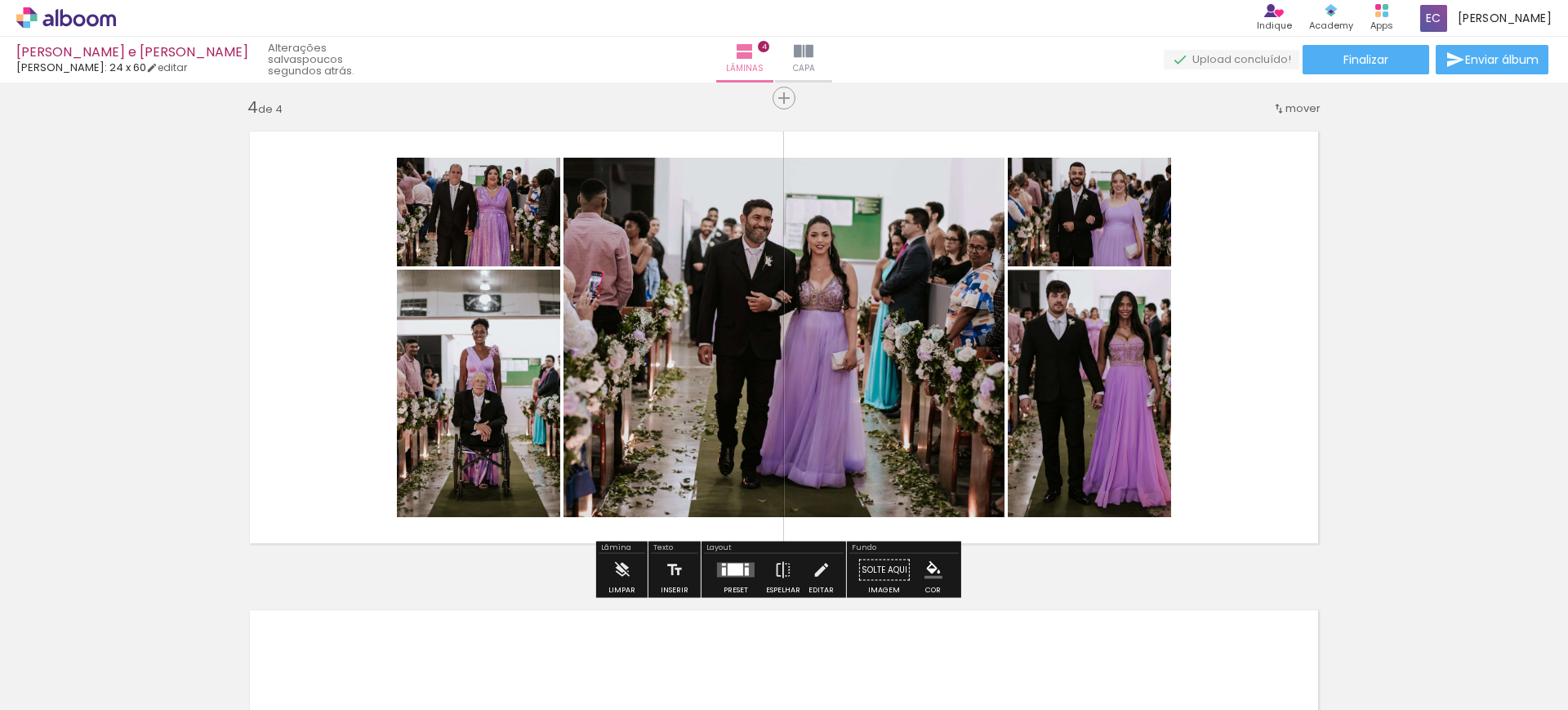
scroll to position [1542, 0]
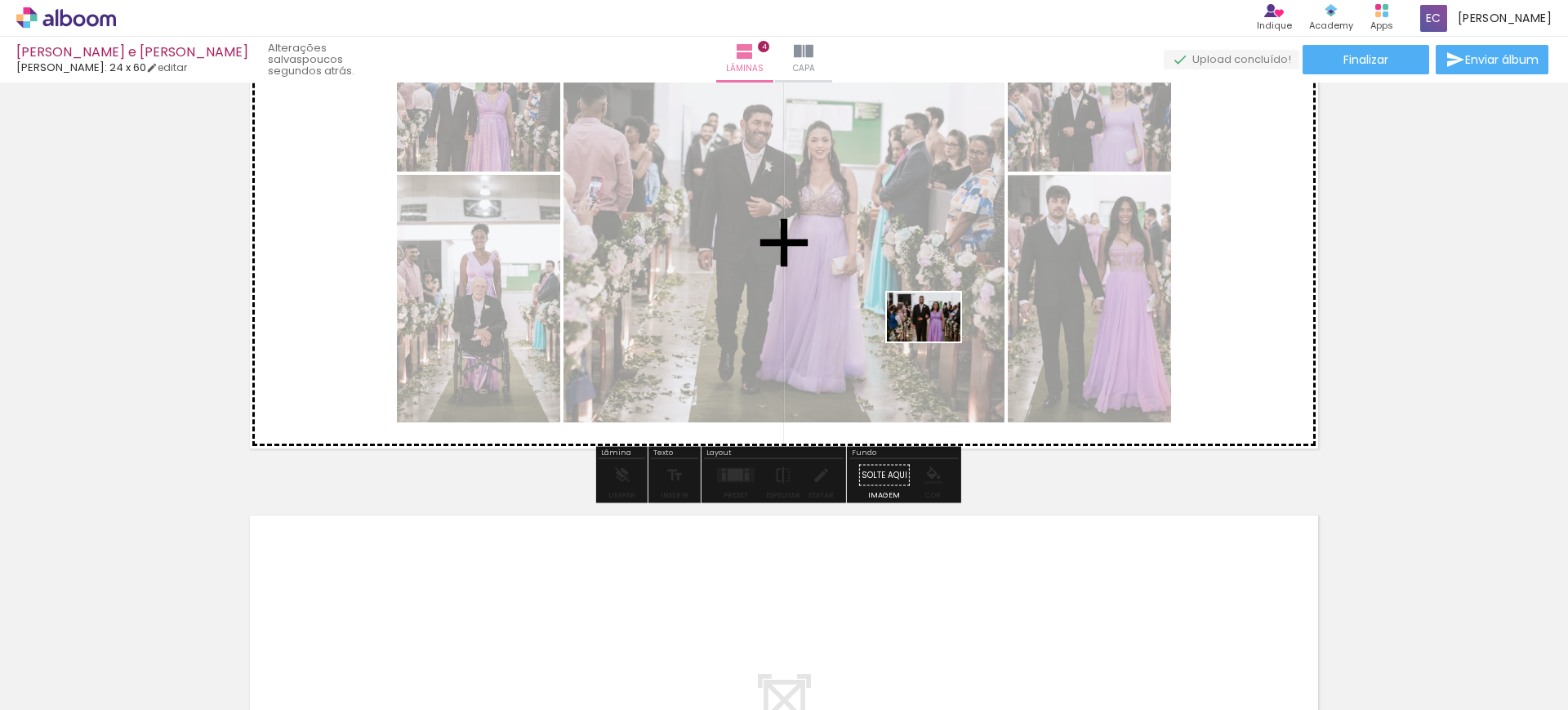
drag, startPoint x: 442, startPoint y: 658, endPoint x: 982, endPoint y: 334, distance: 629.7
click at [956, 327] on quentale-workspace at bounding box center [784, 355] width 1568 height 710
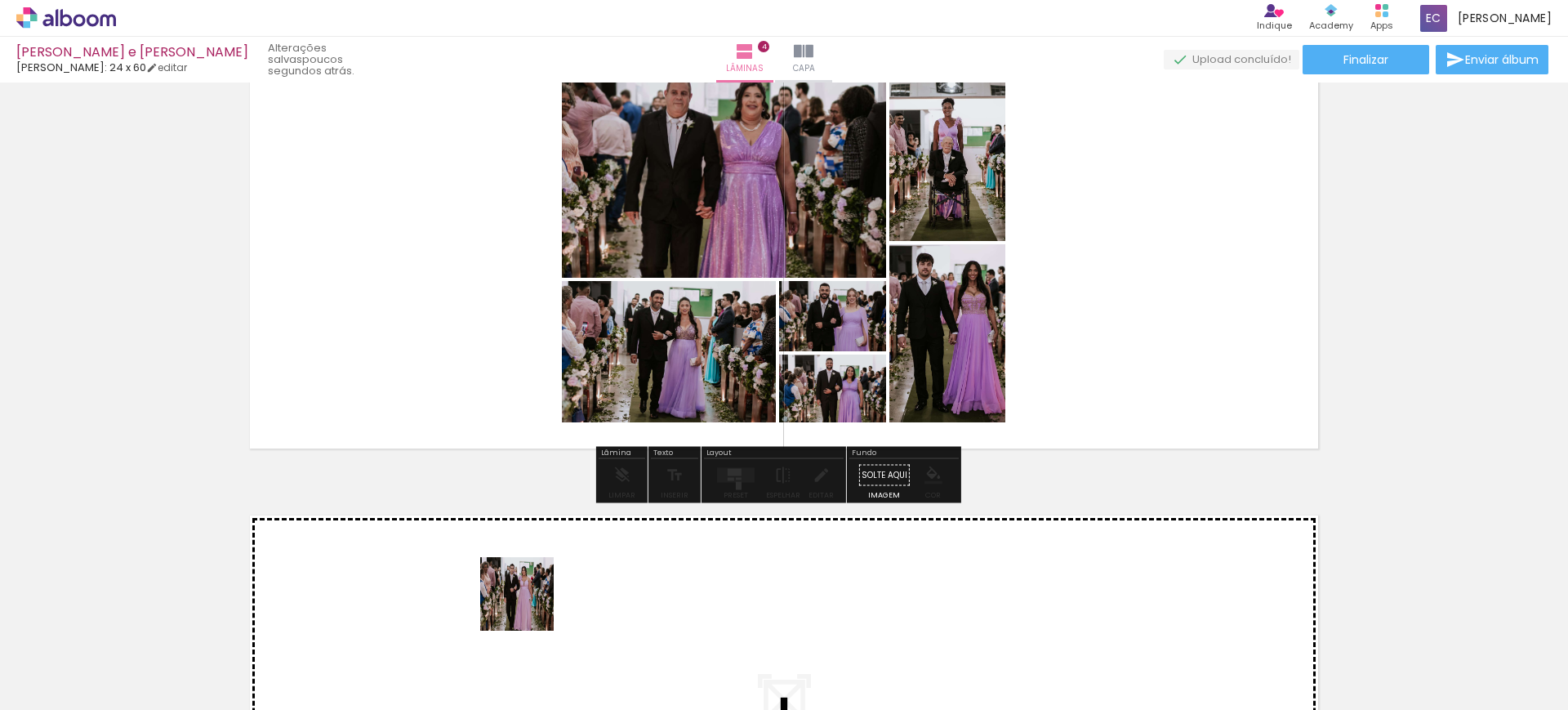
drag, startPoint x: 529, startPoint y: 606, endPoint x: 524, endPoint y: 568, distance: 38.3
click at [524, 568] on quentale-workspace at bounding box center [784, 355] width 1568 height 710
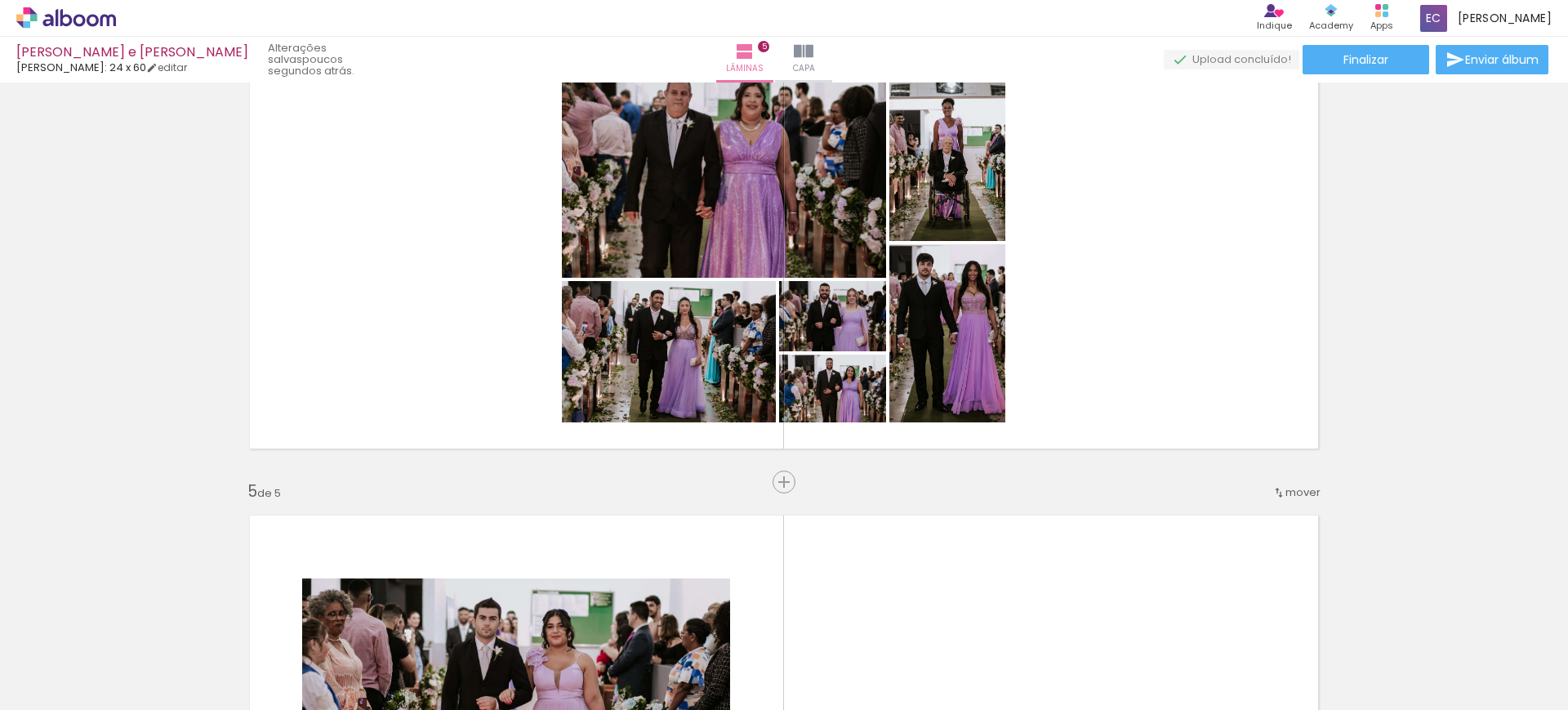
scroll to position [1919, 0]
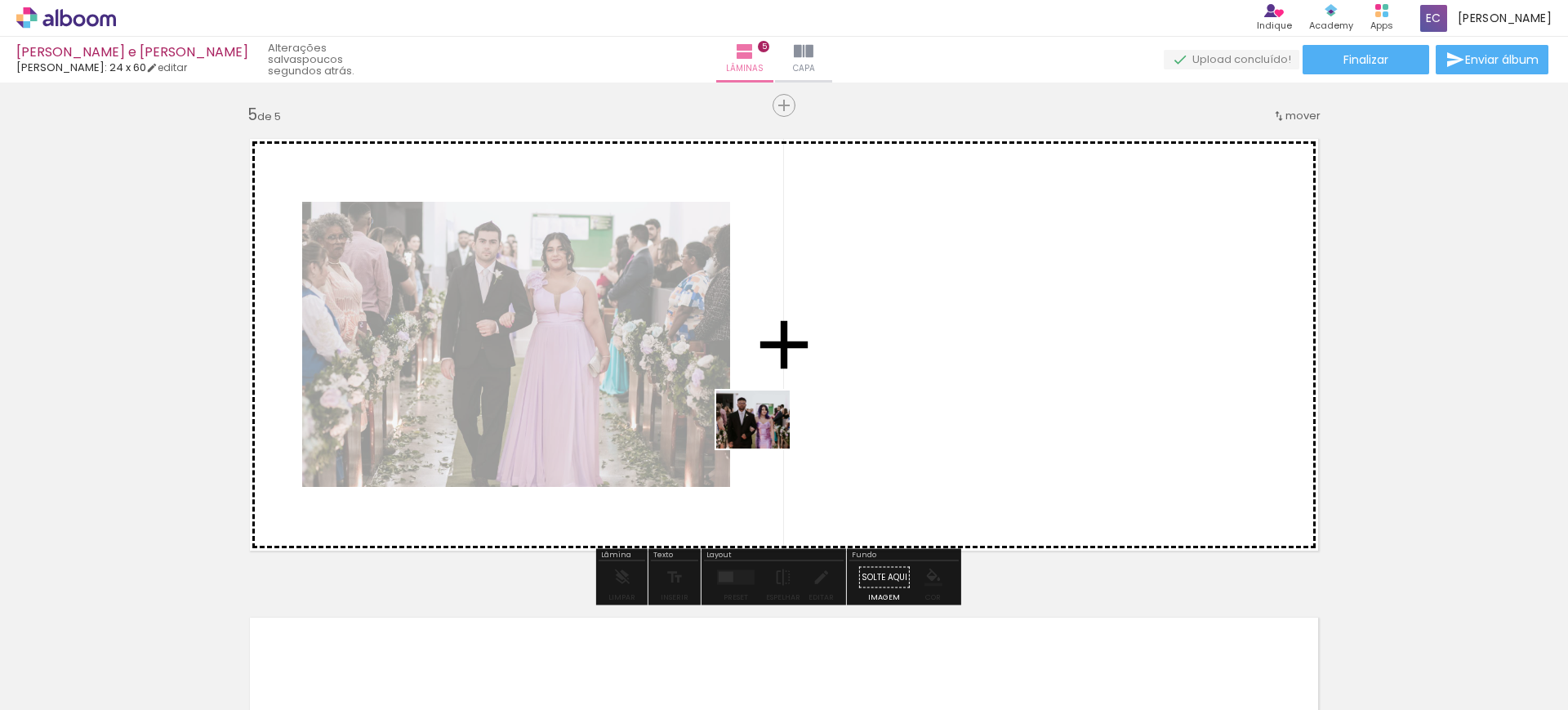
drag, startPoint x: 632, startPoint y: 670, endPoint x: 781, endPoint y: 428, distance: 284.2
click at [781, 428] on quentale-workspace at bounding box center [784, 355] width 1568 height 710
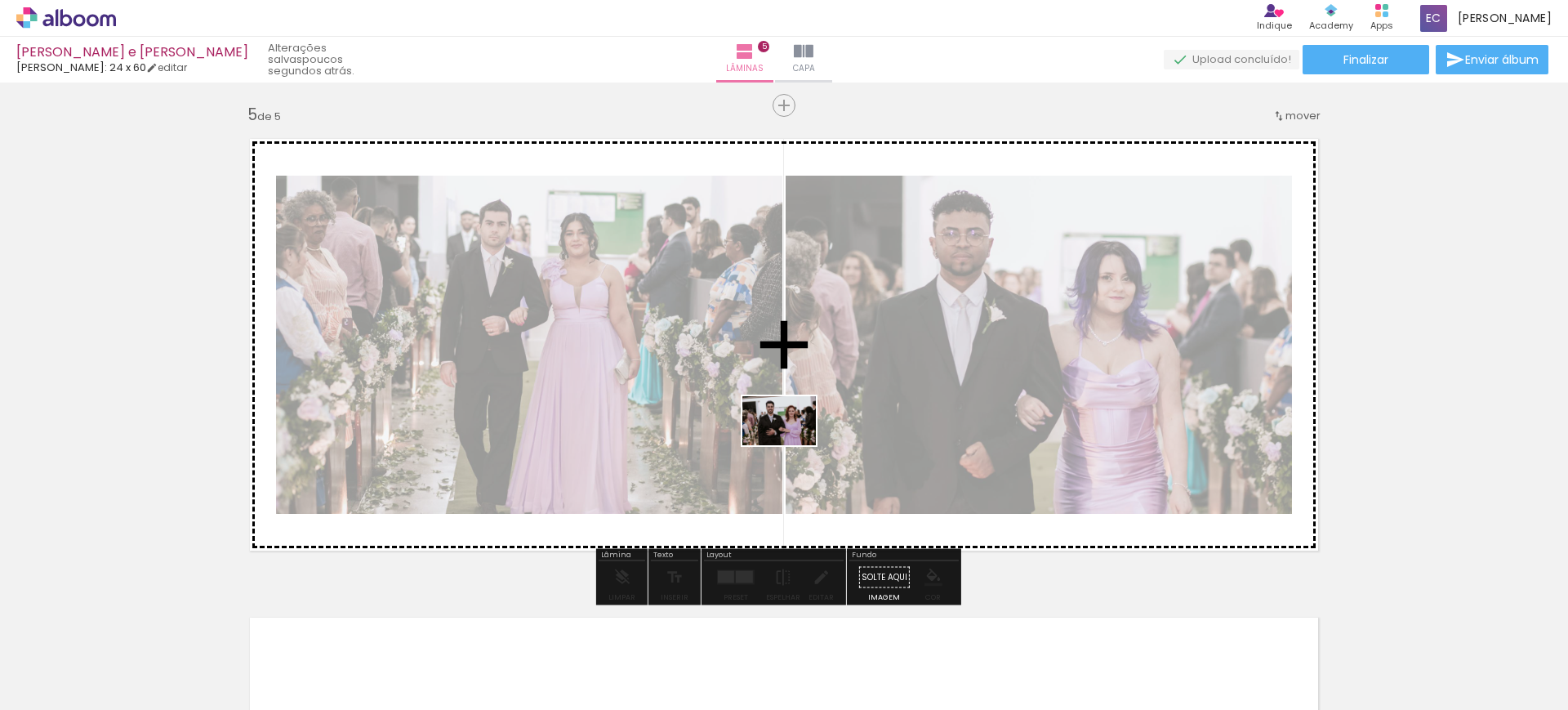
drag, startPoint x: 701, startPoint y: 664, endPoint x: 792, endPoint y: 445, distance: 237.2
click at [792, 445] on quentale-workspace at bounding box center [784, 355] width 1568 height 710
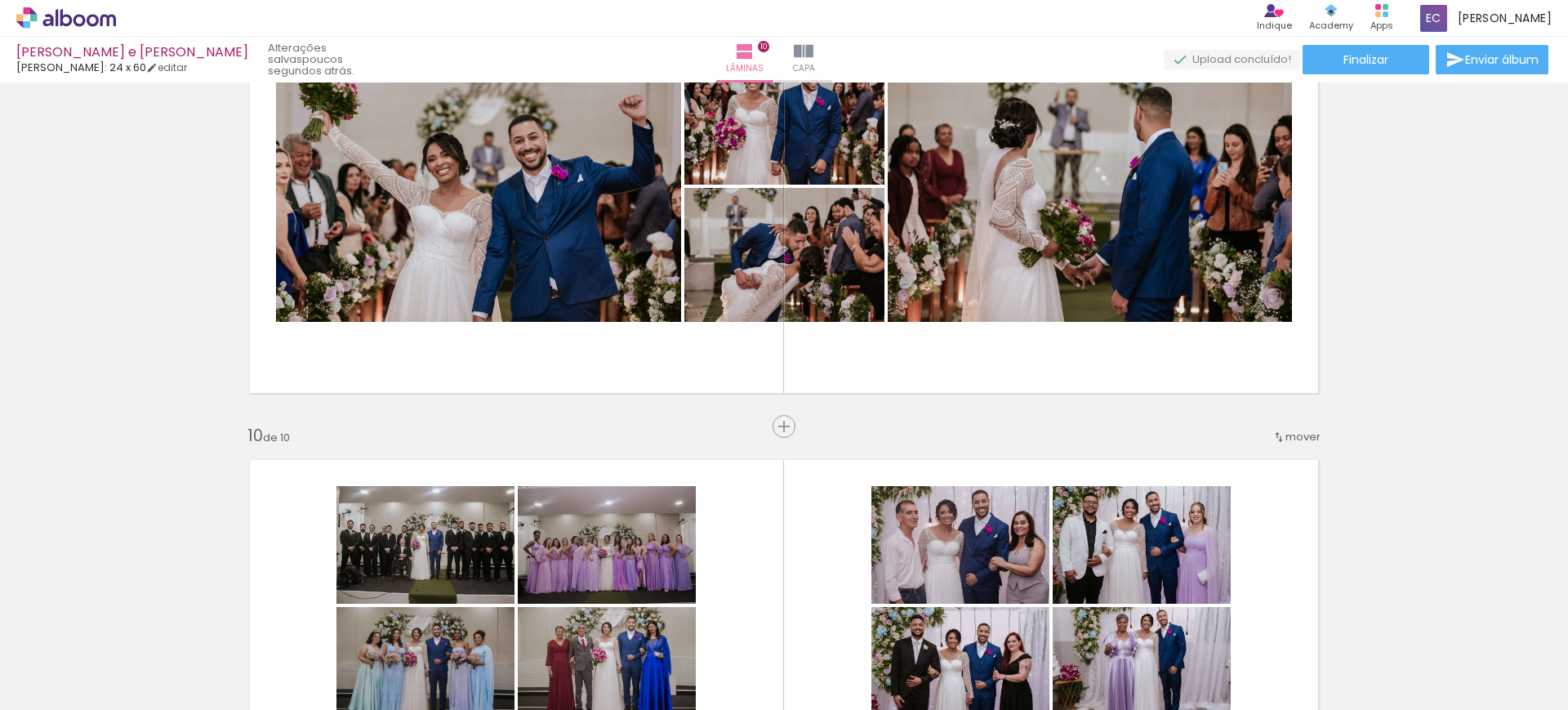
scroll to position [3988, 0]
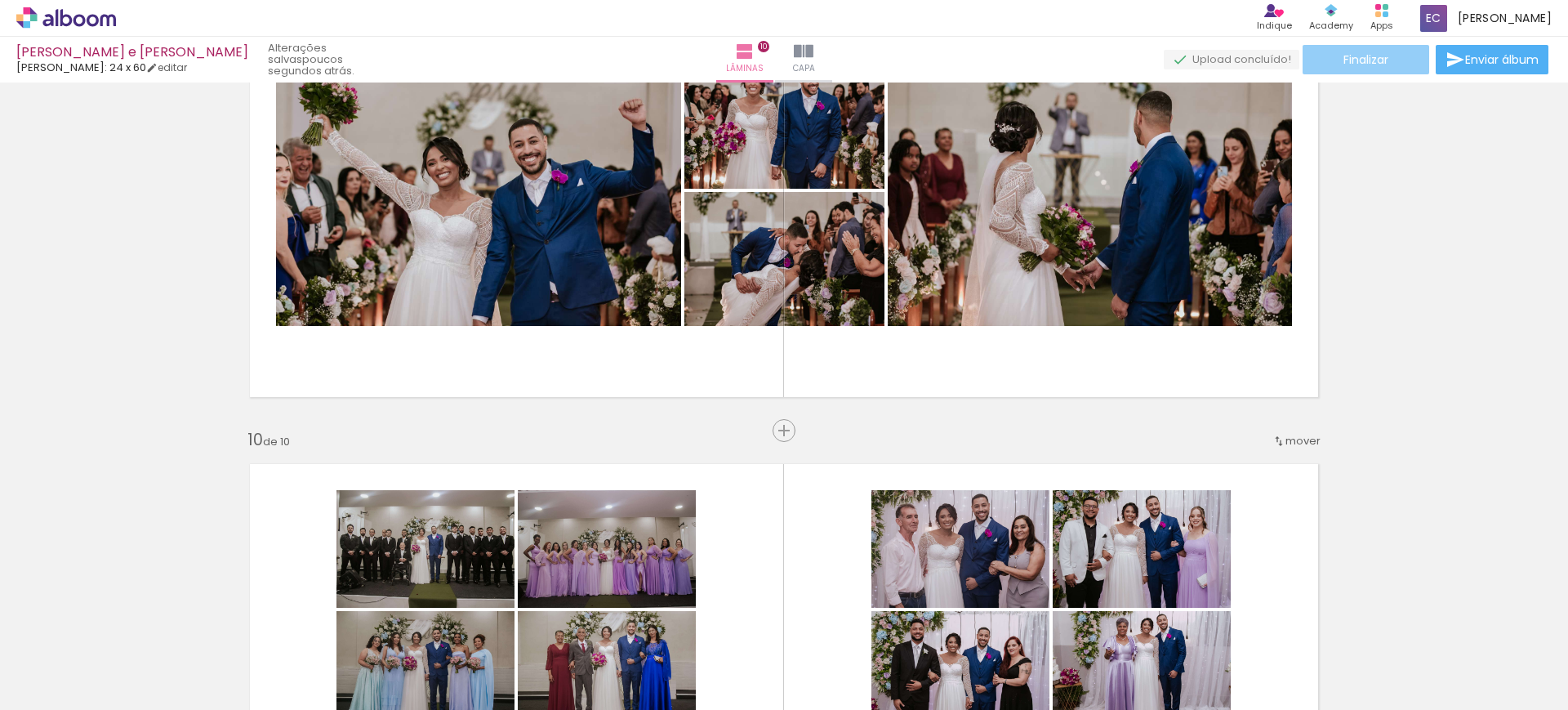
click at [1369, 56] on span "Finalizar" at bounding box center [1366, 60] width 45 height 12
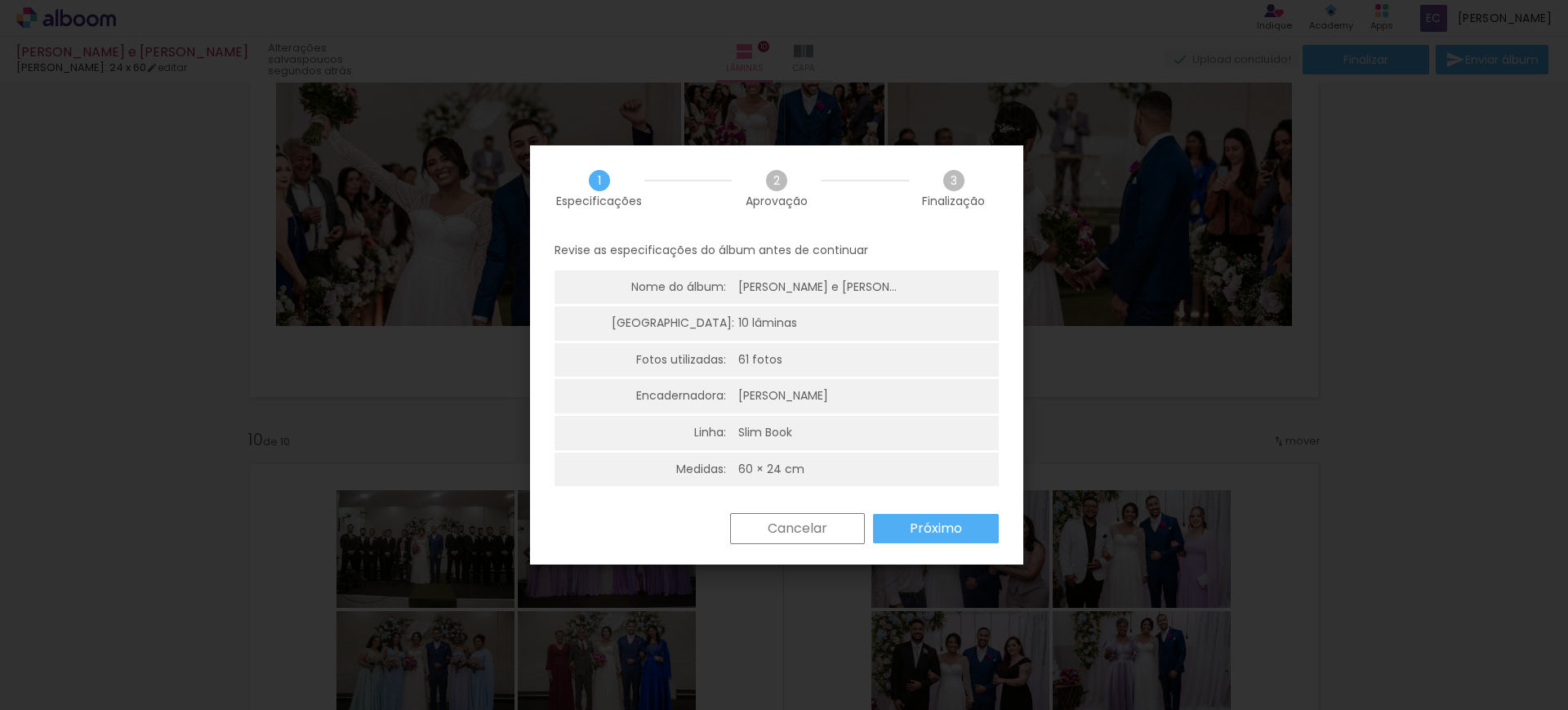
click at [0, 0] on slot "Próximo" at bounding box center [0, 0] width 0 height 0
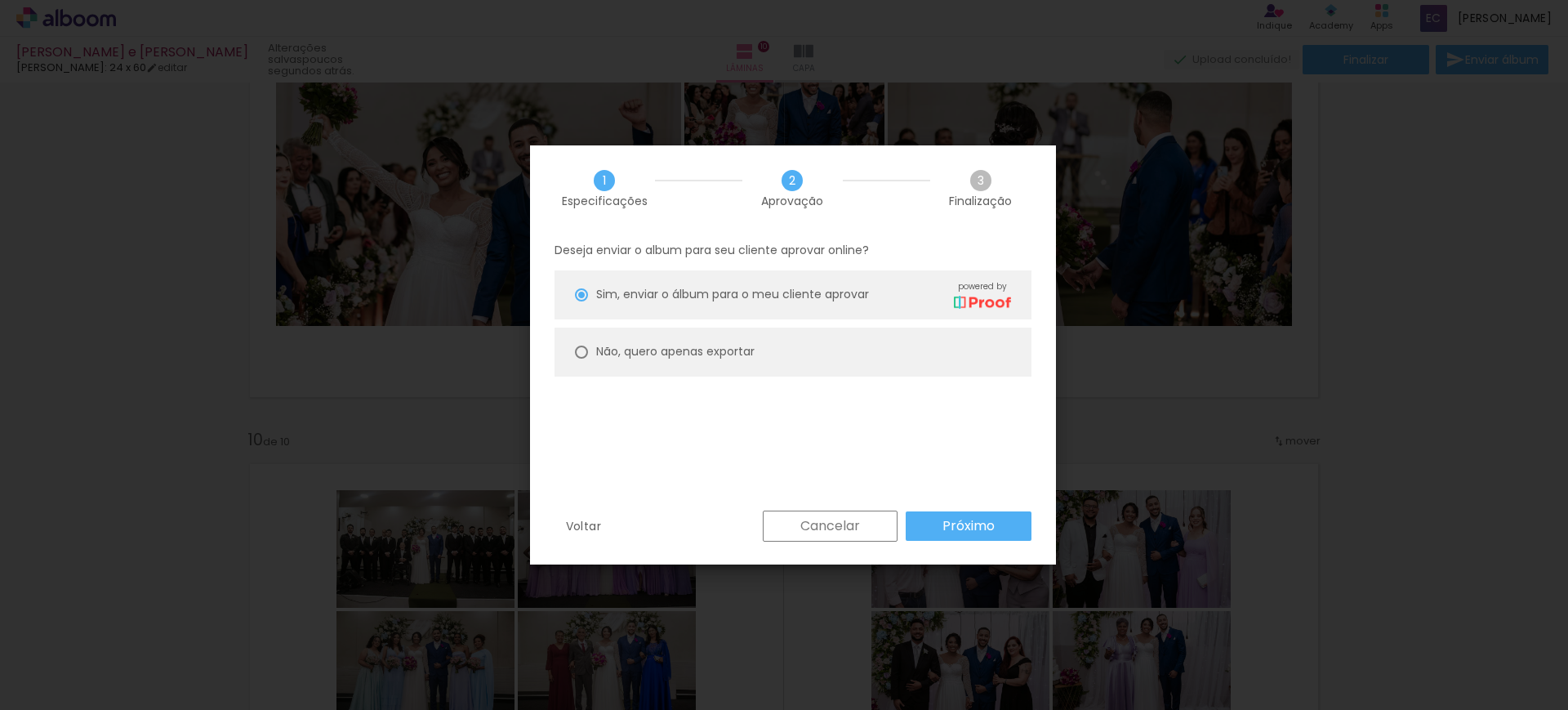
click at [691, 334] on paper-radio-button "Não, quero apenas exportar" at bounding box center [793, 352] width 477 height 49
type paper-radio-button "on"
click at [0, 0] on slot "Próximo" at bounding box center [0, 0] width 0 height 0
type input "Alta, 300 DPI"
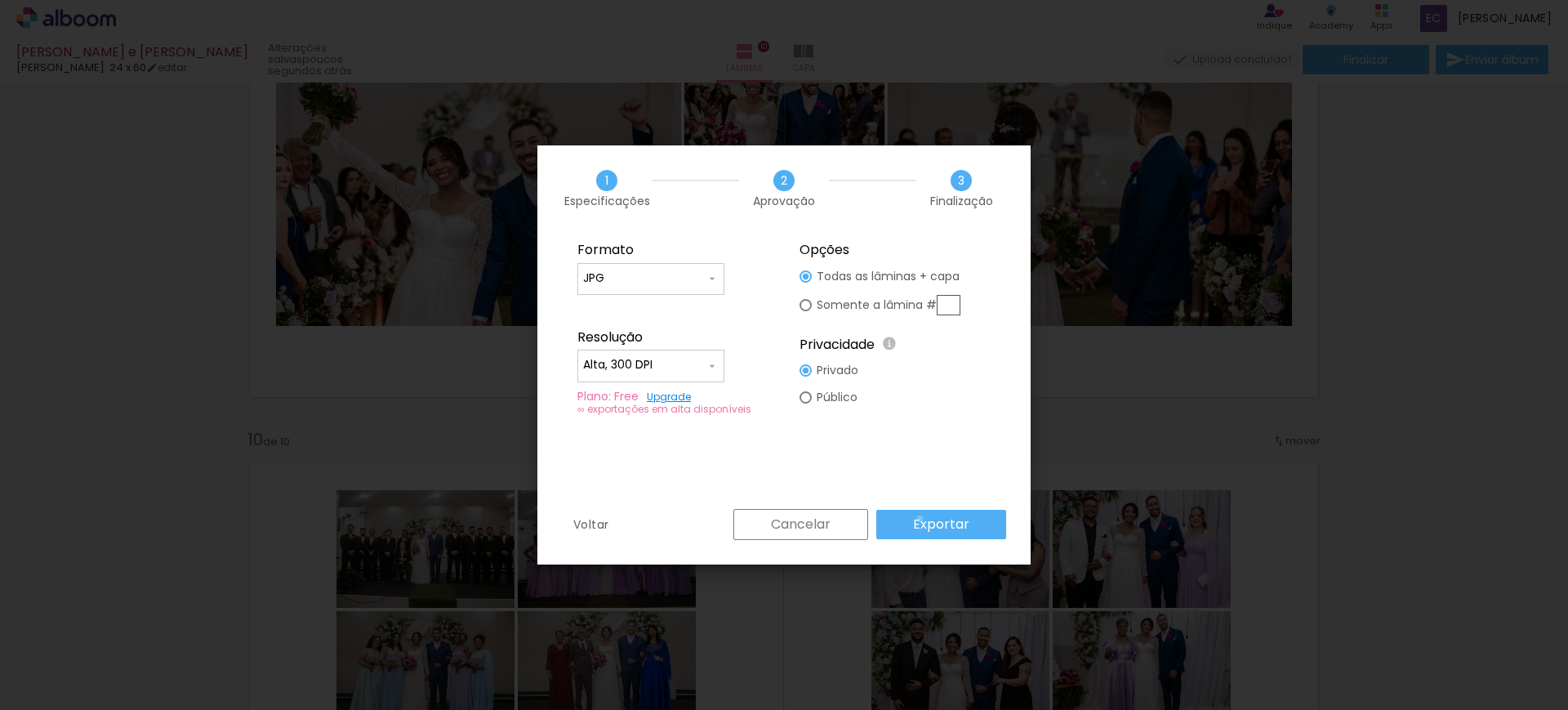
click at [0, 0] on slot "Exportar" at bounding box center [0, 0] width 0 height 0
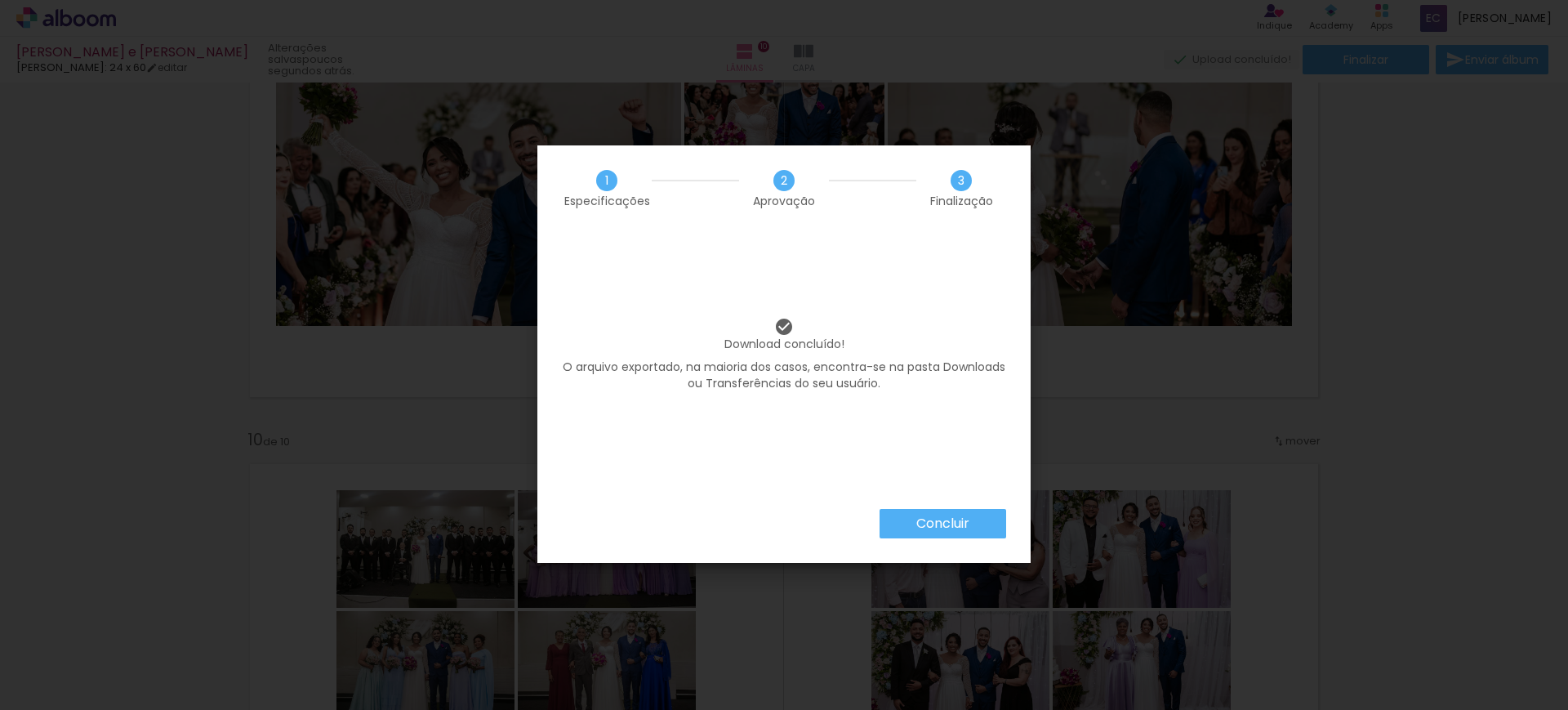
click at [0, 0] on slot "Concluir" at bounding box center [0, 0] width 0 height 0
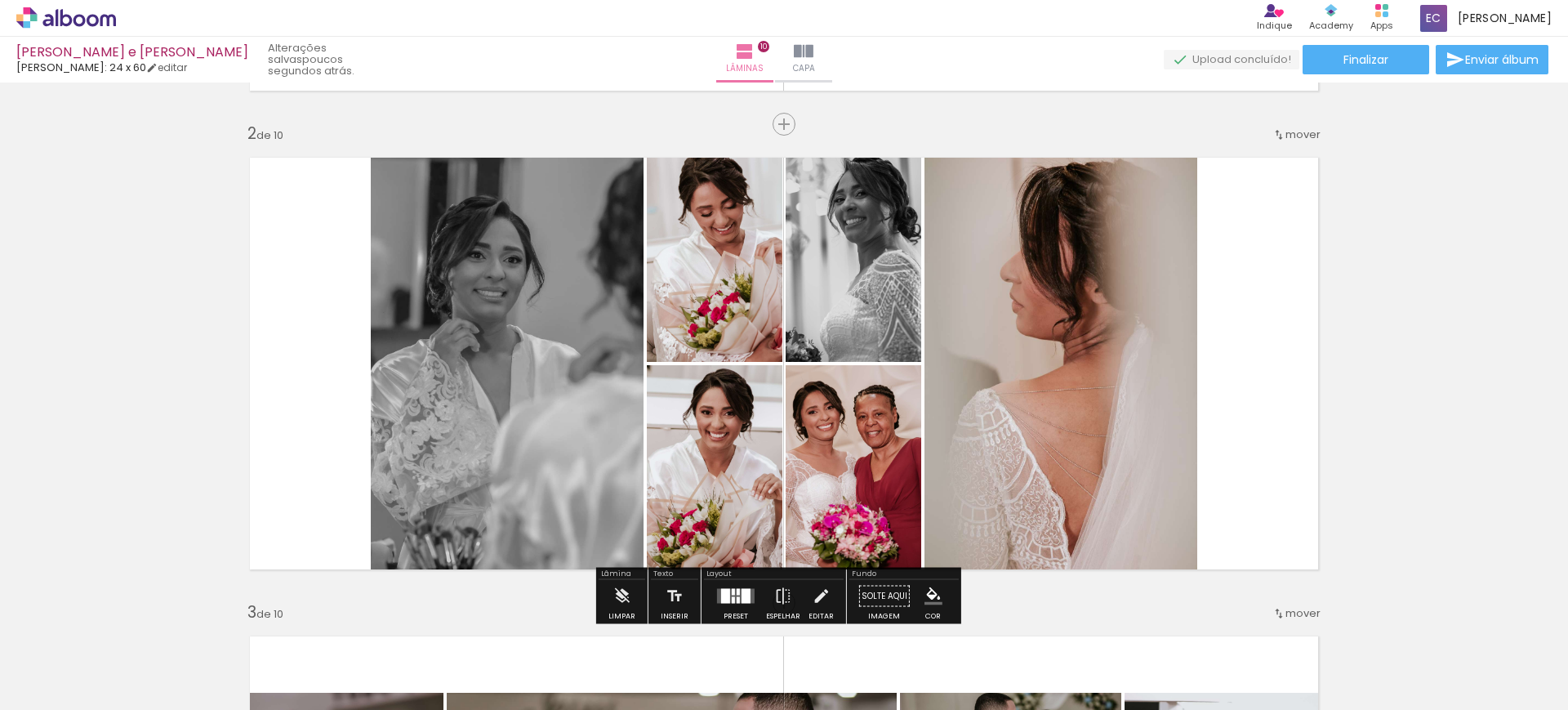
scroll to position [511, 0]
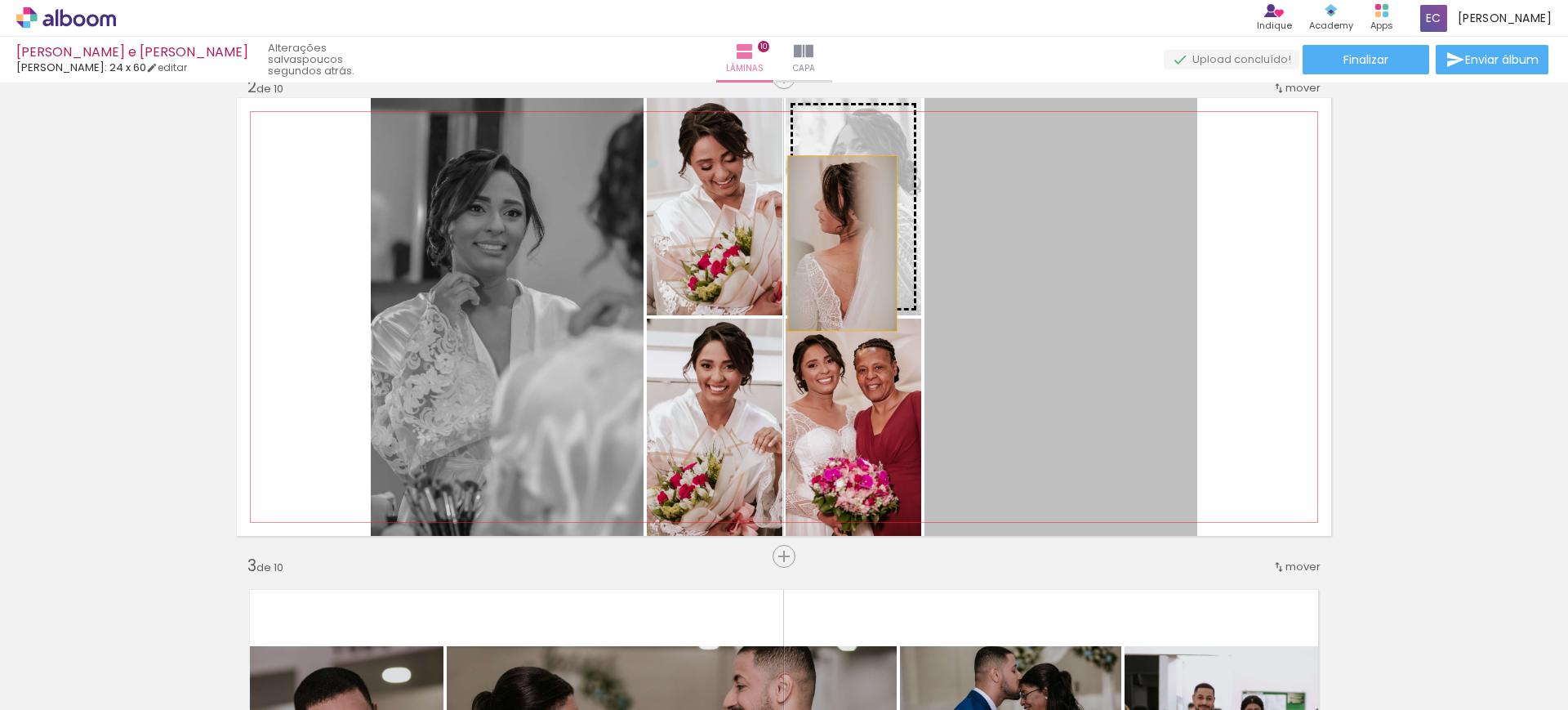
drag, startPoint x: 1004, startPoint y: 367, endPoint x: 835, endPoint y: 243, distance: 209.6
click at [0, 0] on slot at bounding box center [0, 0] width 0 height 0
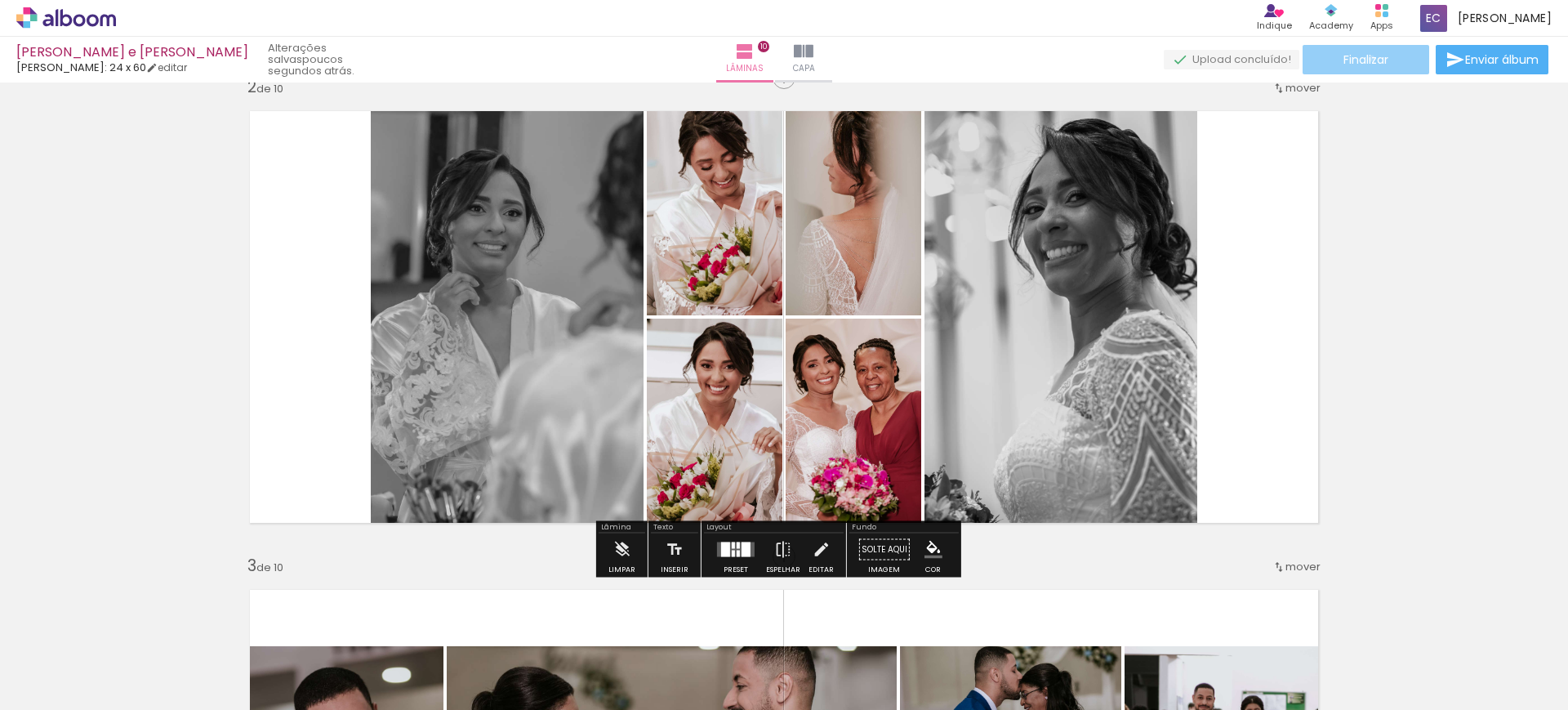
click at [1366, 58] on span "Finalizar" at bounding box center [1366, 60] width 45 height 12
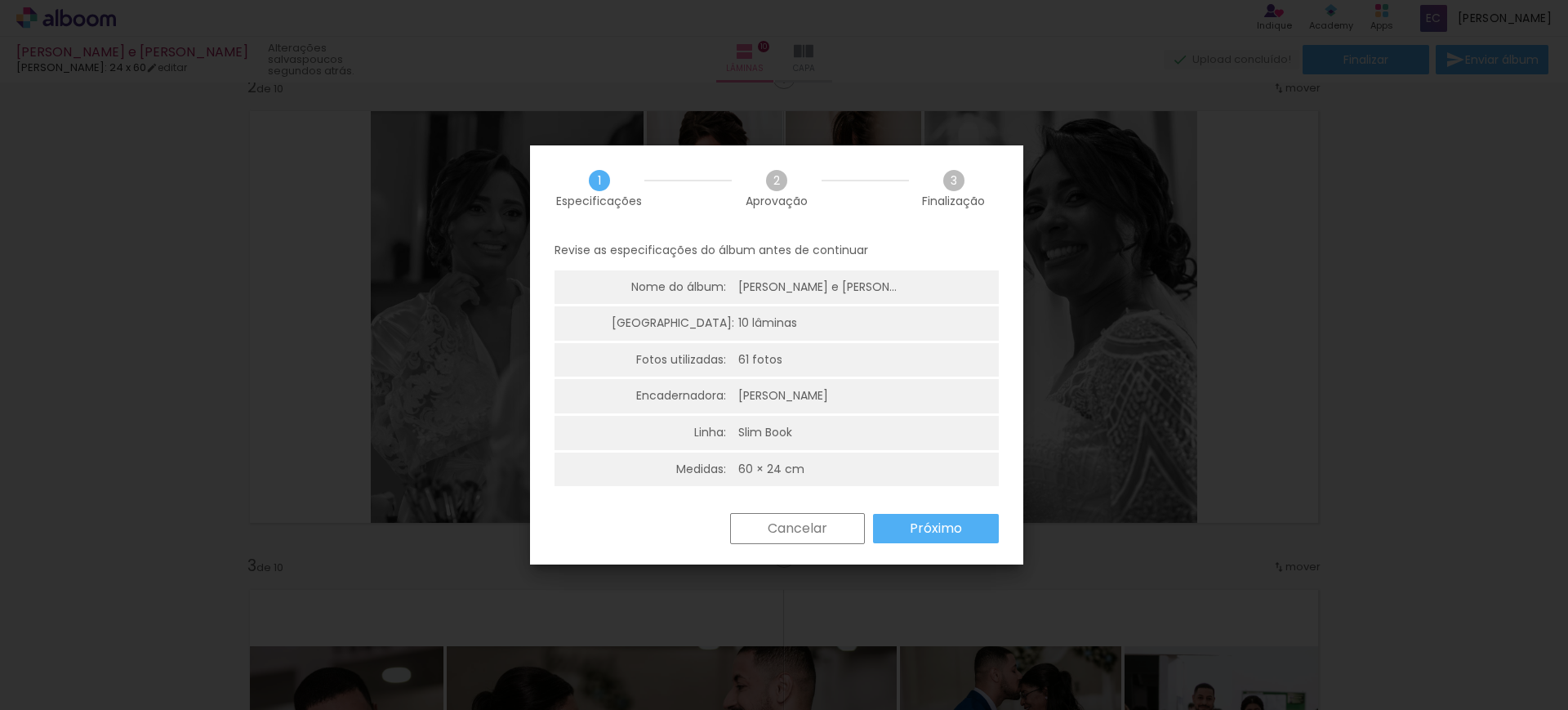
click at [0, 0] on slot "Próximo" at bounding box center [0, 0] width 0 height 0
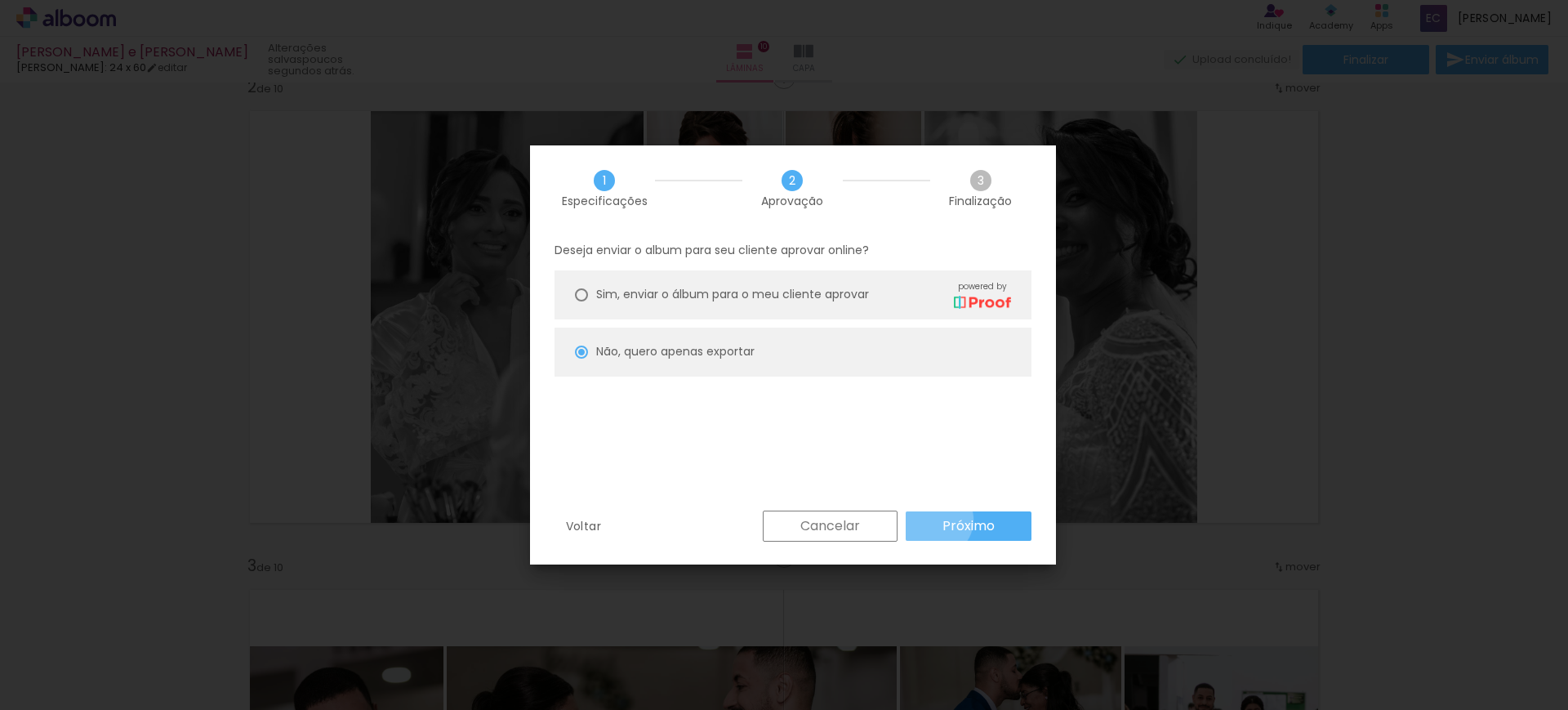
click at [937, 519] on paper-button "Próximo" at bounding box center [969, 526] width 126 height 30
type input "Alta, 300 DPI"
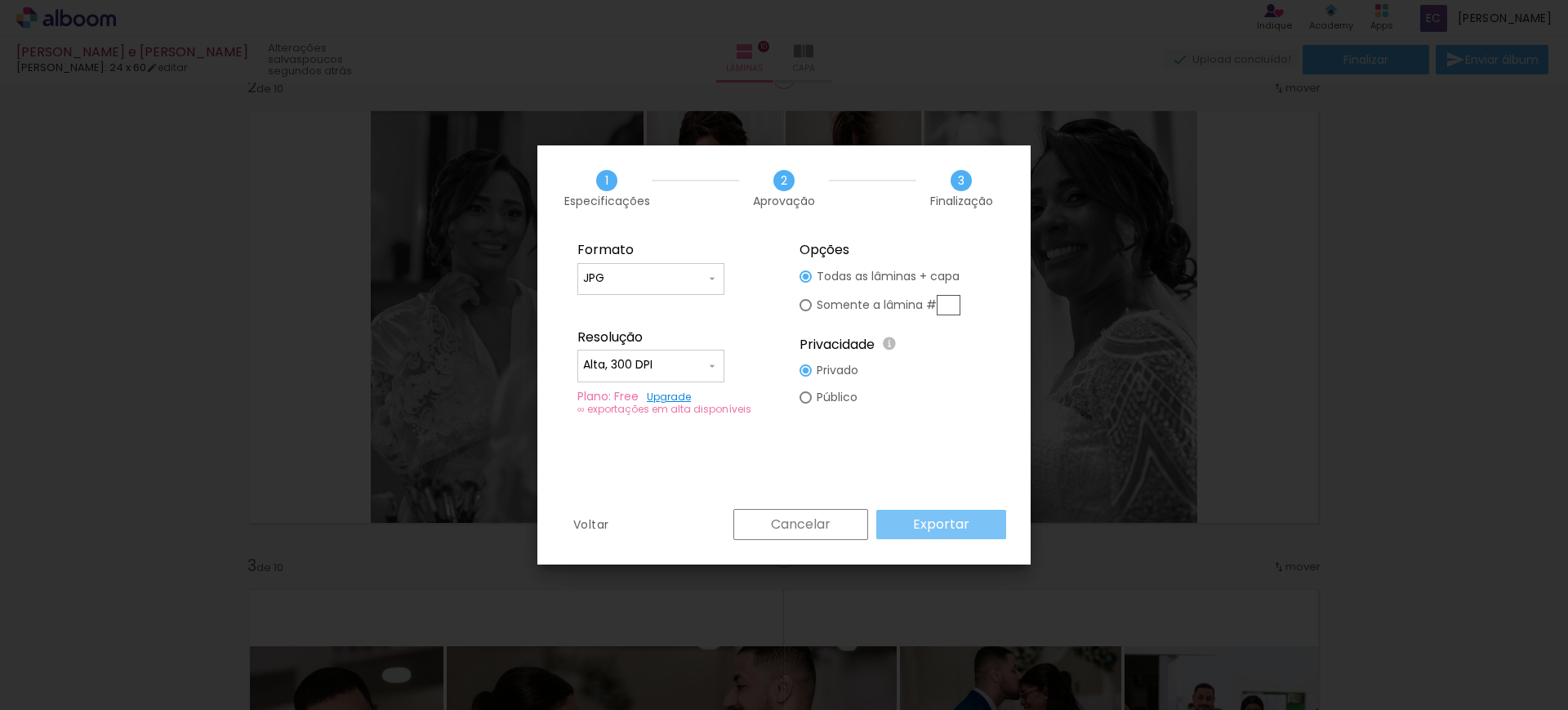
click at [0, 0] on slot "Exportar" at bounding box center [0, 0] width 0 height 0
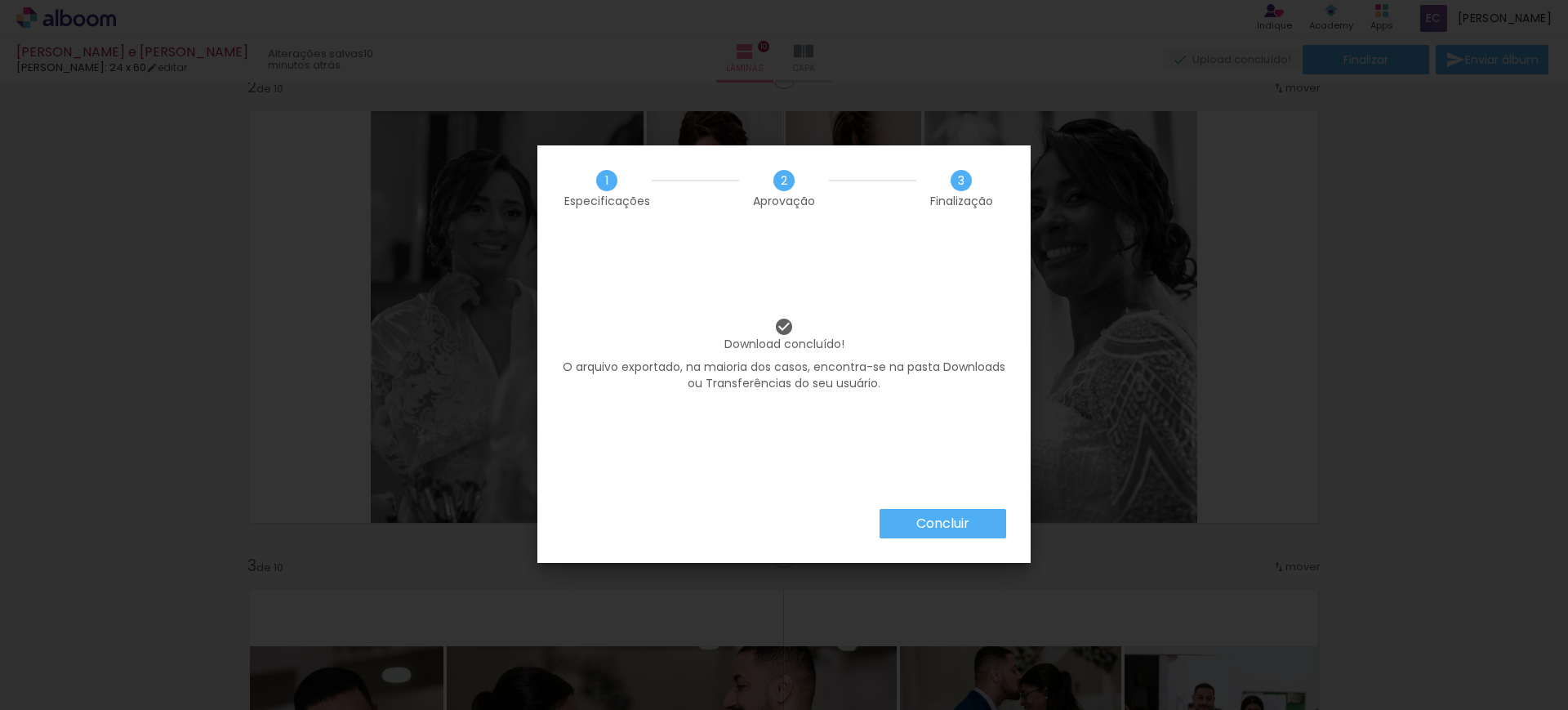
scroll to position [0, 3347]
click at [0, 0] on slot "Concluir" at bounding box center [0, 0] width 0 height 0
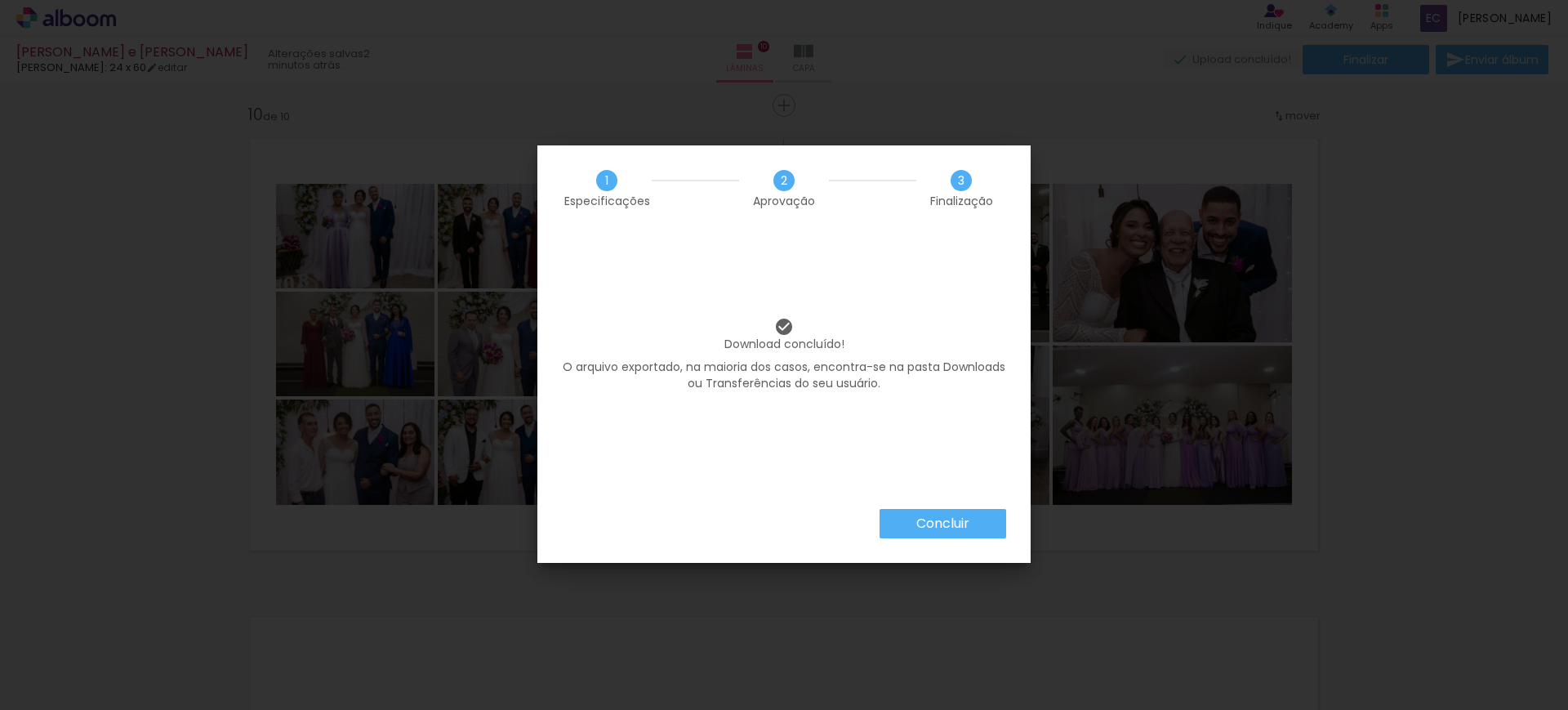
scroll to position [0, 4243]
click at [0, 0] on slot "Concluir" at bounding box center [0, 0] width 0 height 0
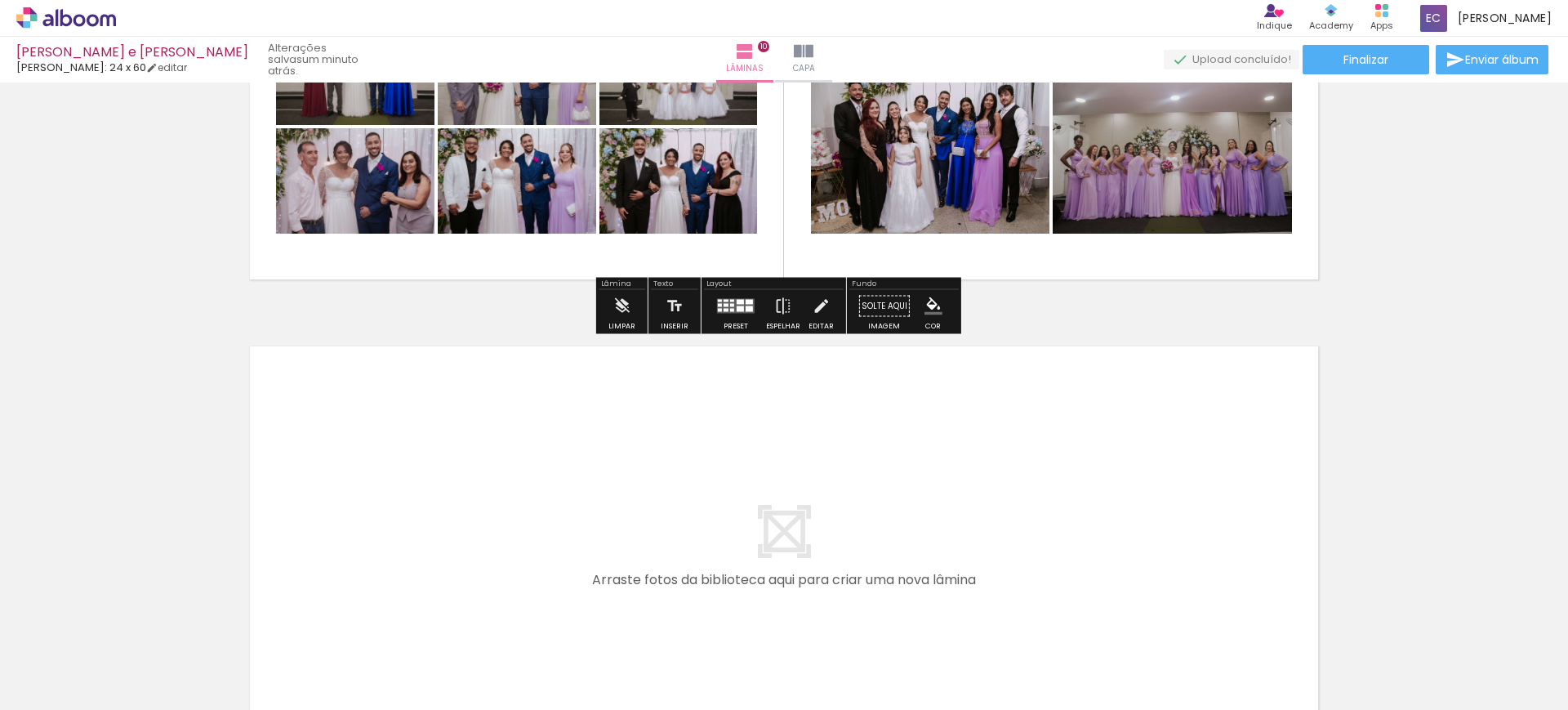
scroll to position [4721, 0]
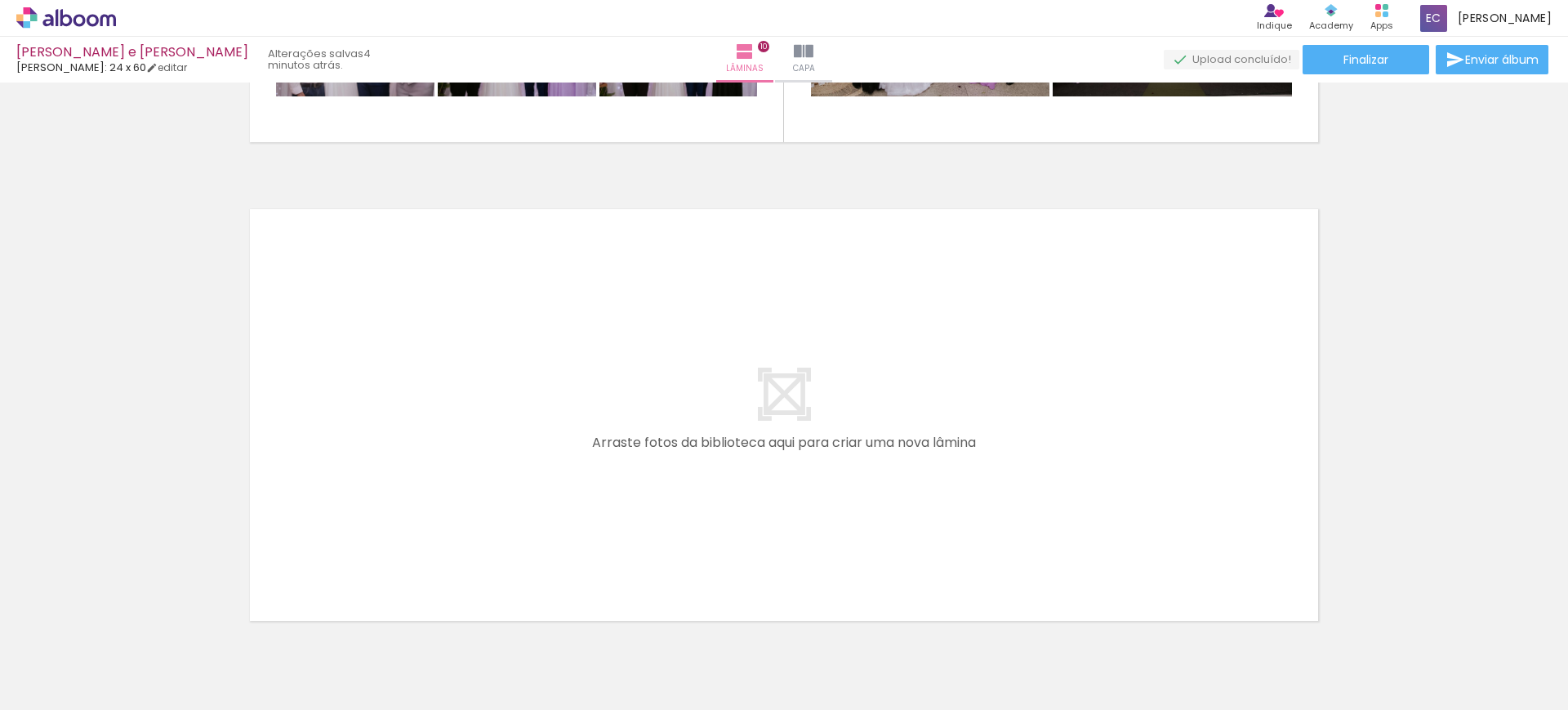
scroll to position [0, 4243]
